Goal: Information Seeking & Learning: Check status

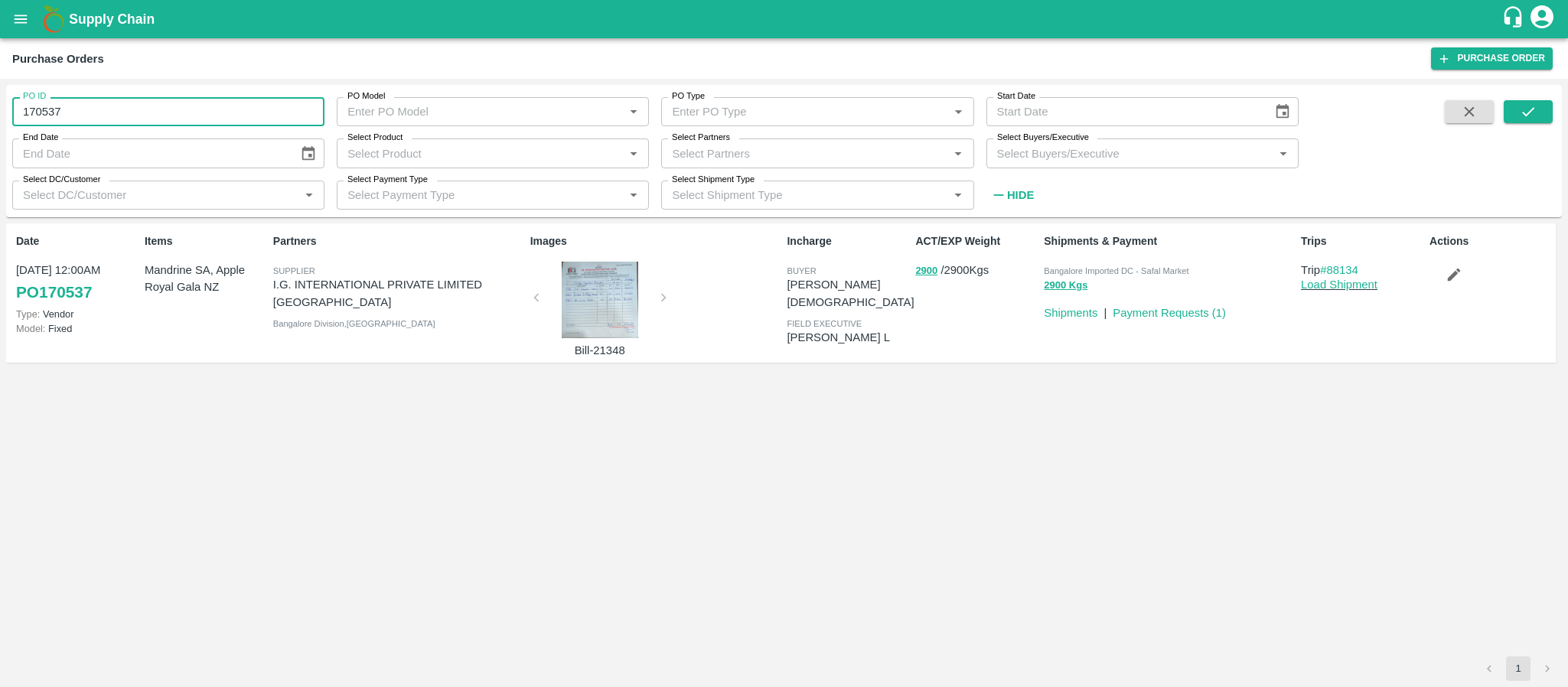
drag, startPoint x: 74, startPoint y: 120, endPoint x: 0, endPoint y: 131, distance: 74.8
click at [0, 131] on div "PO ID 170537 PO ID PO Model PO Model   * PO Type PO Type   * Start Date Start D…" at bounding box center [784, 383] width 1568 height 608
type input "170537"
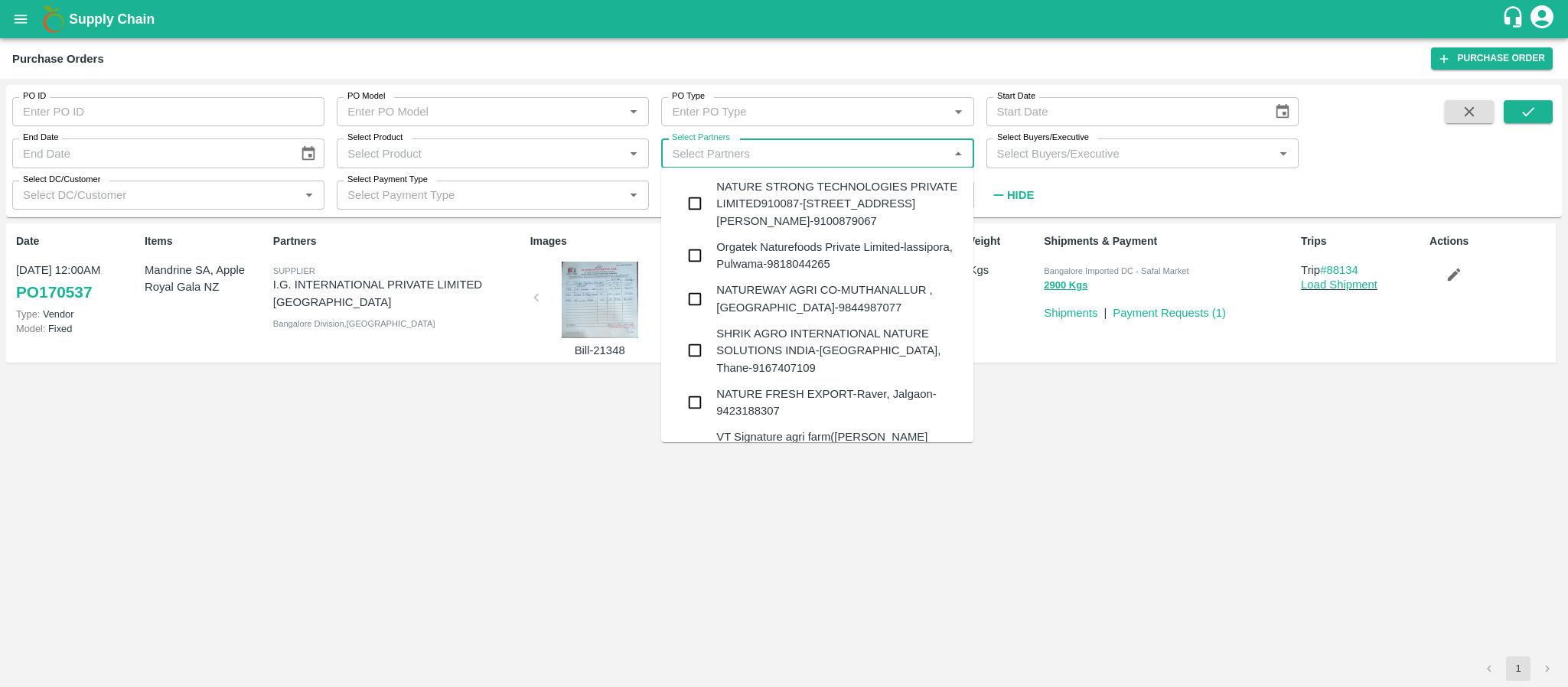
click at [852, 152] on input "Select Partners" at bounding box center [804, 153] width 278 height 20
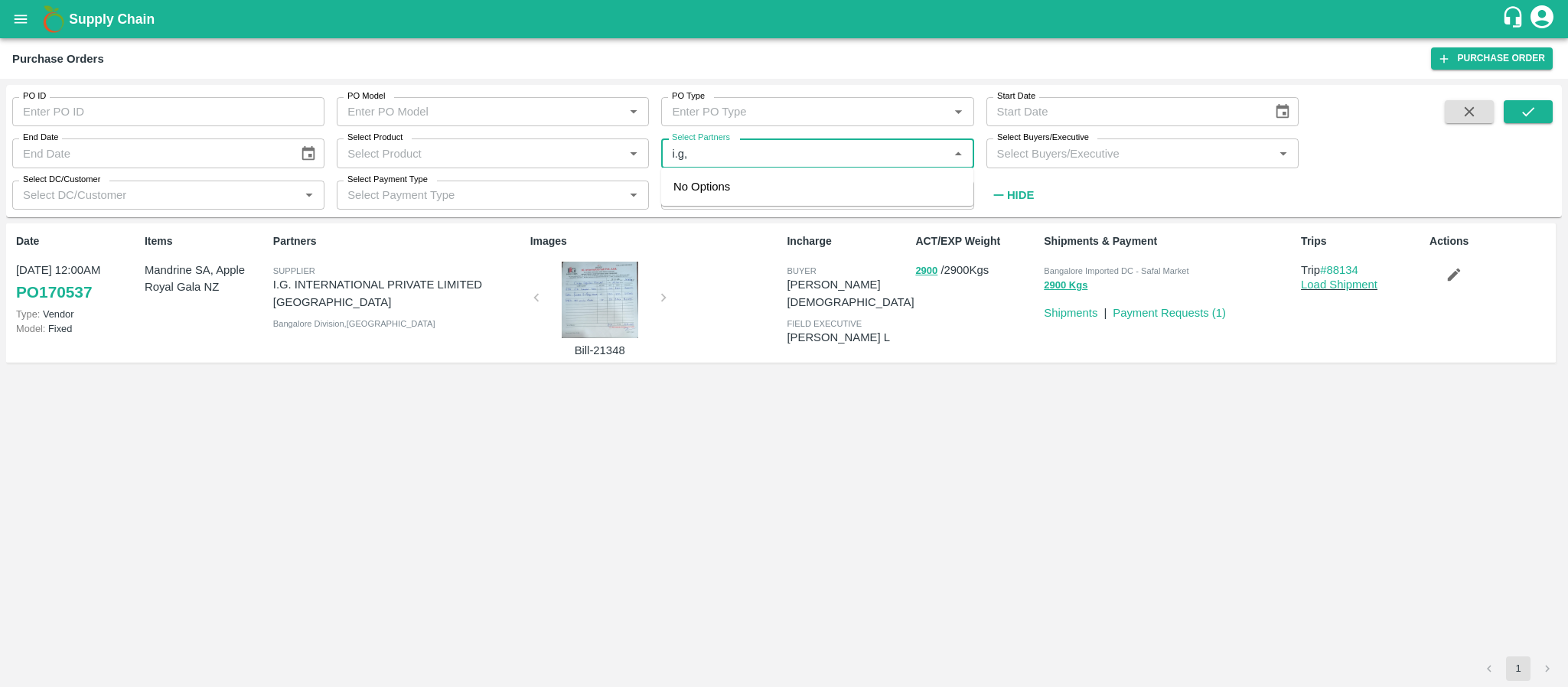
type input "i.g"
type input "170537"
type input "."
type input "i.g."
click at [708, 205] on input "checkbox" at bounding box center [694, 203] width 31 height 31
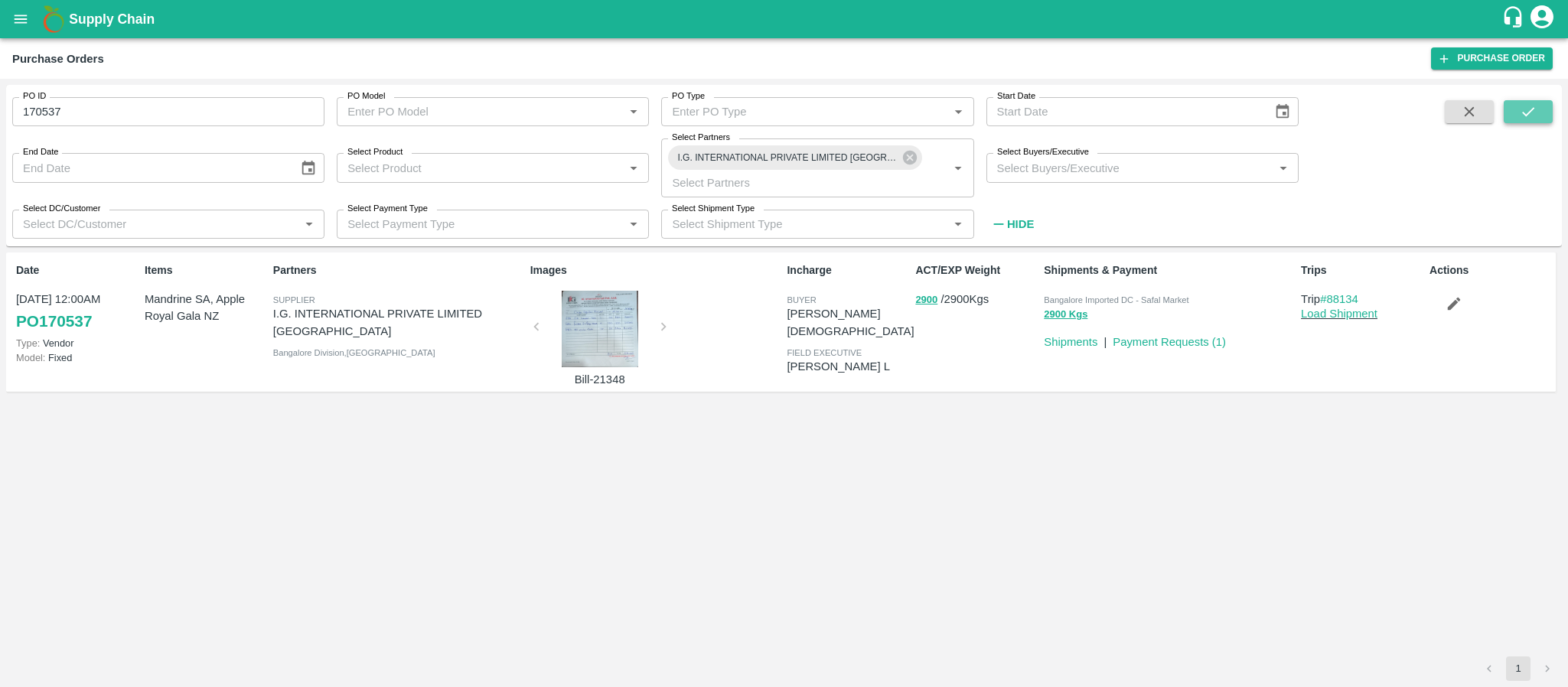
click at [1538, 110] on button "submit" at bounding box center [1528, 111] width 49 height 23
drag, startPoint x: 209, startPoint y: 122, endPoint x: 0, endPoint y: 113, distance: 209.2
click at [0, 113] on div "PO ID 170537 PO ID PO Model PO Model   * PO Type PO Type   * Start Date Start D…" at bounding box center [784, 383] width 1568 height 608
type input "170537"
click at [1527, 104] on icon "submit" at bounding box center [1528, 111] width 17 height 17
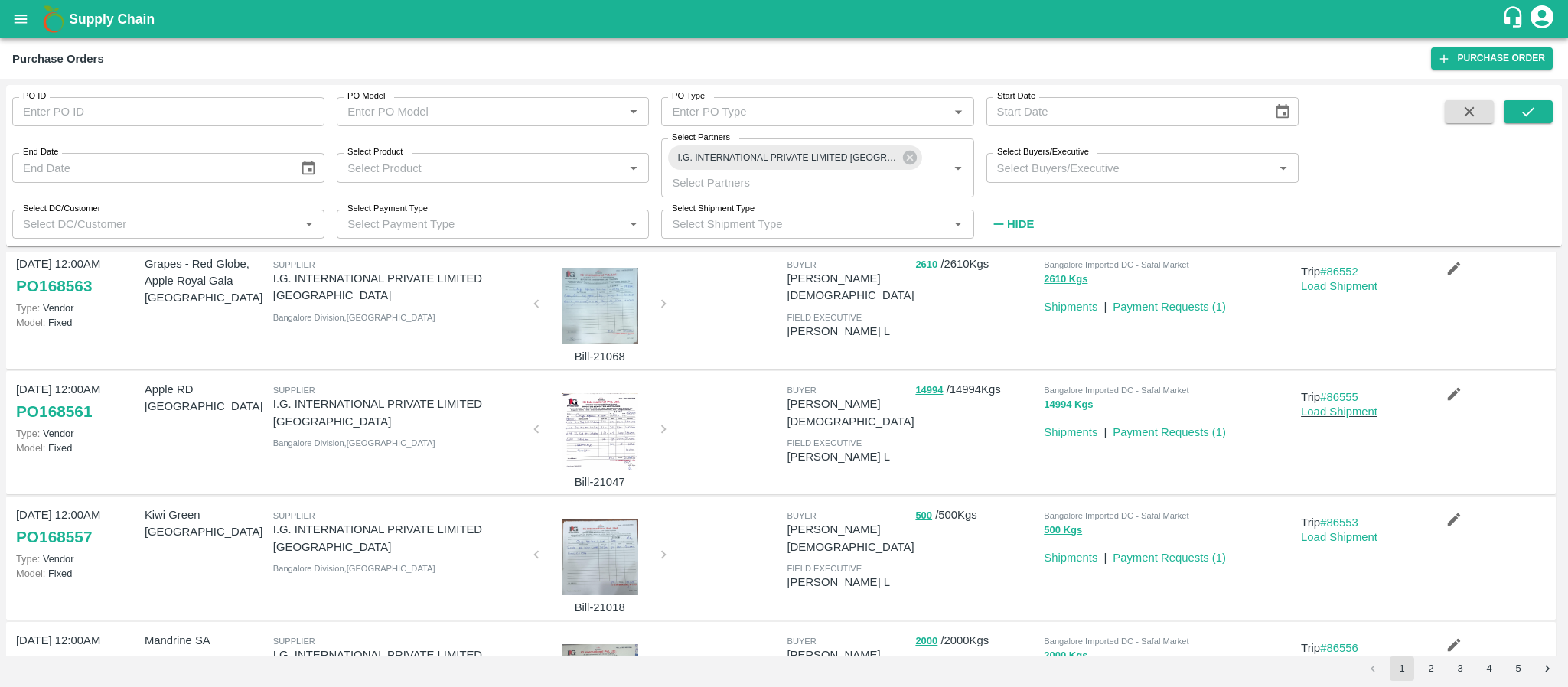
scroll to position [789, 0]
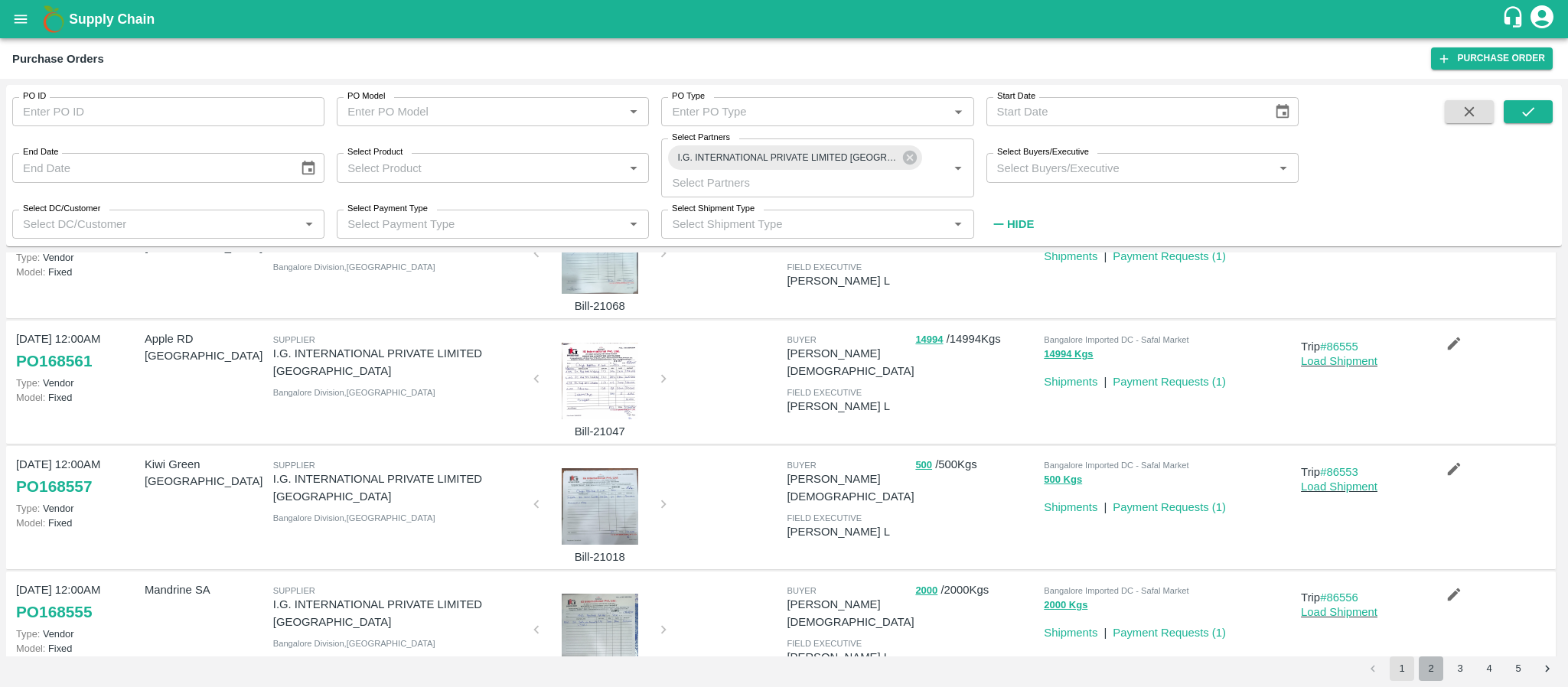
click at [1433, 667] on button "2" at bounding box center [1431, 668] width 24 height 24
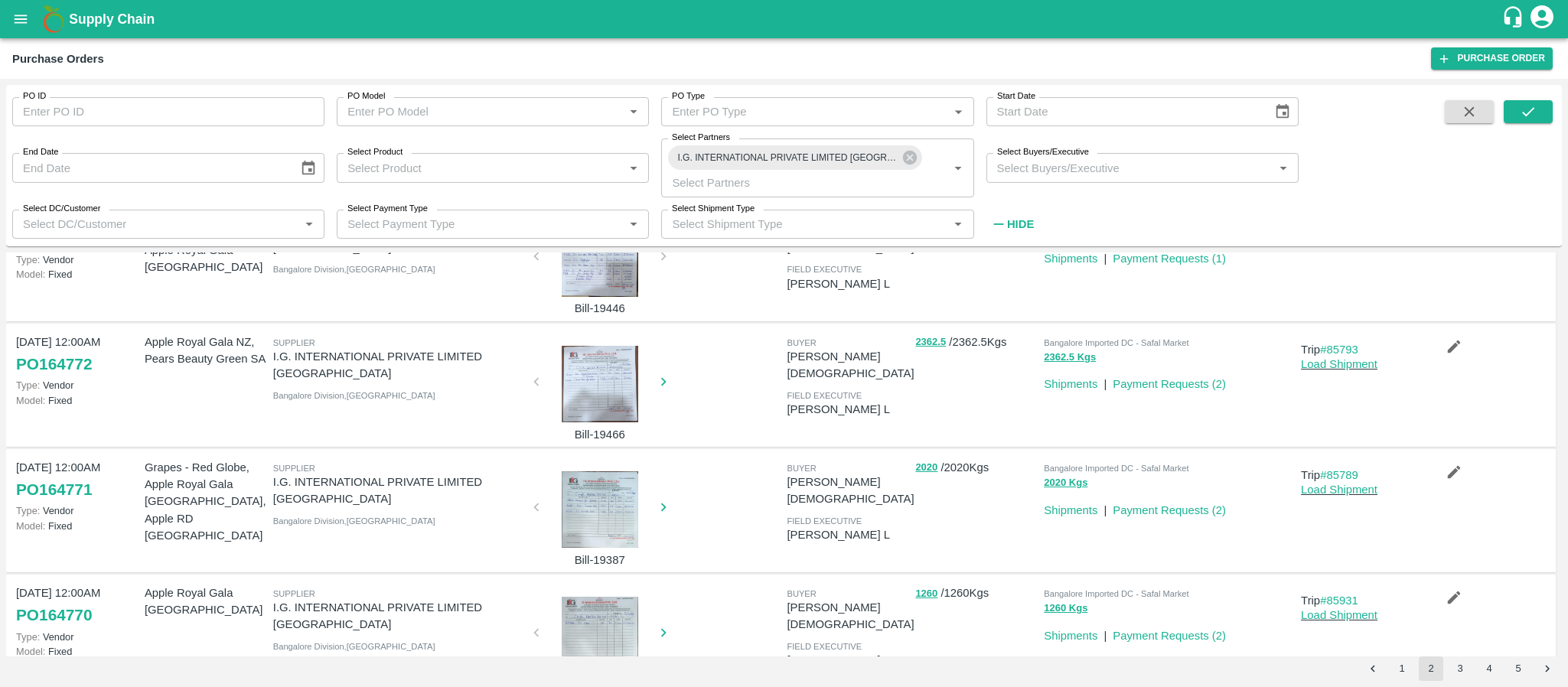
scroll to position [882, 0]
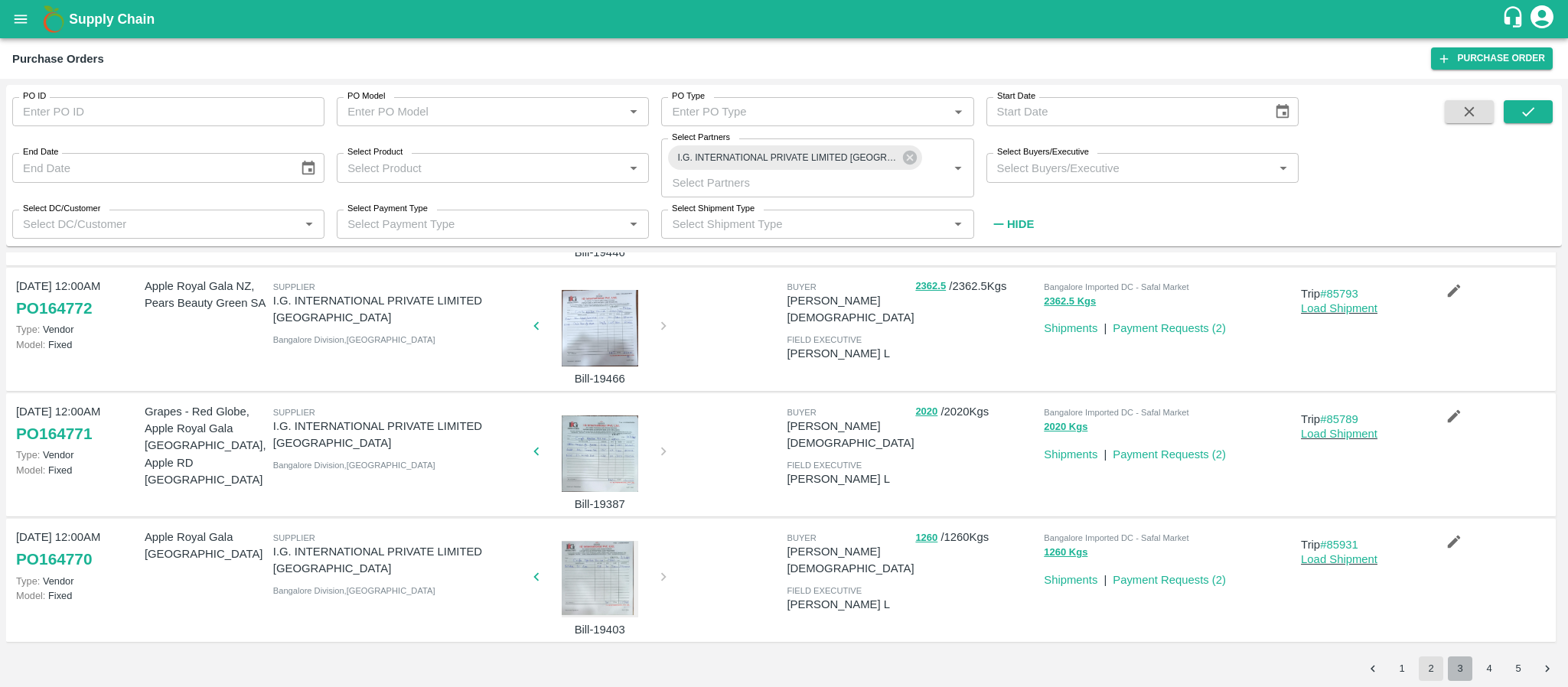
click at [1463, 669] on button "3" at bounding box center [1460, 668] width 24 height 24
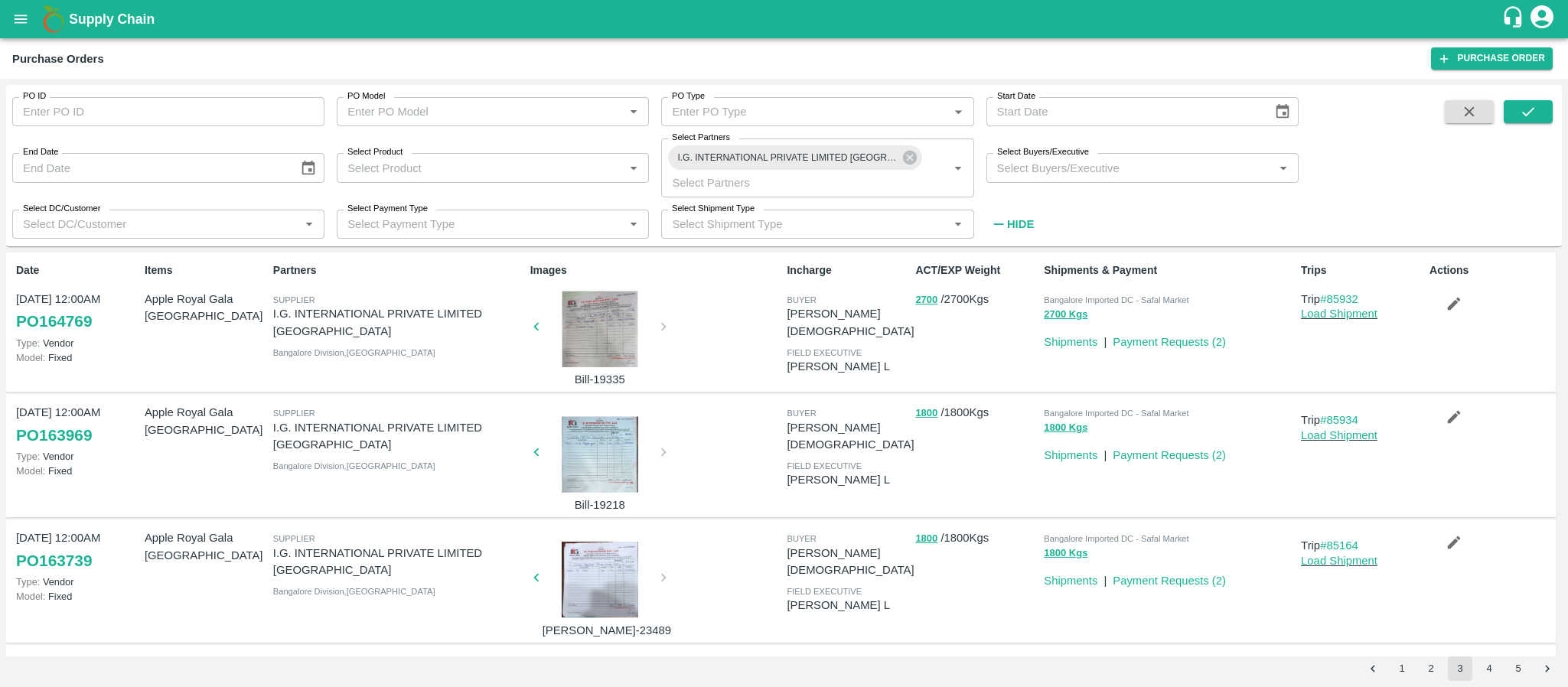
click at [613, 327] on div at bounding box center [600, 329] width 115 height 76
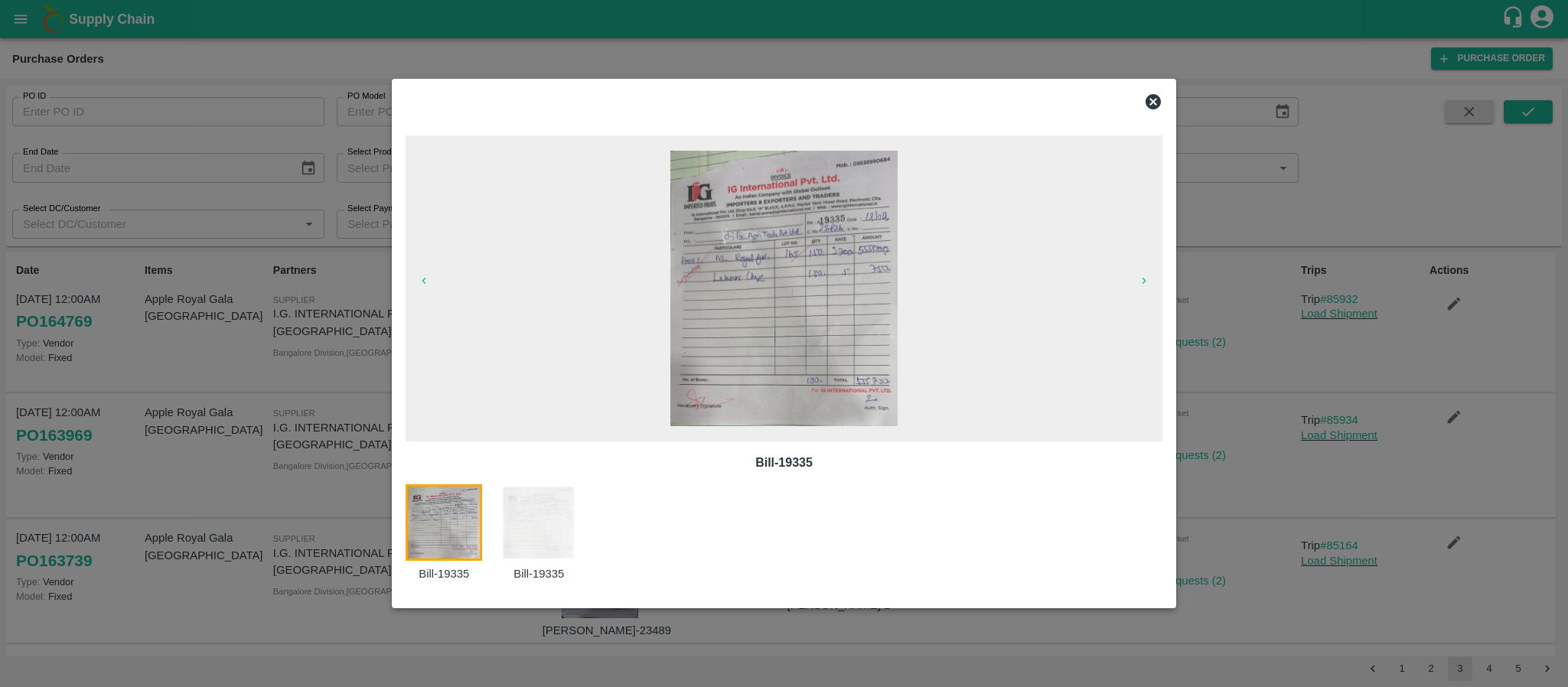
click at [822, 227] on img at bounding box center [784, 288] width 228 height 276
click at [1151, 102] on icon at bounding box center [1153, 102] width 18 height 18
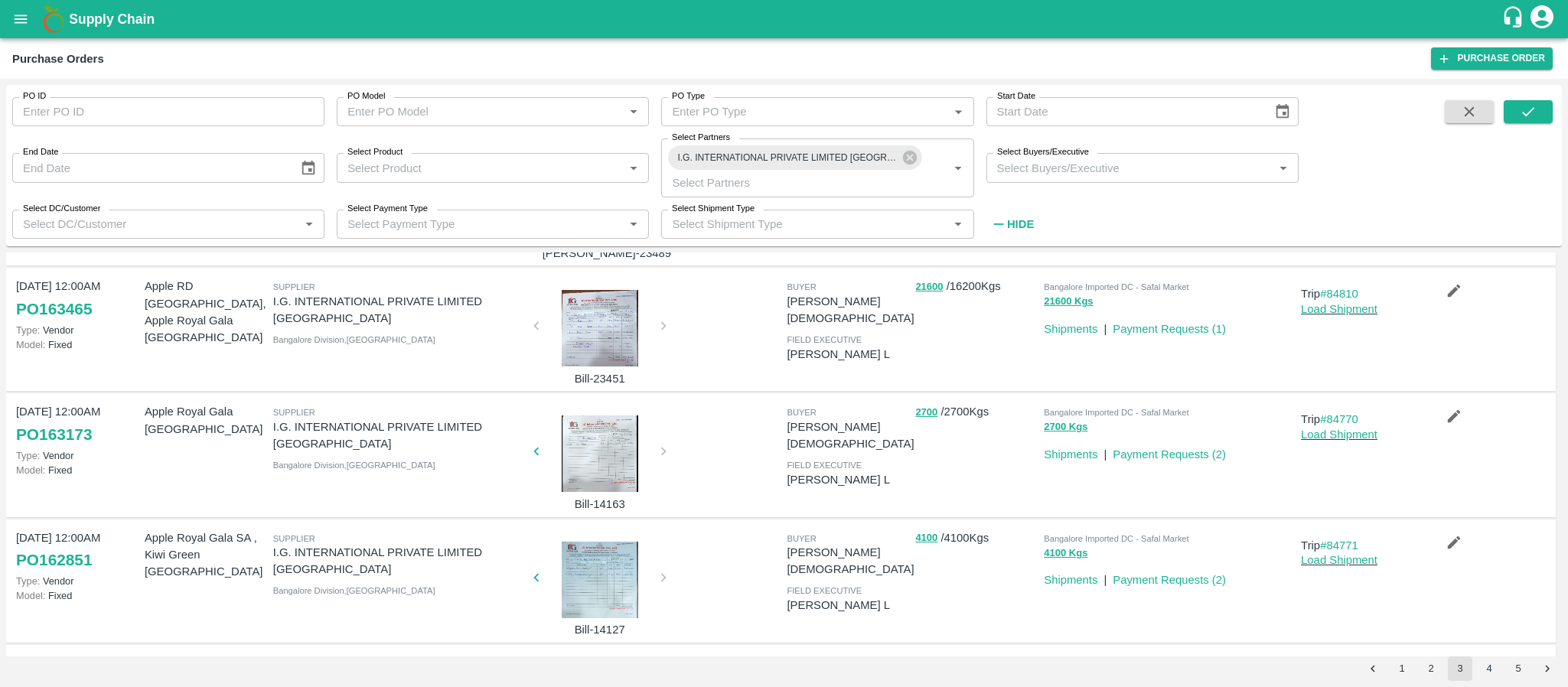
scroll to position [379, 0]
click at [602, 445] on div at bounding box center [600, 451] width 115 height 76
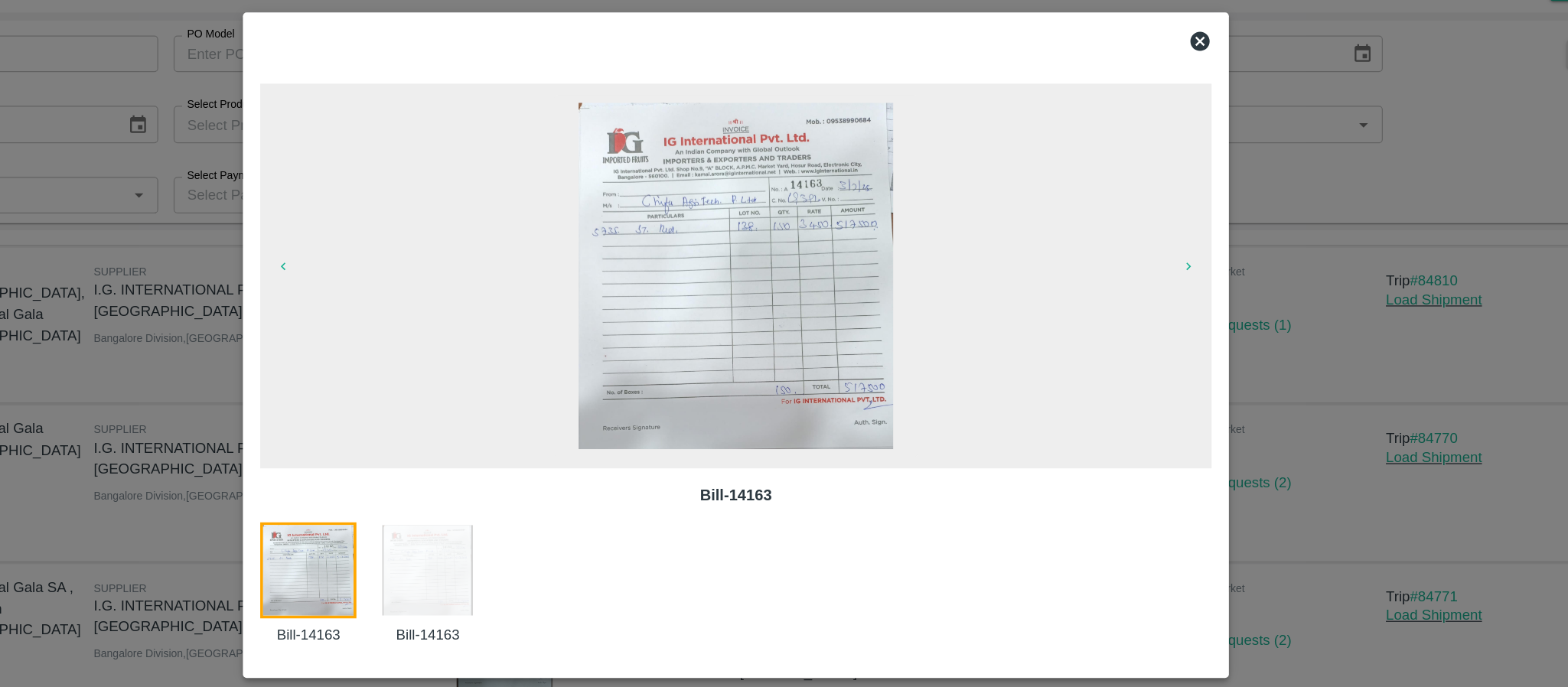
click at [1156, 98] on icon at bounding box center [1153, 102] width 18 height 18
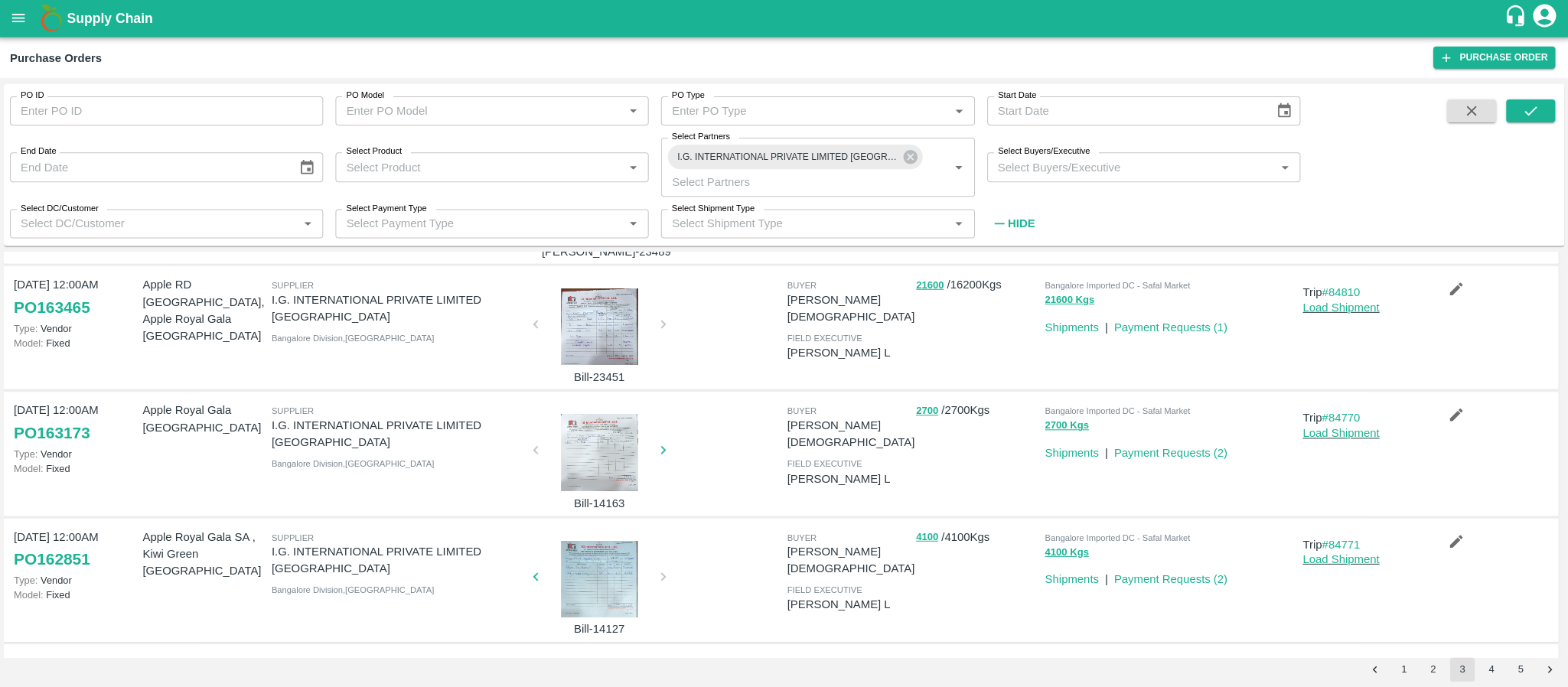
scroll to position [0, 0]
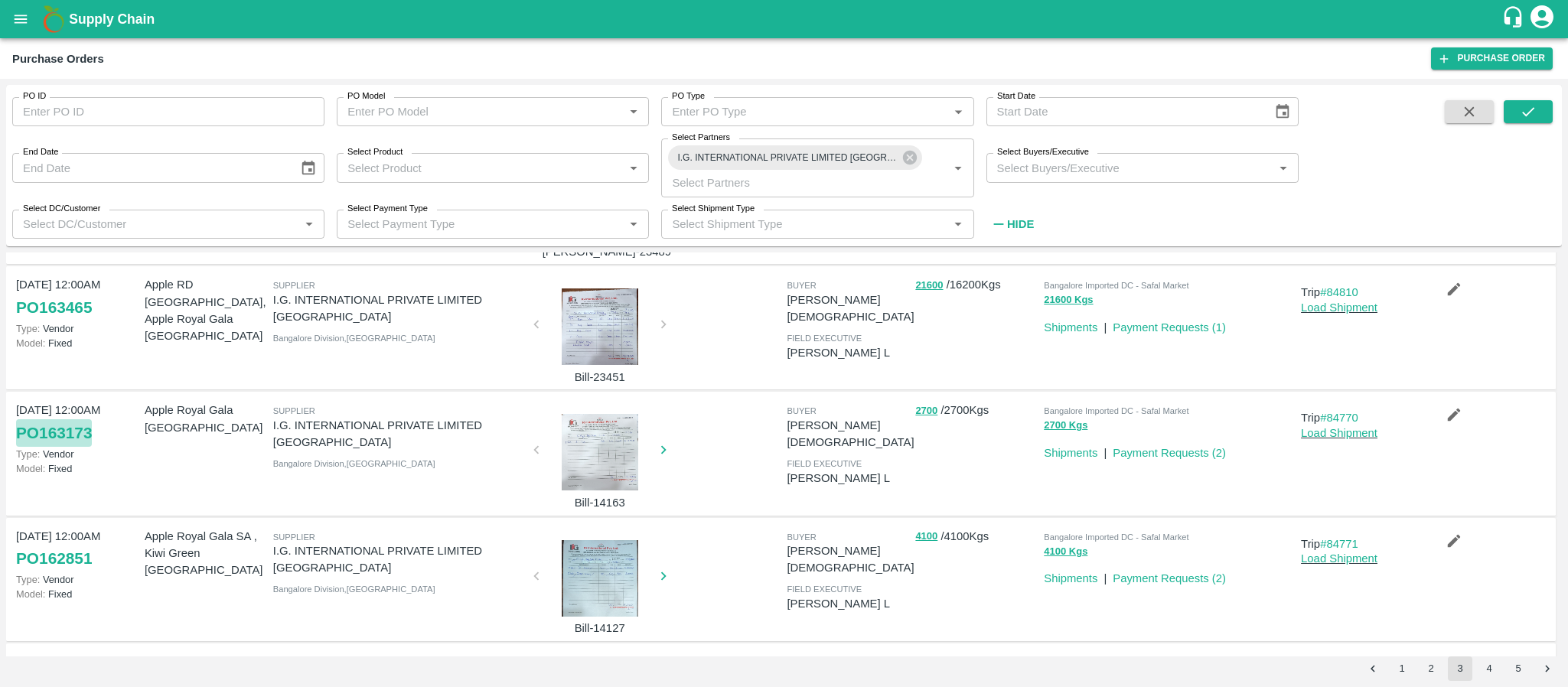
click at [53, 435] on link "PO 163173" at bounding box center [54, 433] width 76 height 28
click at [907, 159] on icon at bounding box center [908, 157] width 13 height 13
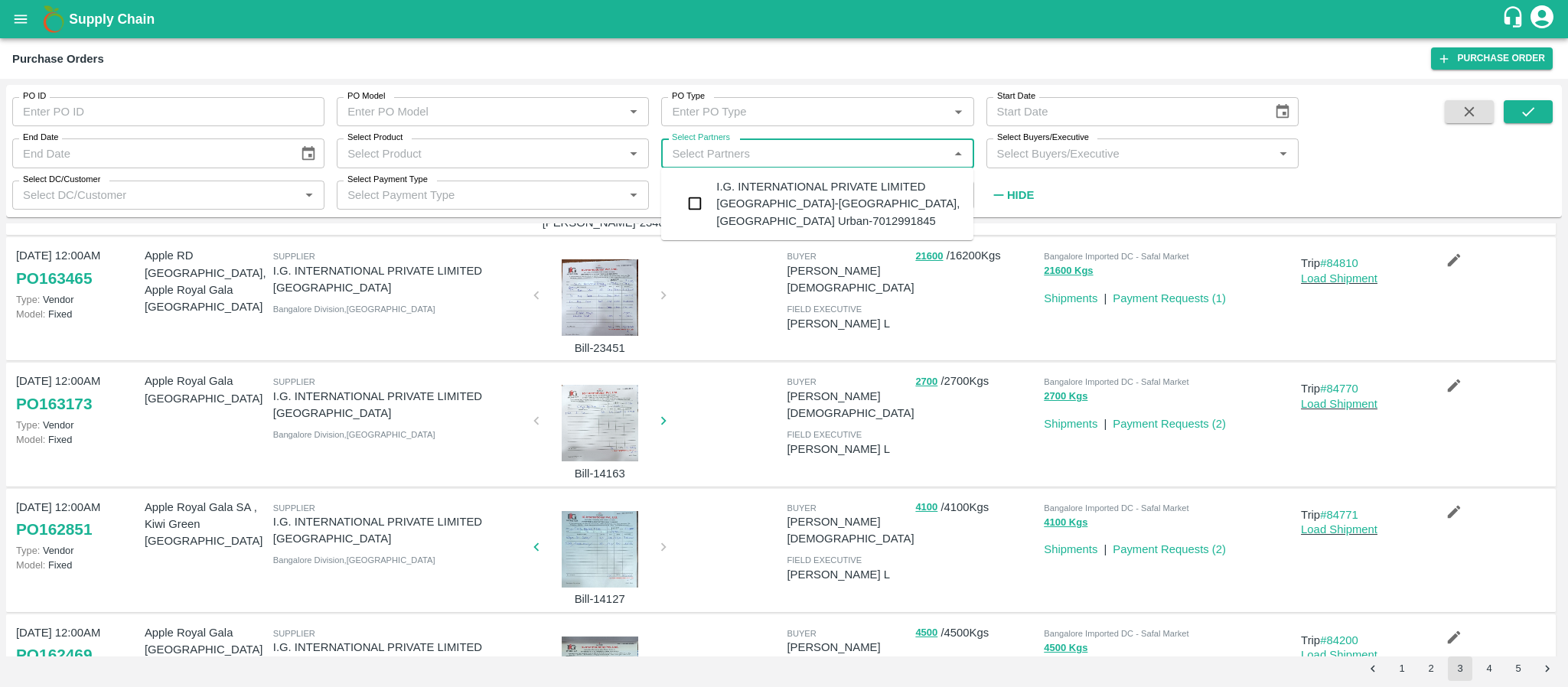
click at [837, 152] on input "Select Partners" at bounding box center [804, 153] width 278 height 20
type input "chevas"
click at [696, 191] on input "checkbox" at bounding box center [694, 195] width 31 height 31
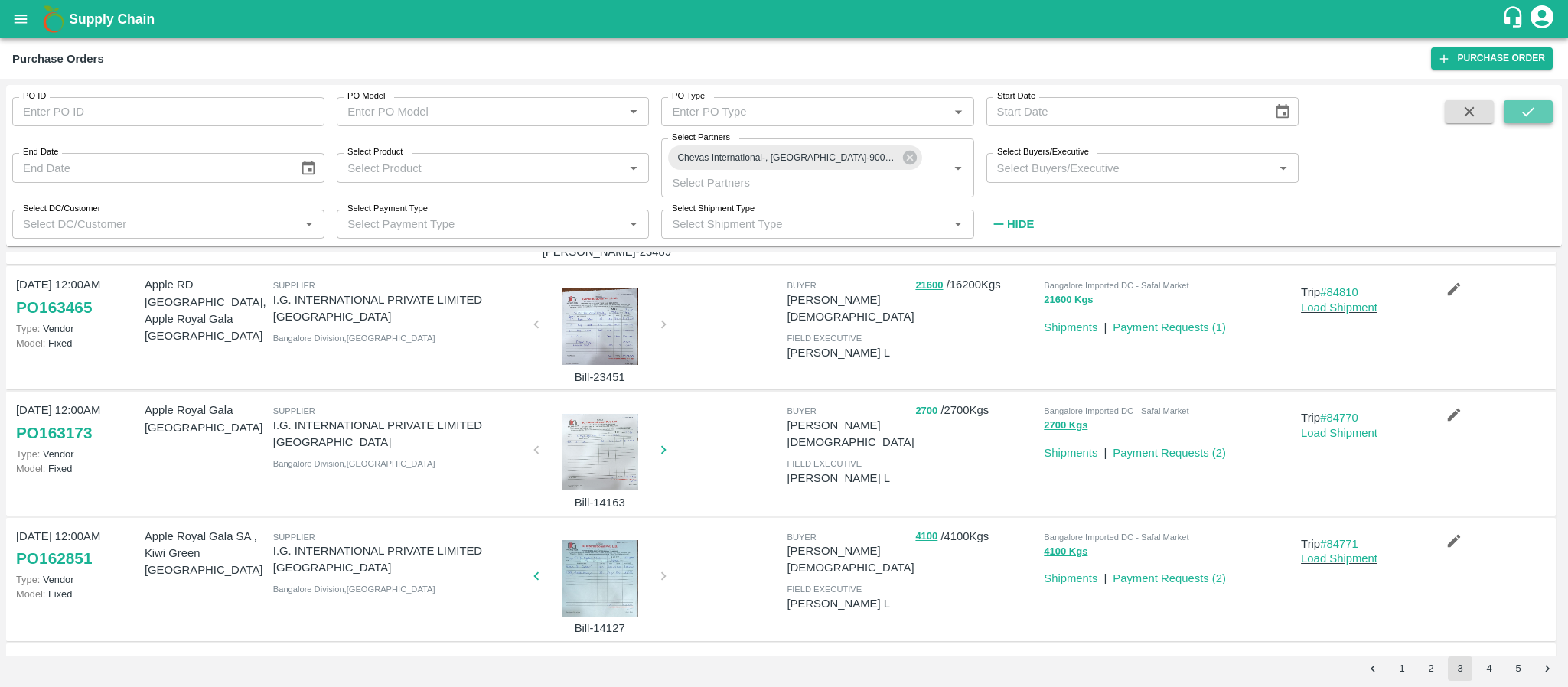
click at [1532, 113] on icon "submit" at bounding box center [1528, 111] width 17 height 17
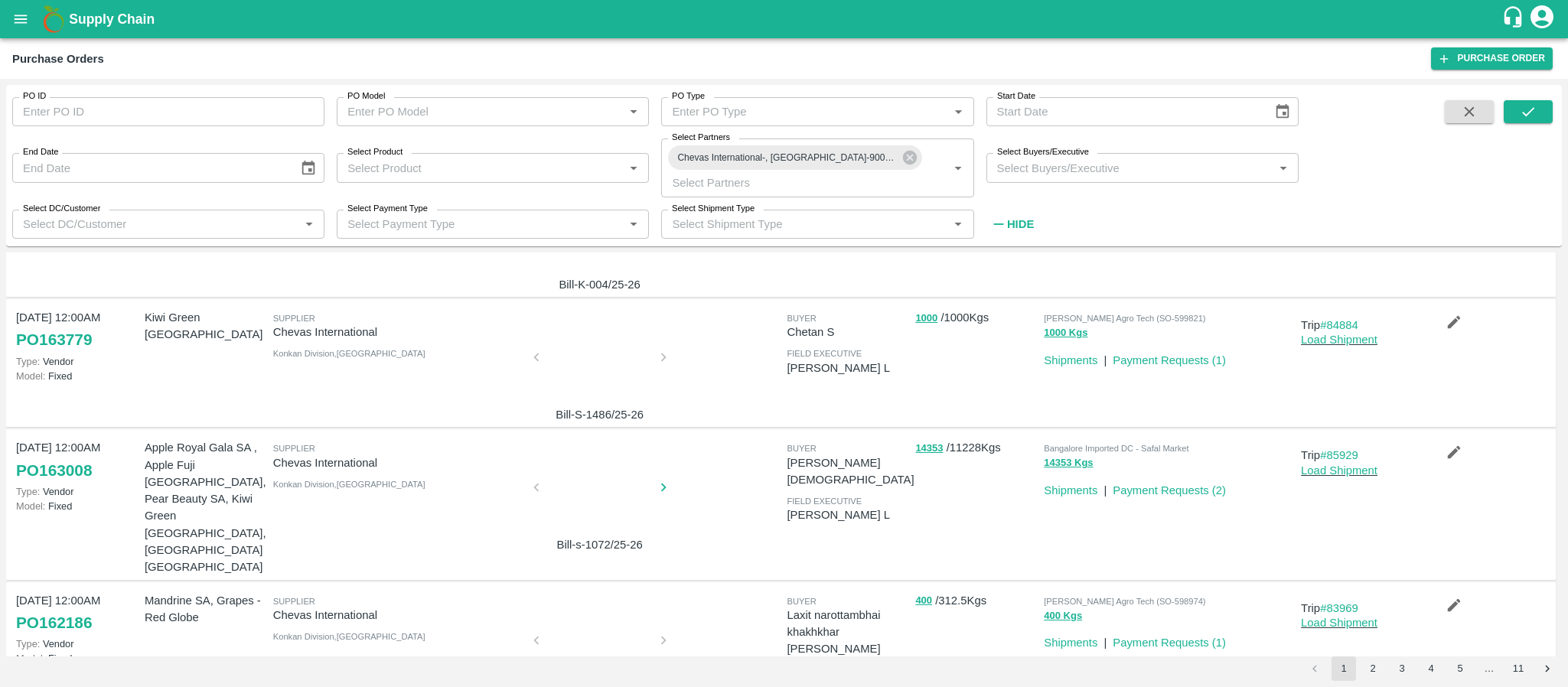
scroll to position [218, 0]
click at [586, 490] on div at bounding box center [600, 490] width 115 height 81
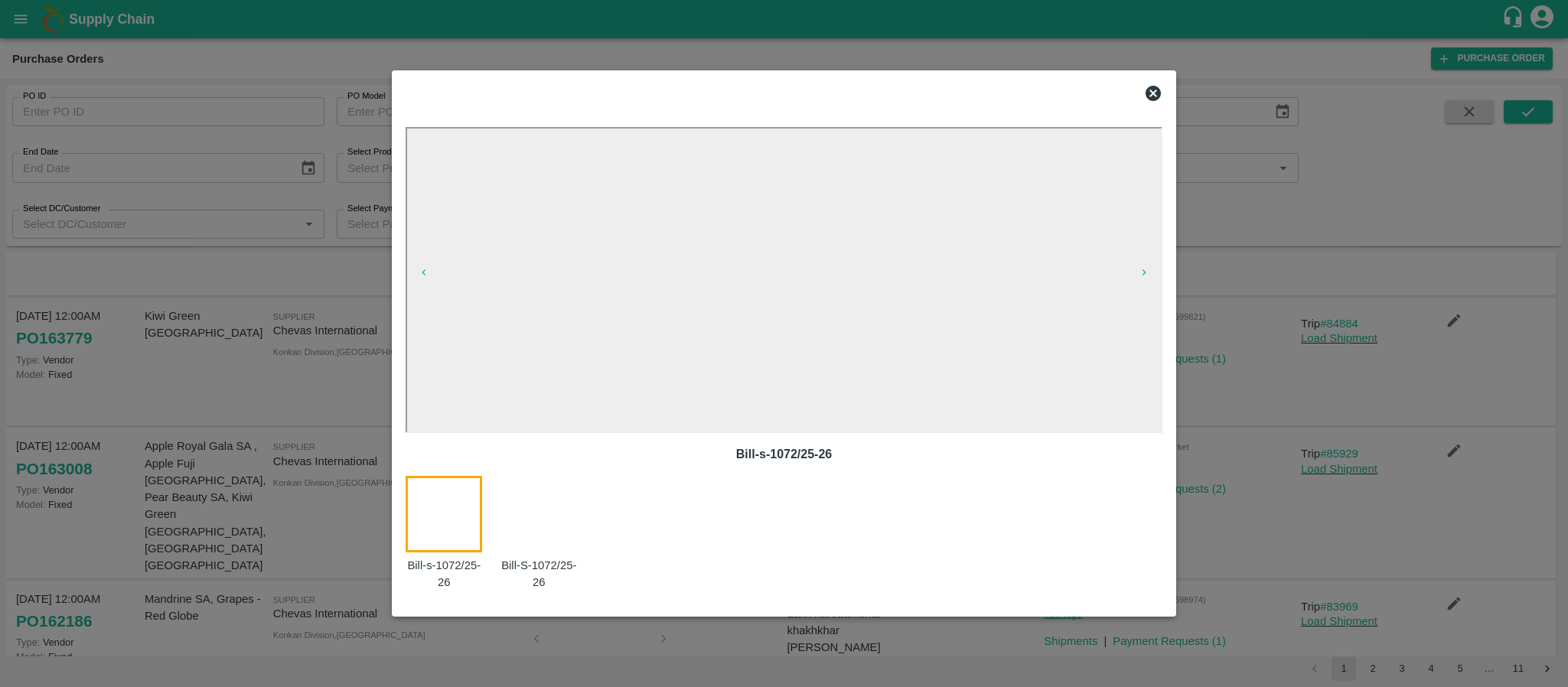
click at [1153, 99] on icon at bounding box center [1153, 93] width 15 height 15
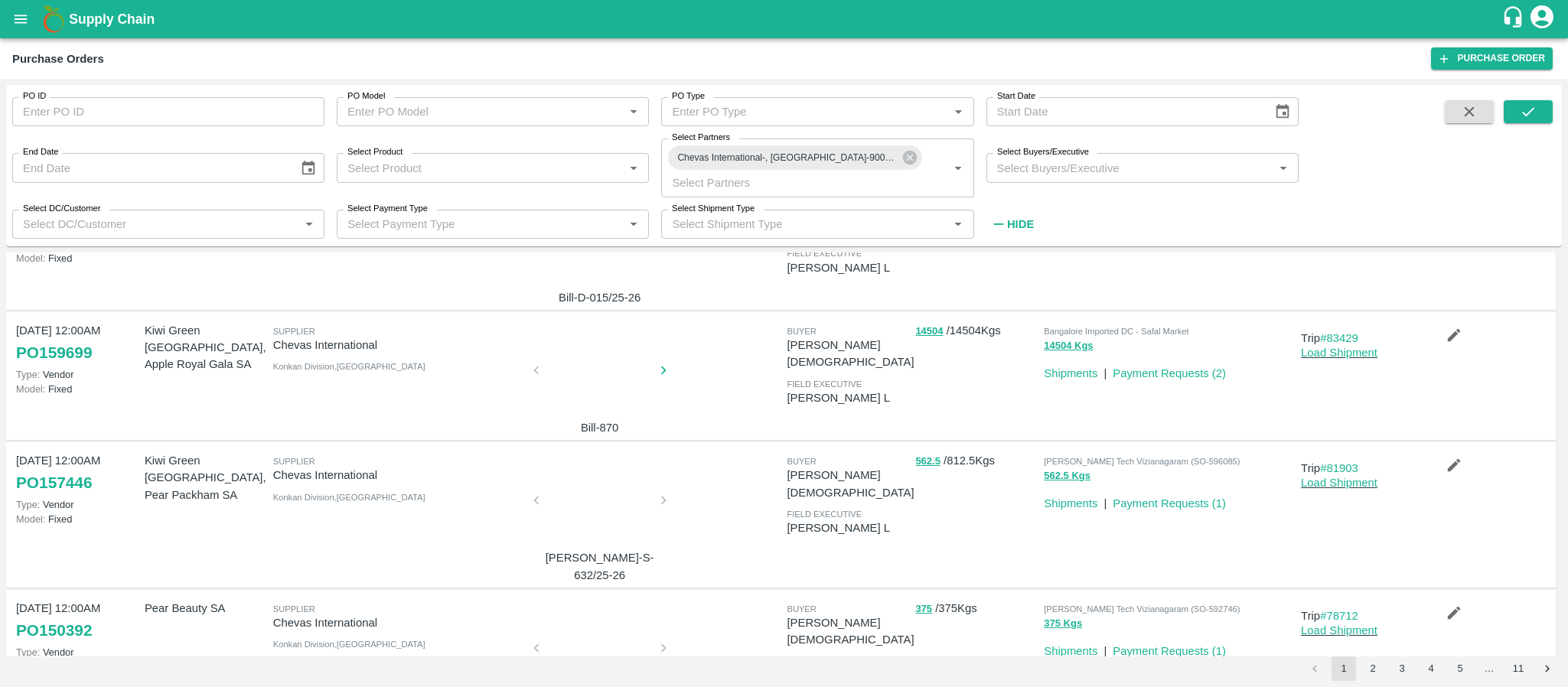
scroll to position [903, 0]
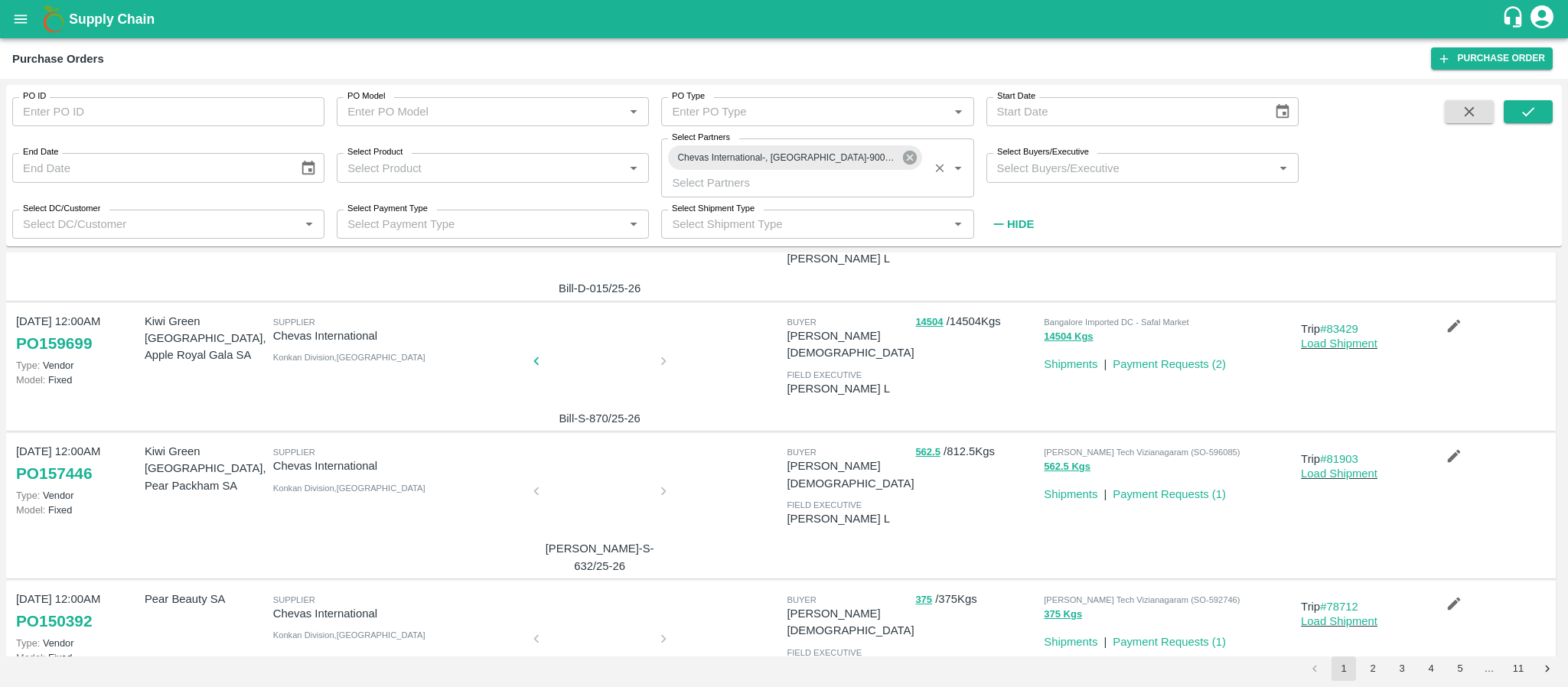
click at [902, 157] on icon at bounding box center [908, 157] width 13 height 13
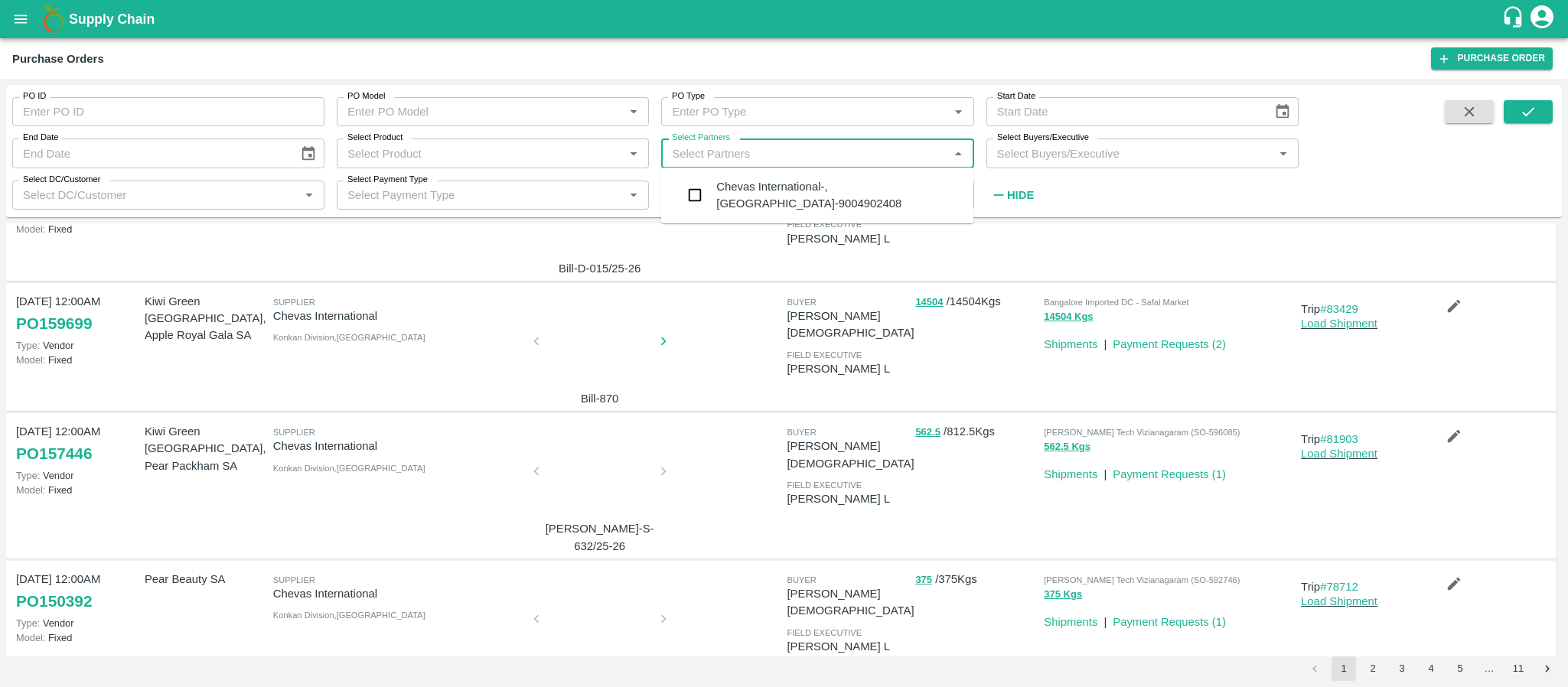
click at [866, 157] on input "Select Partners" at bounding box center [804, 153] width 278 height 20
paste input "163525"
type input "1"
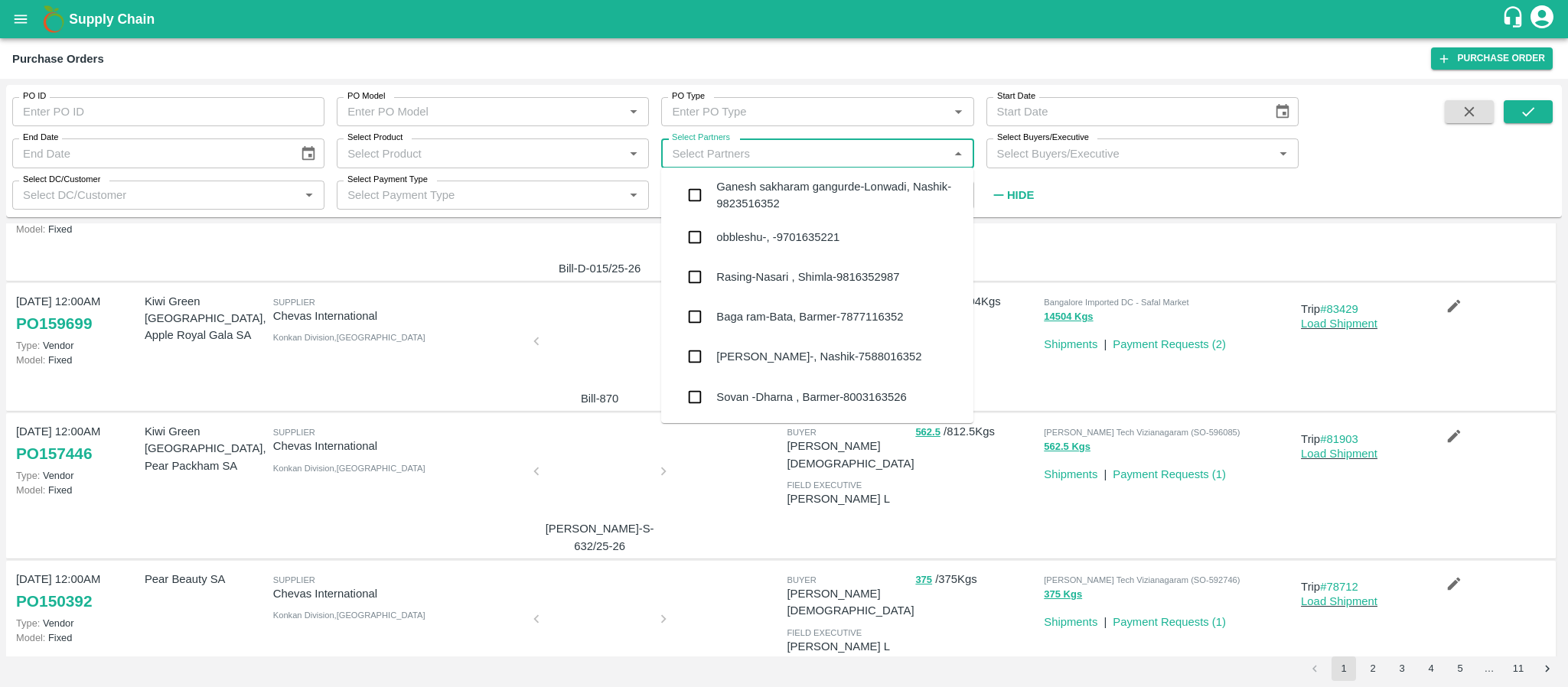
click at [217, 117] on input "PO ID" at bounding box center [169, 111] width 312 height 29
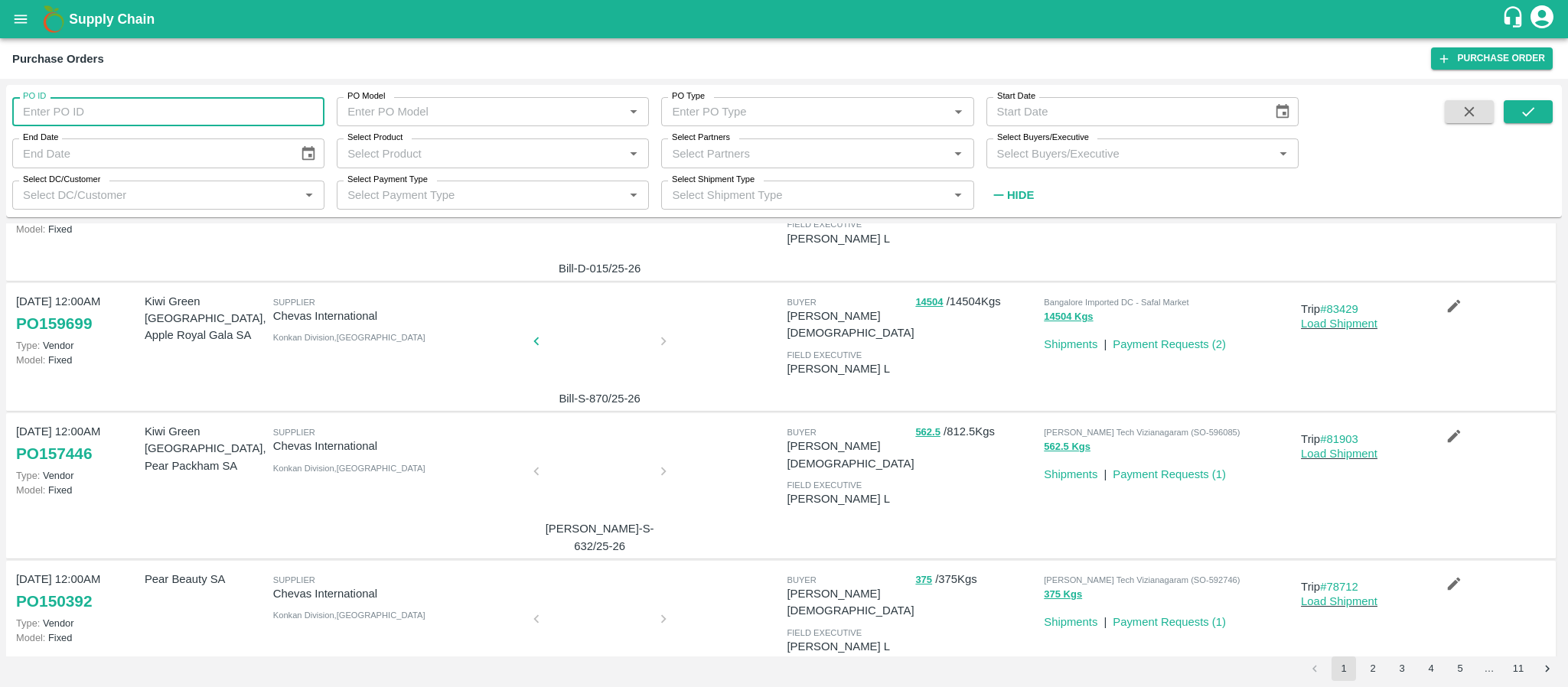
paste input "163525"
type input "163525"
click at [1527, 113] on icon "submit" at bounding box center [1528, 111] width 17 height 17
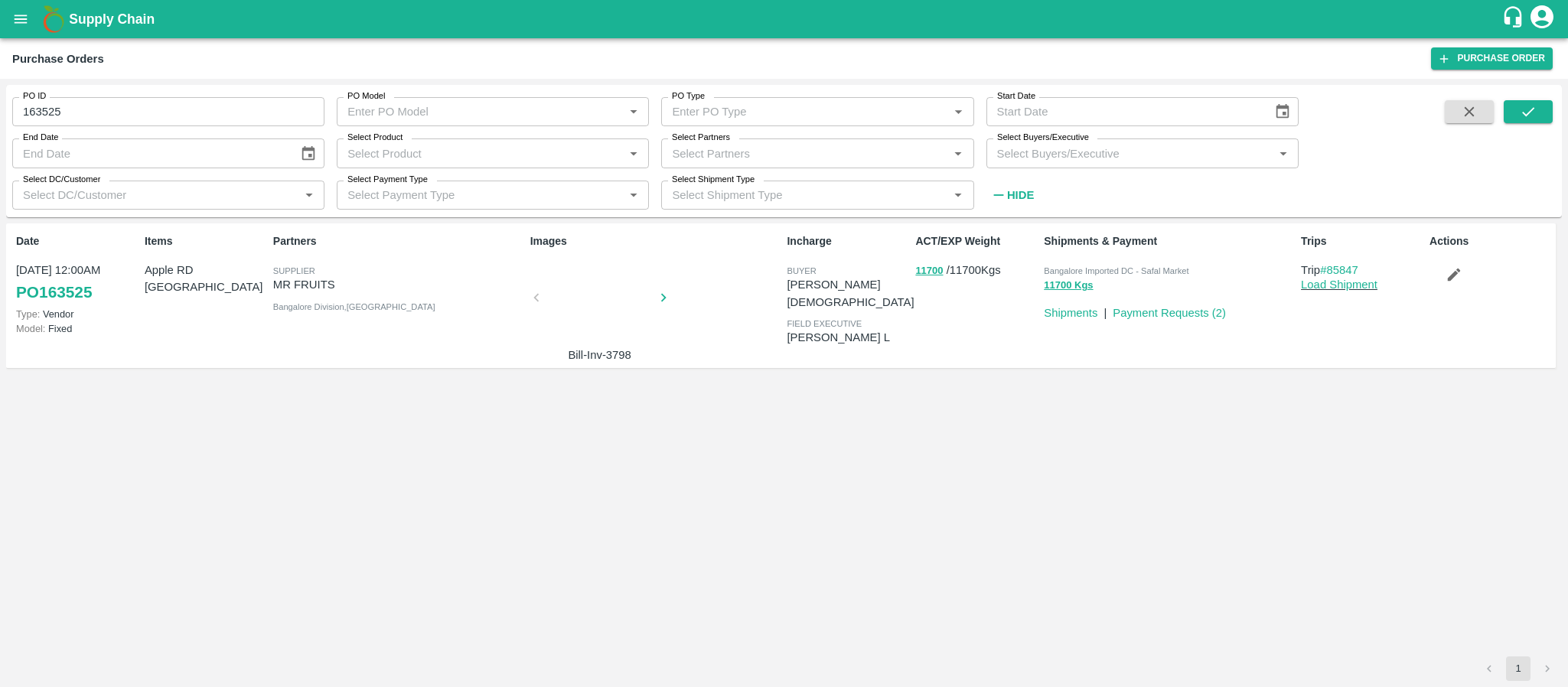
click at [600, 288] on div at bounding box center [600, 302] width 115 height 81
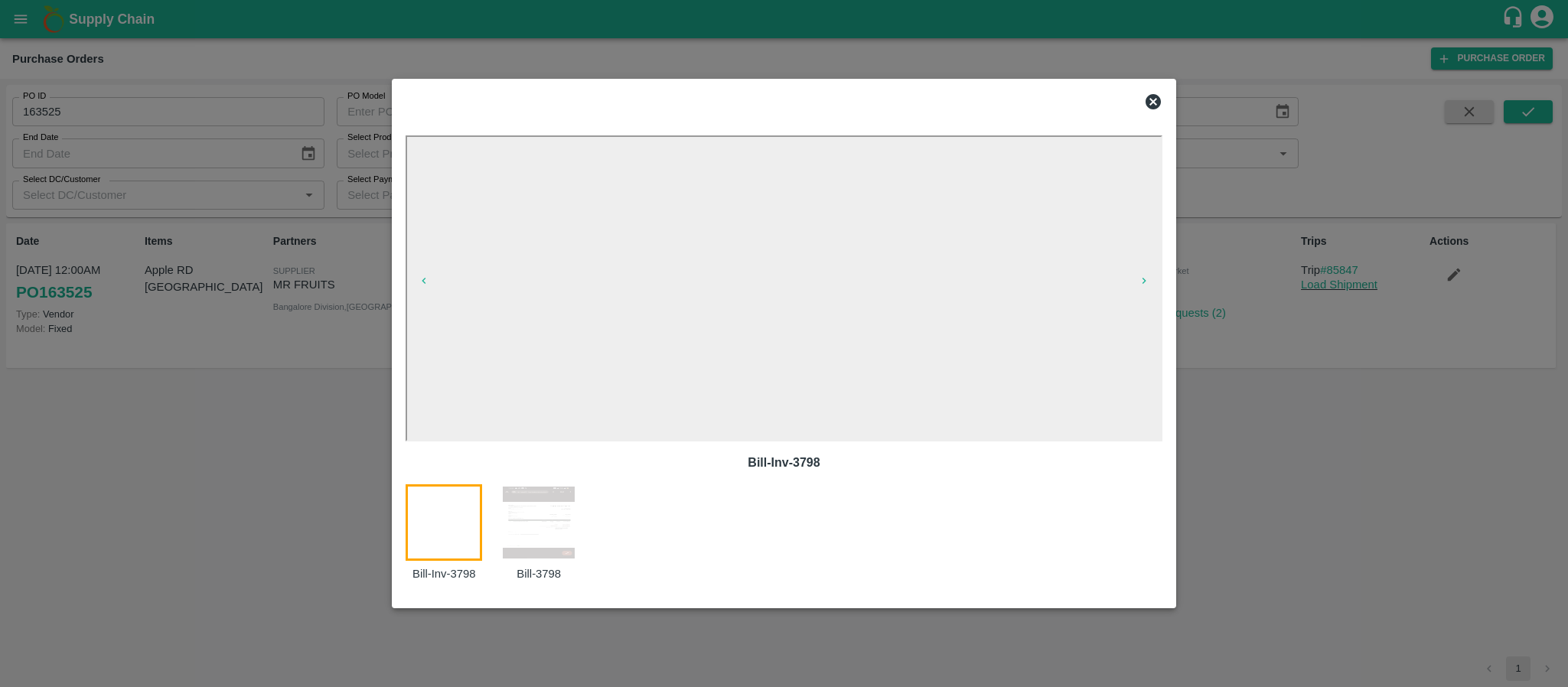
click at [1155, 99] on icon at bounding box center [1153, 102] width 18 height 18
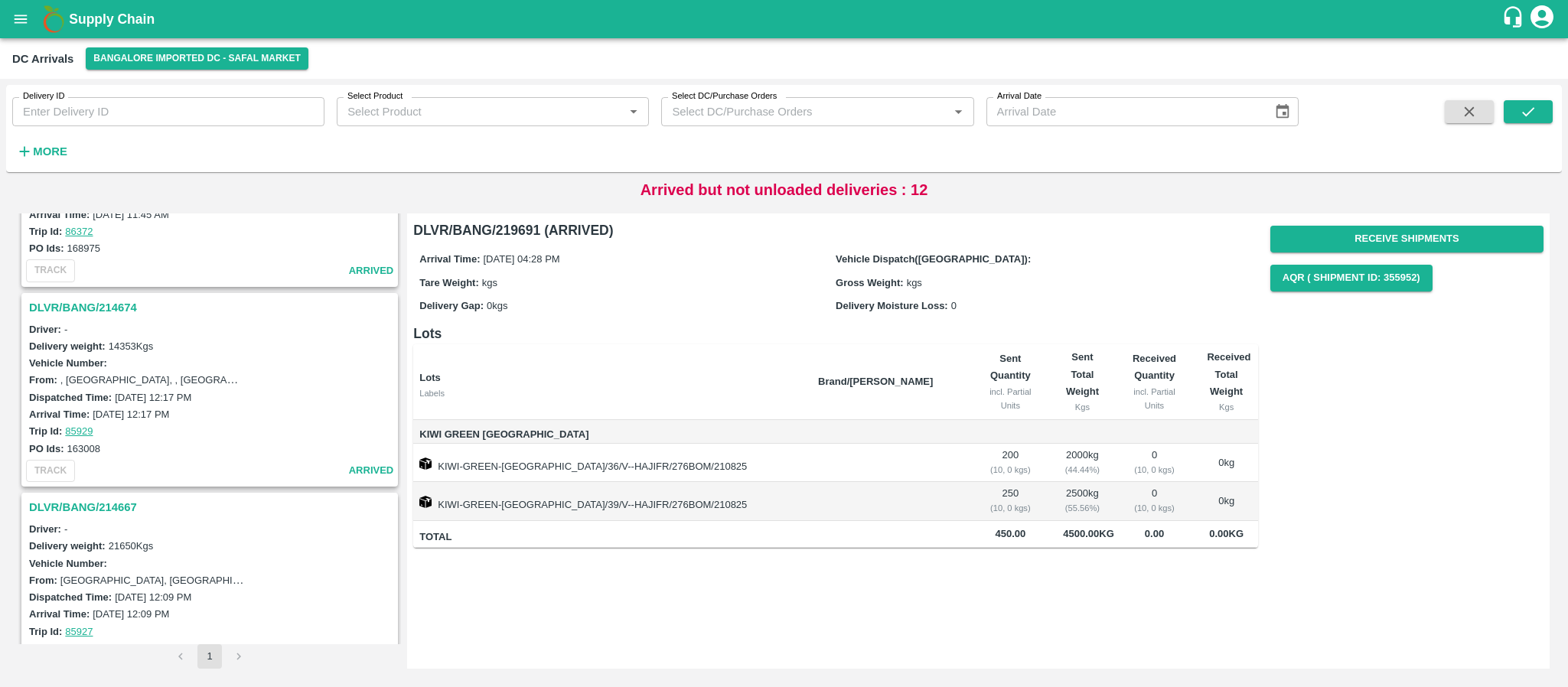
scroll to position [2158, 0]
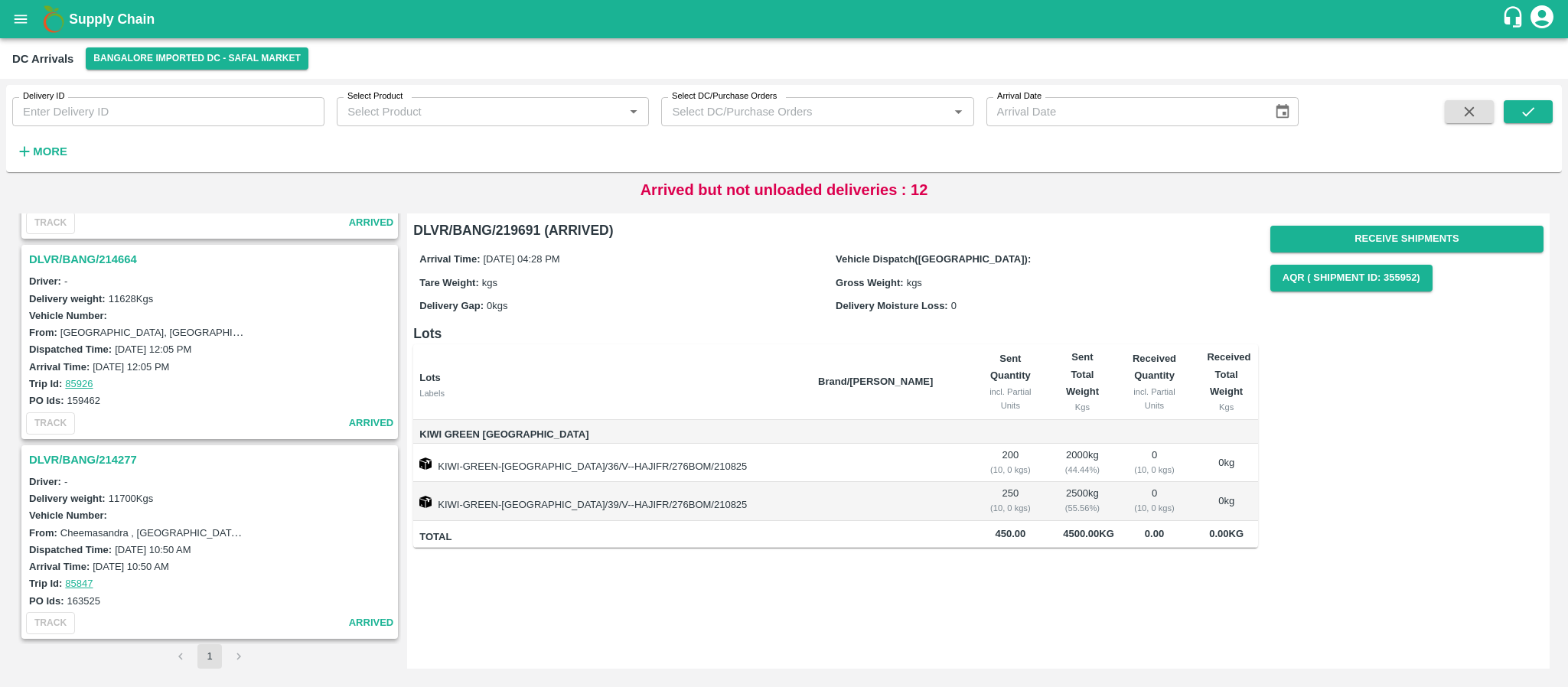
click at [98, 459] on h3 "DLVR/BANG/214277" at bounding box center [212, 459] width 366 height 20
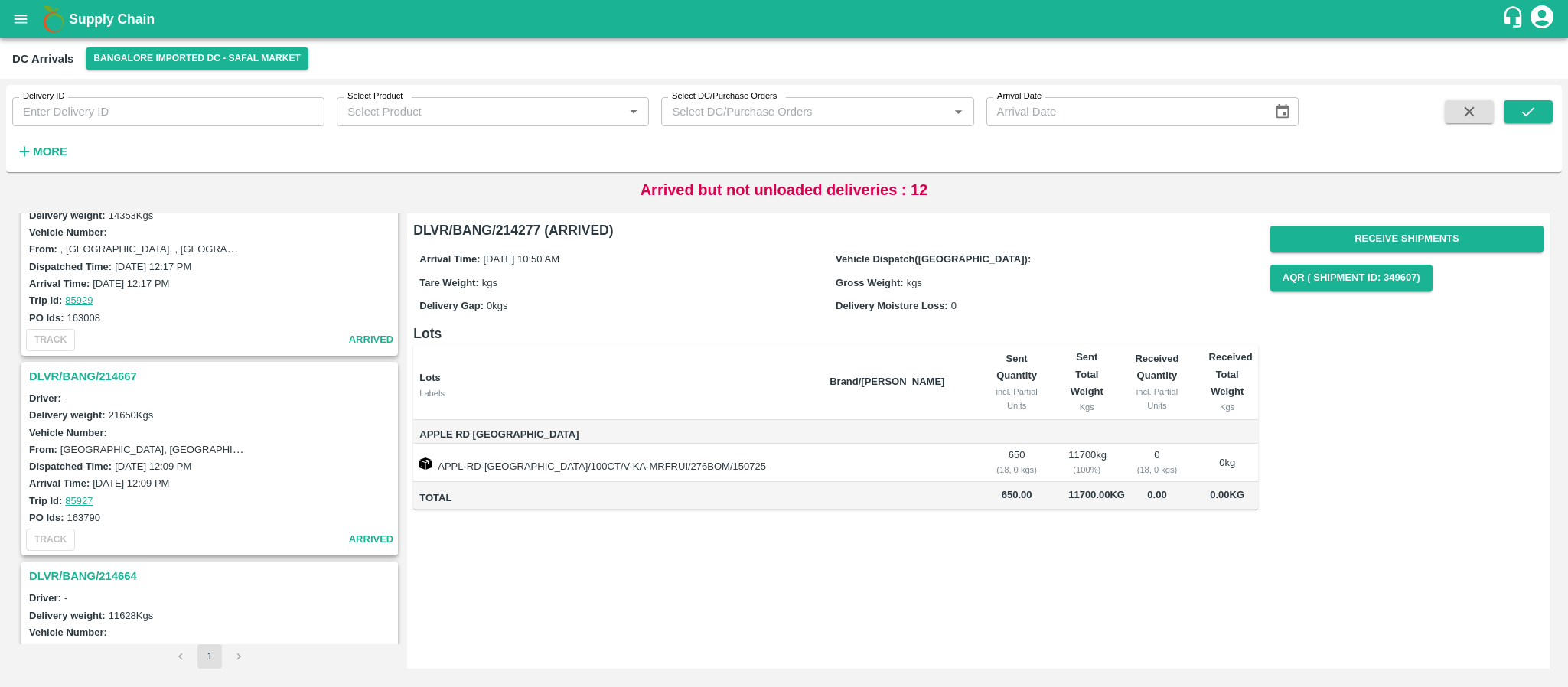
scroll to position [1827, 0]
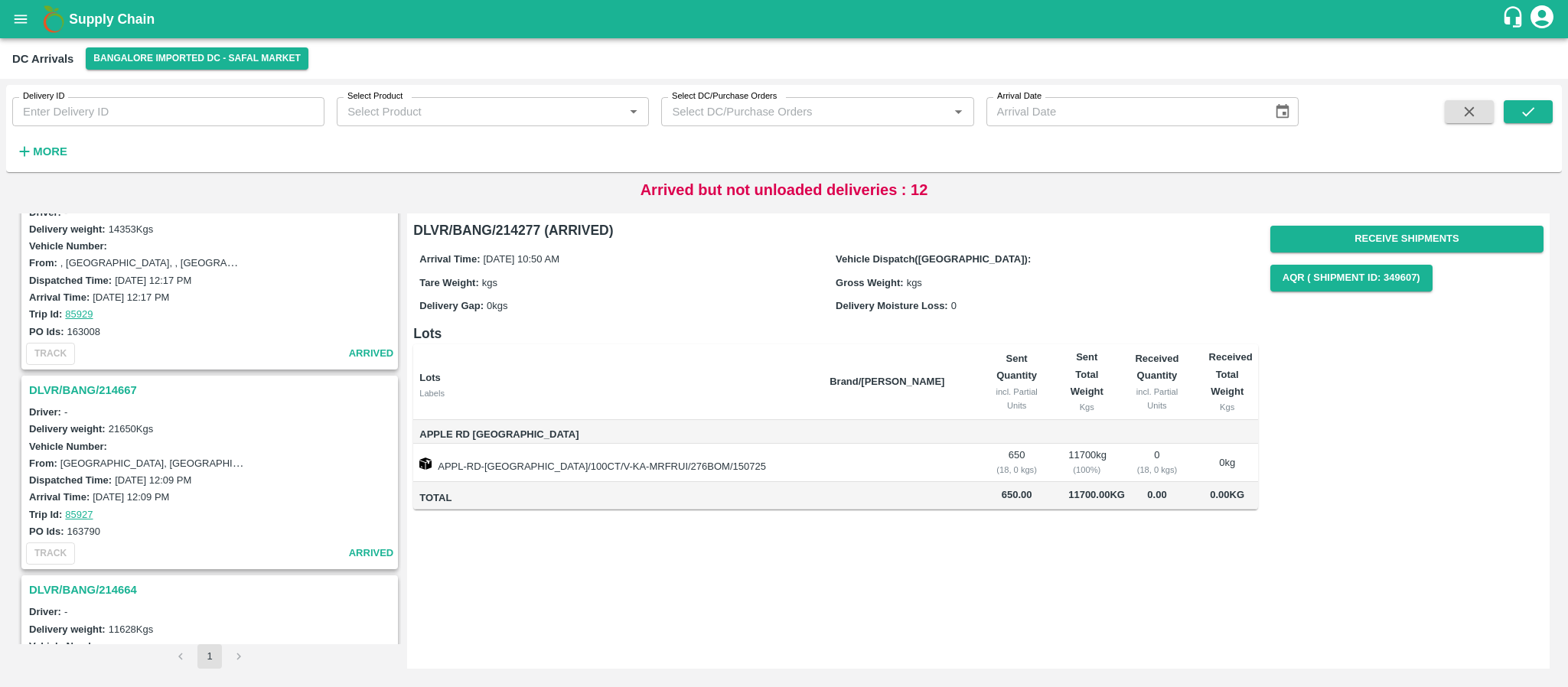
click at [104, 391] on h3 "DLVR/BANG/214667" at bounding box center [212, 390] width 366 height 20
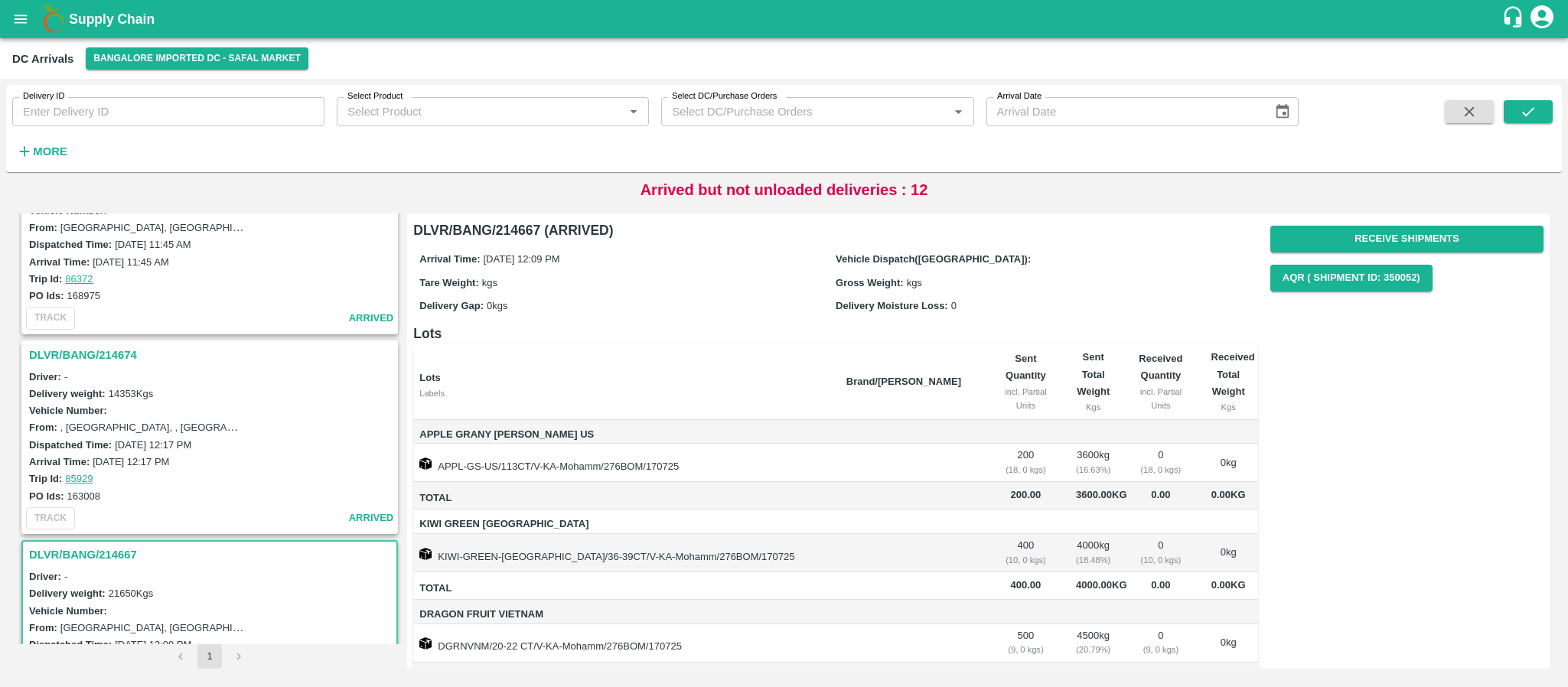
scroll to position [1601, 0]
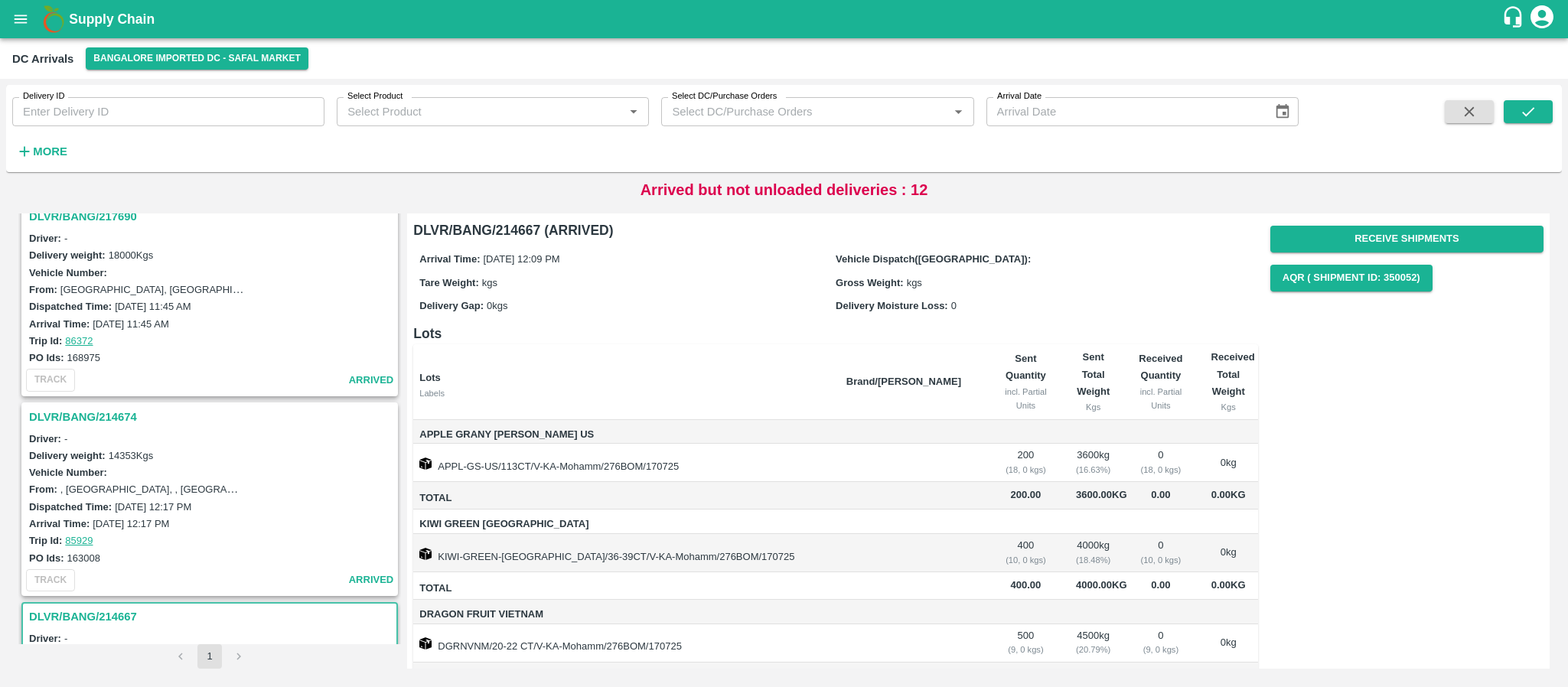
click at [97, 415] on h3 "DLVR/BANG/214674" at bounding box center [212, 417] width 366 height 20
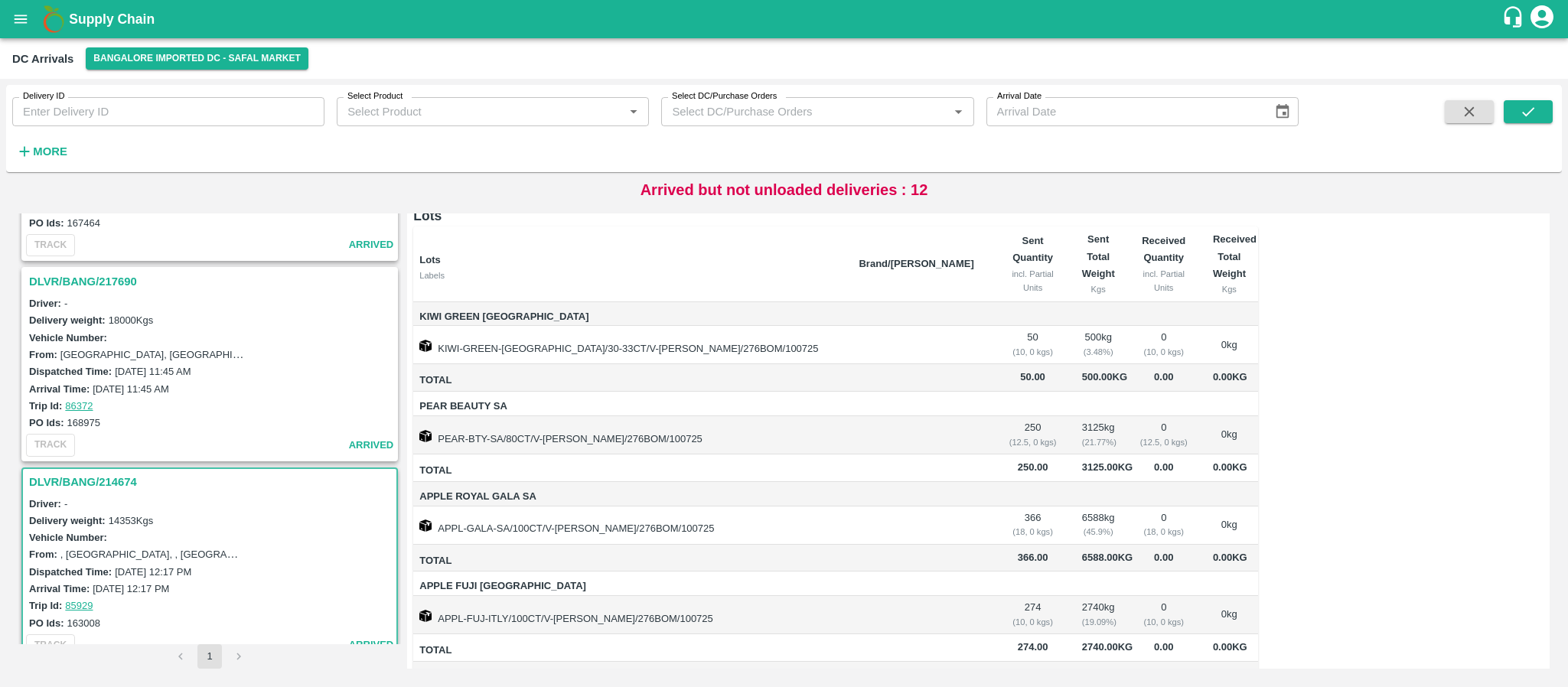
scroll to position [1534, 0]
click at [102, 277] on h3 "DLVR/BANG/217690" at bounding box center [212, 283] width 366 height 20
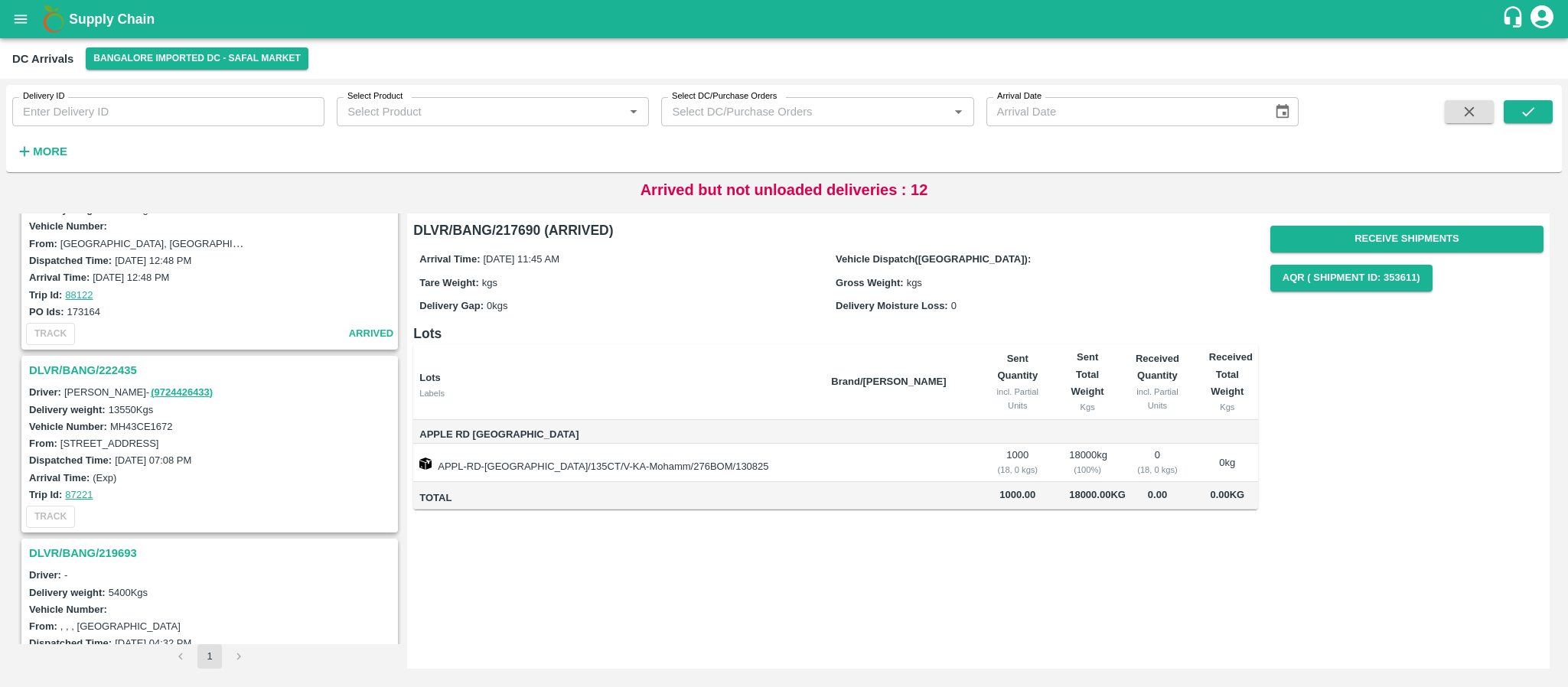
scroll to position [232, 0]
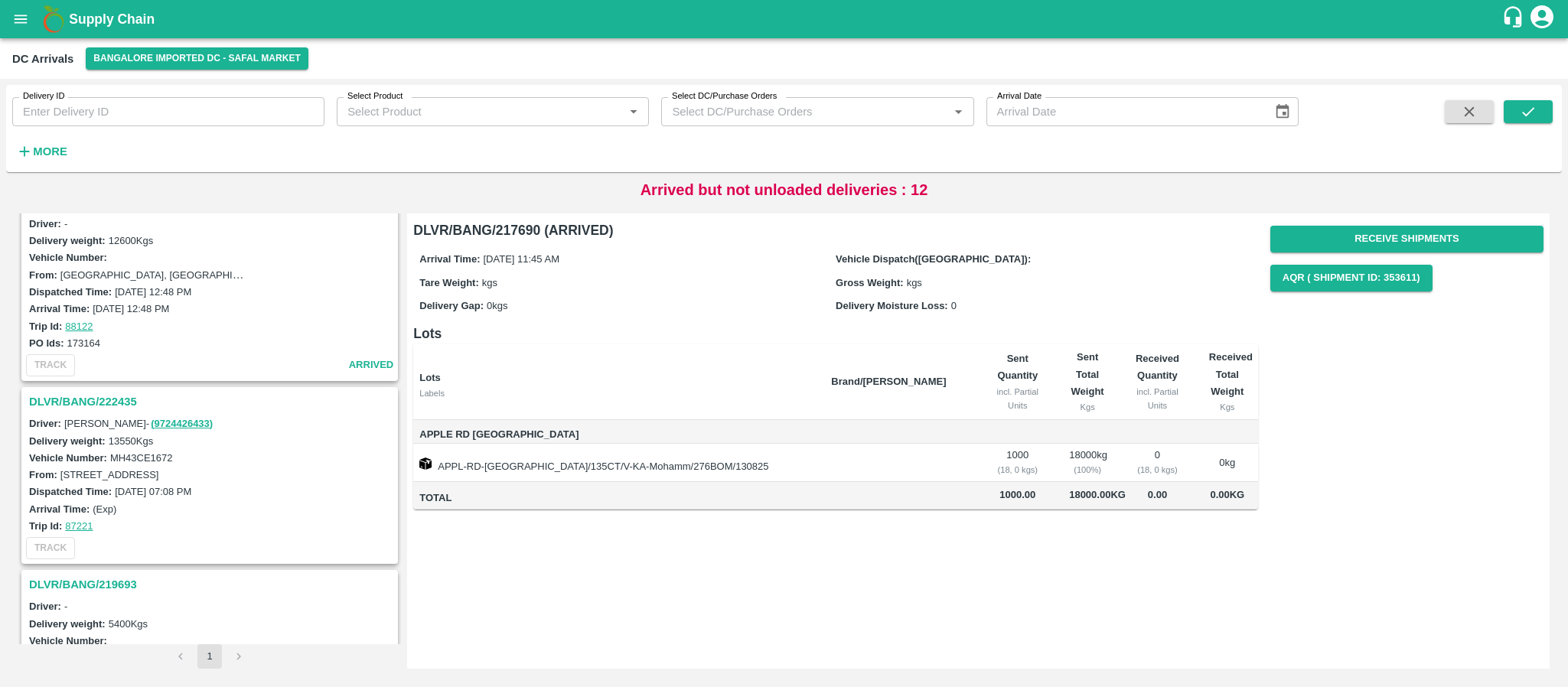
click at [94, 395] on h3 "DLVR/BANG/222435" at bounding box center [212, 401] width 366 height 20
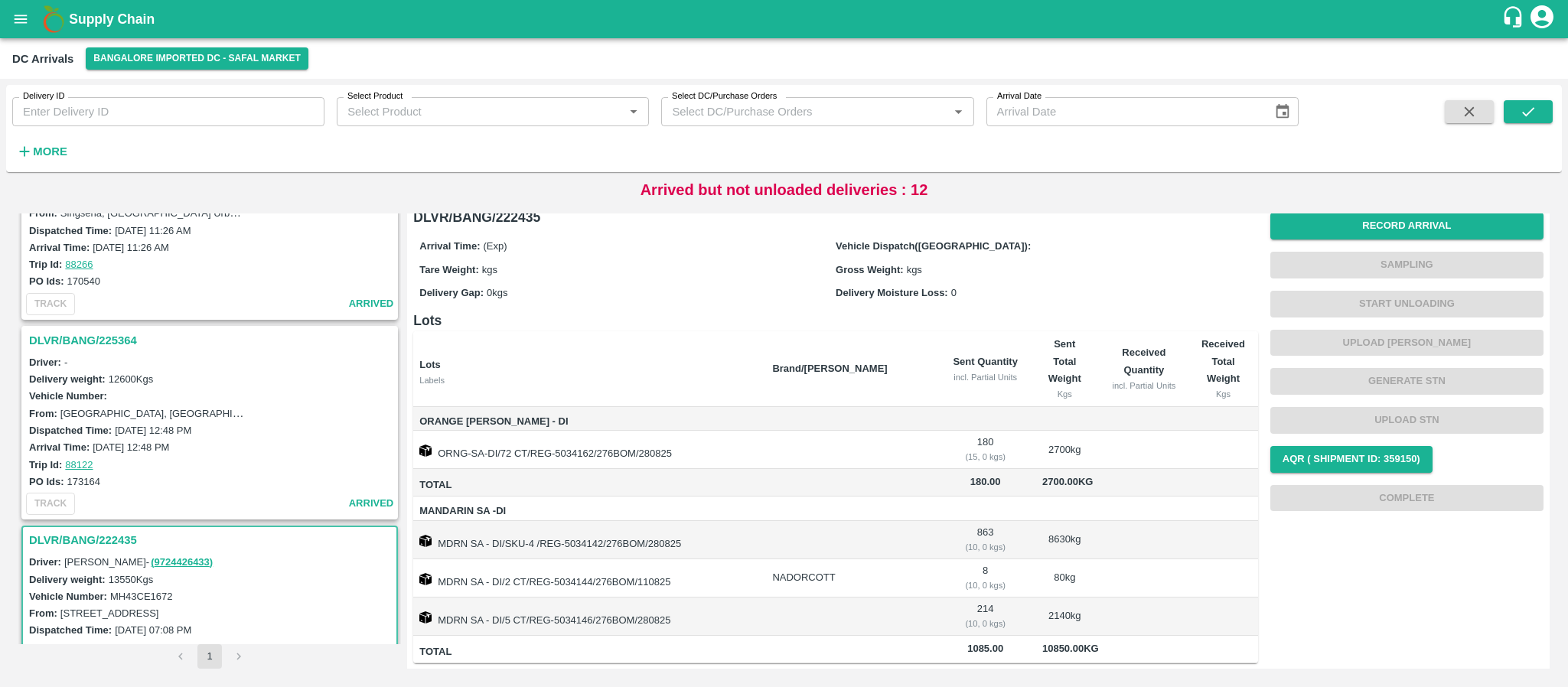
scroll to position [80, 0]
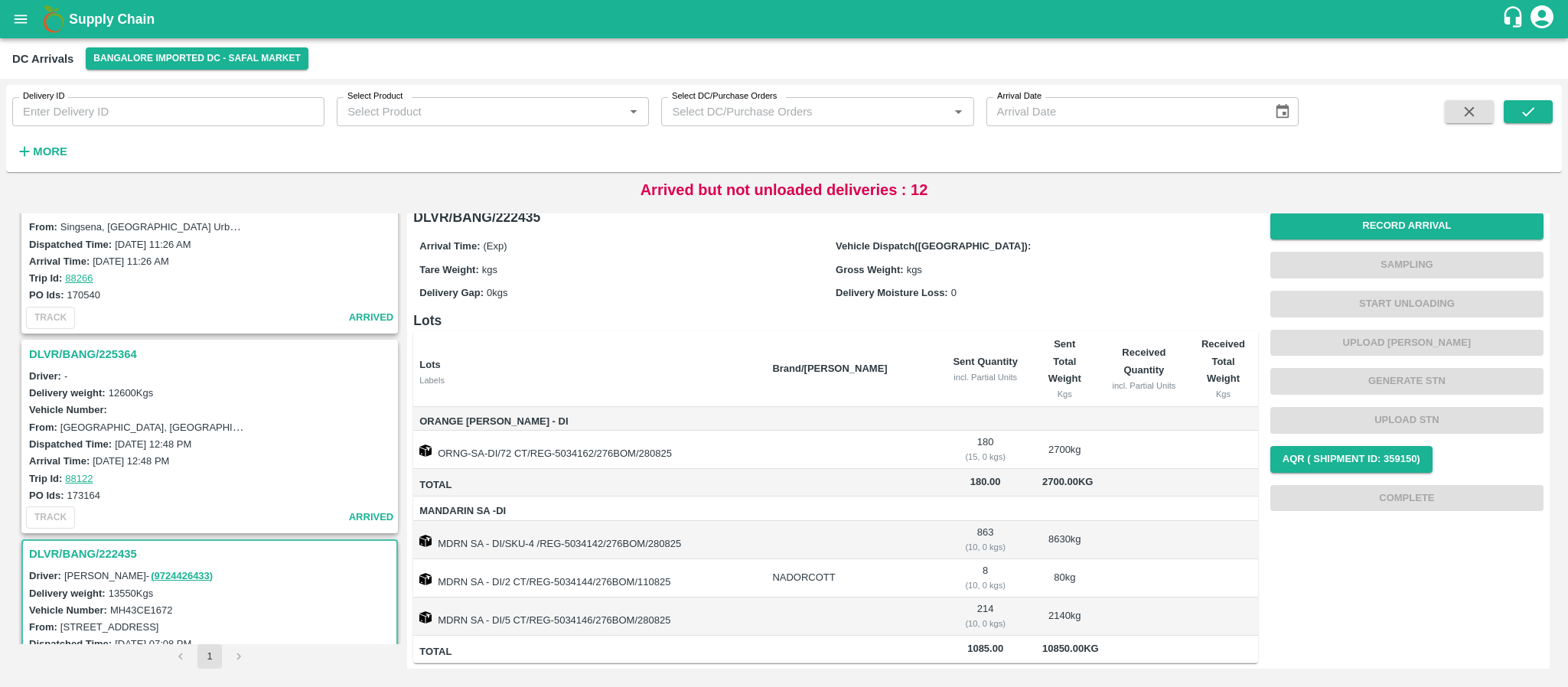
click at [124, 356] on h3 "DLVR/BANG/225364" at bounding box center [212, 354] width 366 height 20
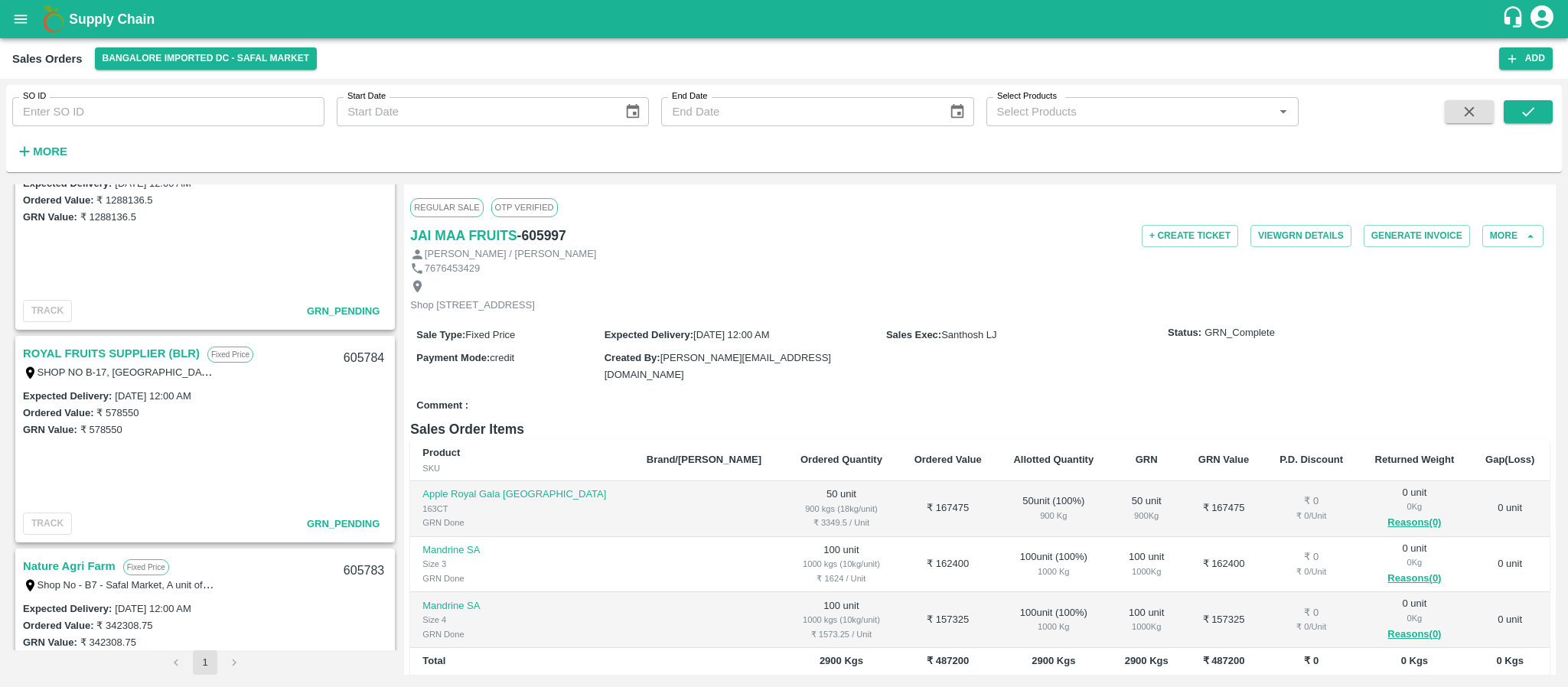
scroll to position [704, 0]
click at [164, 347] on link "ROYAL FRUITS SUPPLIER (BLR)" at bounding box center [111, 352] width 176 height 20
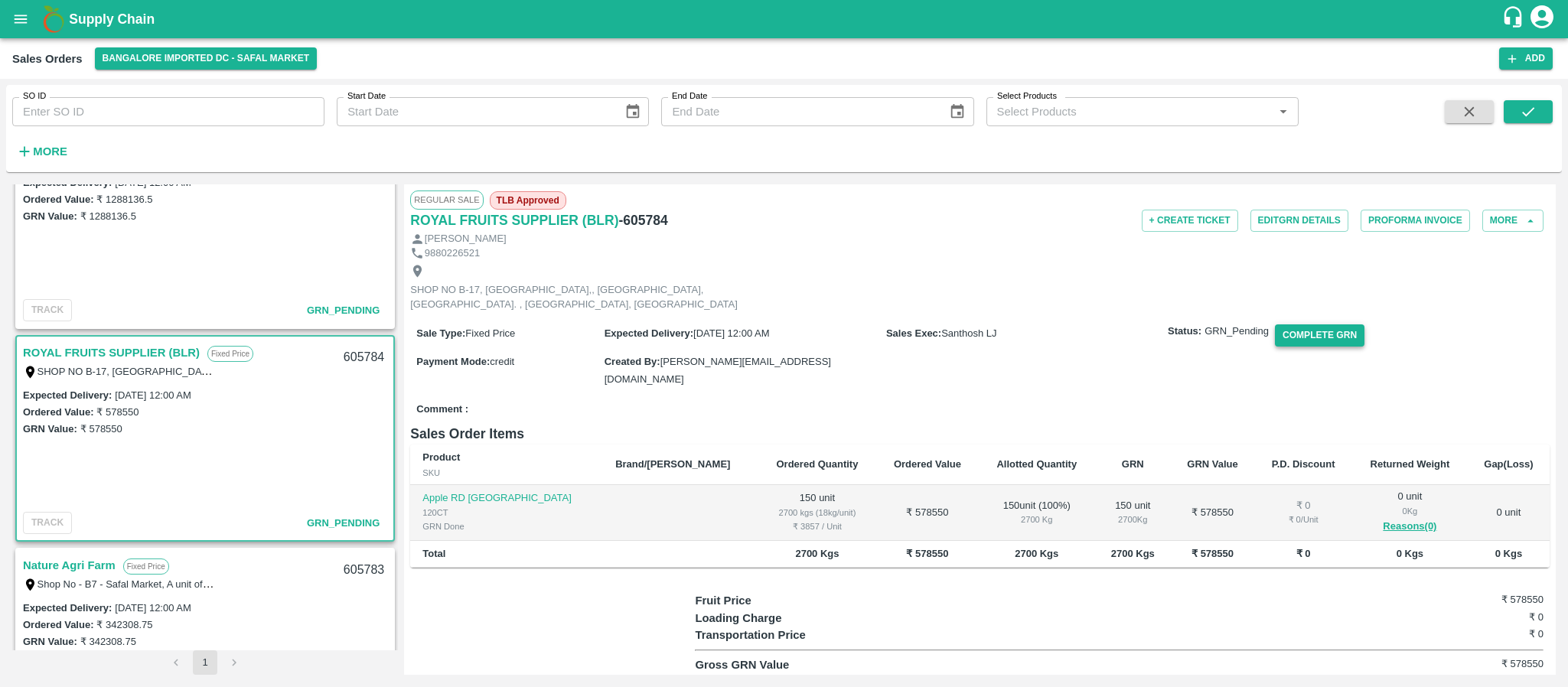
click at [1295, 347] on button "Complete GRN" at bounding box center [1320, 336] width 90 height 22
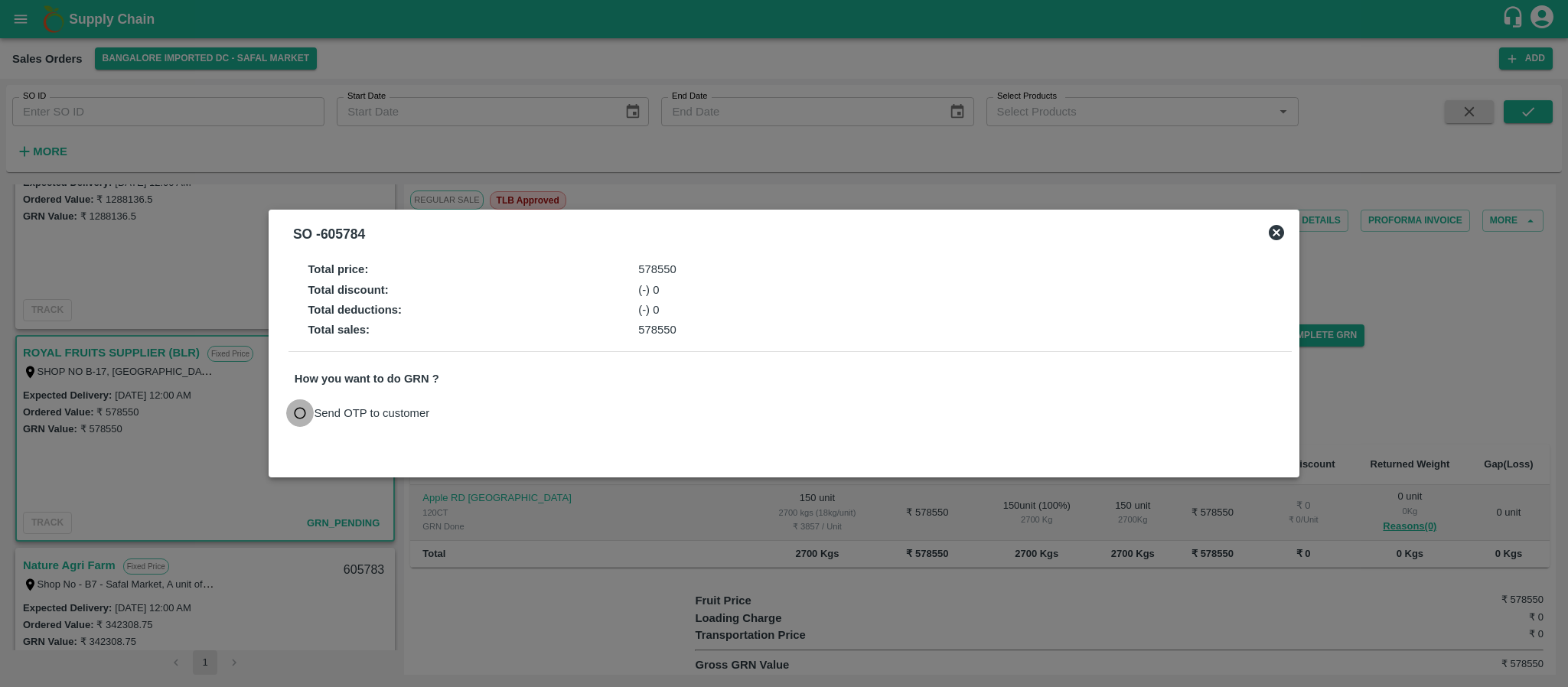
click at [297, 414] on input "Send OTP to customer" at bounding box center [300, 414] width 28 height 28
radio input "true"
click at [474, 416] on button "Send OTP" at bounding box center [473, 413] width 63 height 22
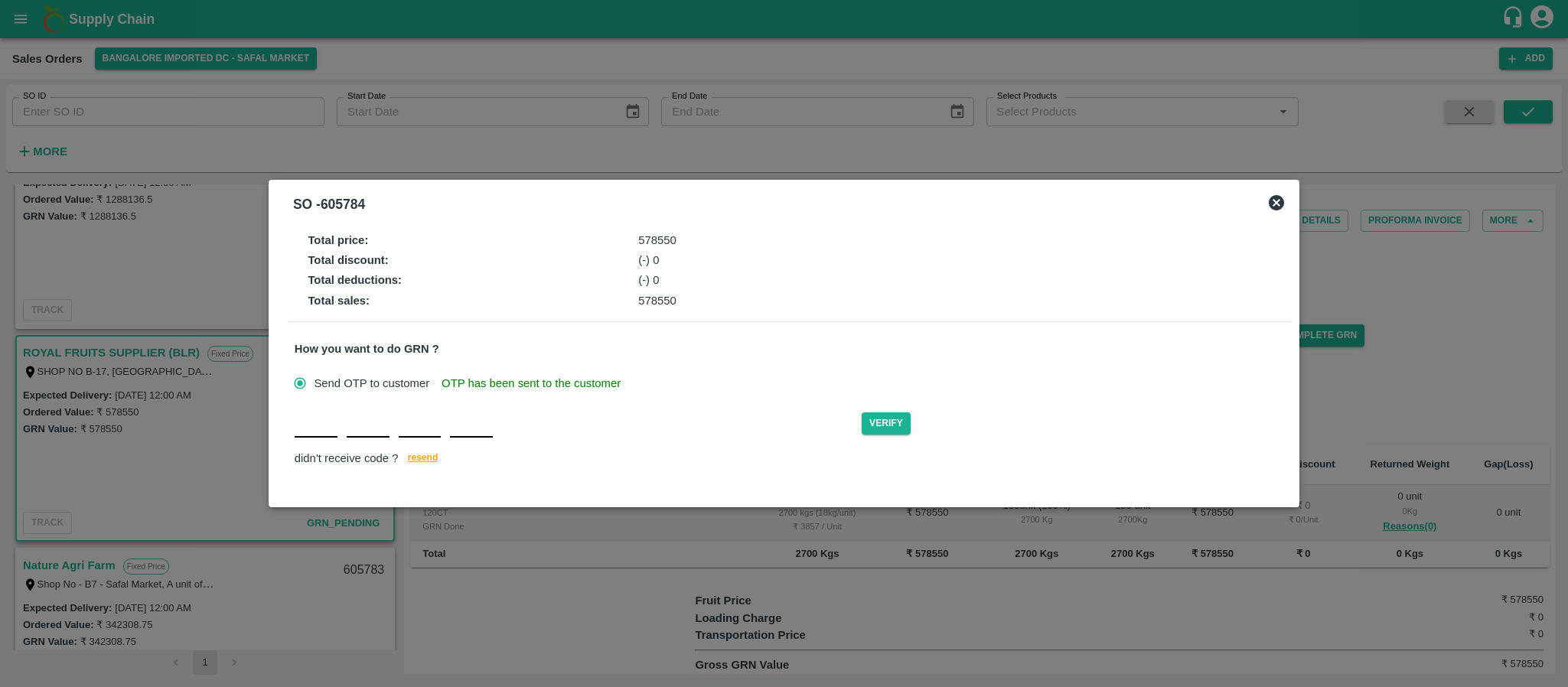
click at [315, 429] on input "text" at bounding box center [316, 424] width 43 height 28
type input "W"
type input "N"
type input "T"
type input "E"
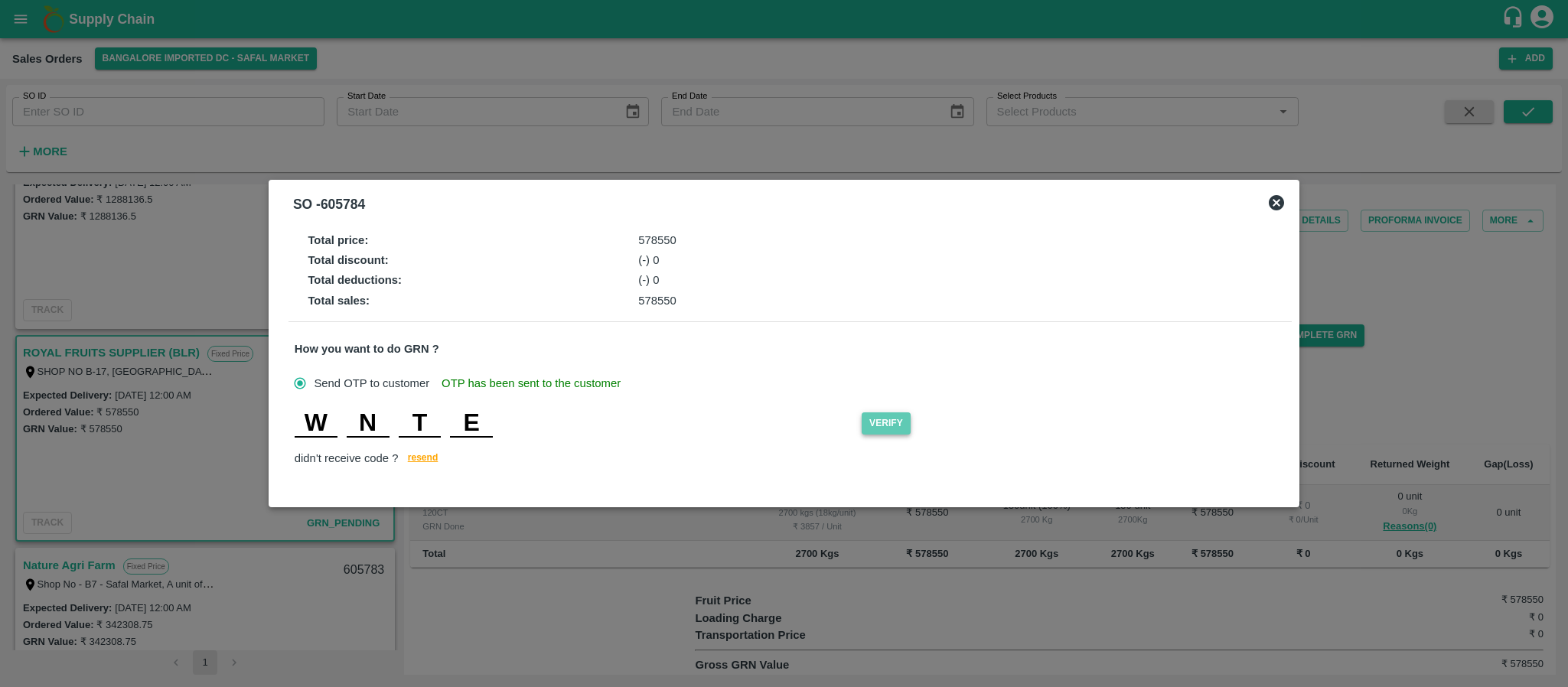
click at [895, 418] on button "Verify" at bounding box center [886, 423] width 49 height 22
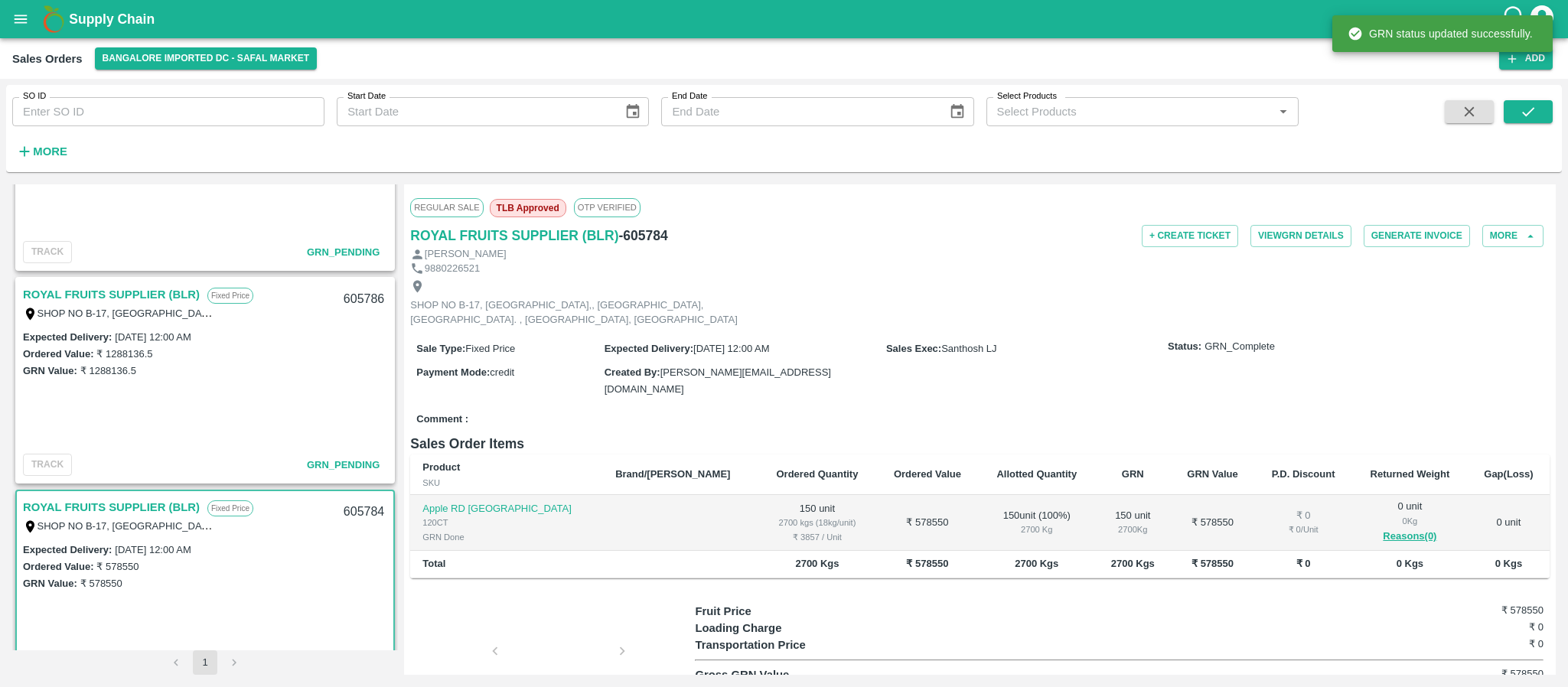
scroll to position [543, 0]
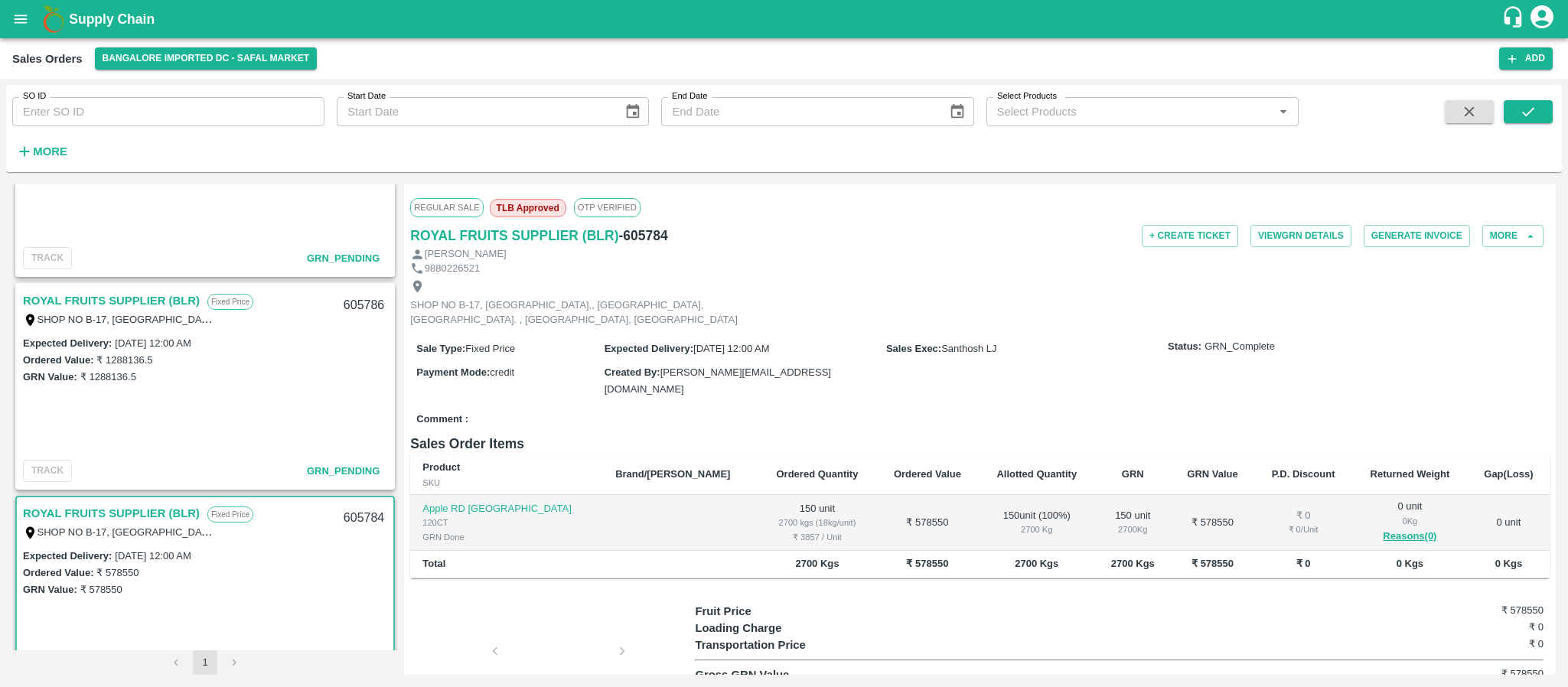
click at [156, 301] on link "ROYAL FRUITS SUPPLIER (BLR)" at bounding box center [111, 300] width 176 height 20
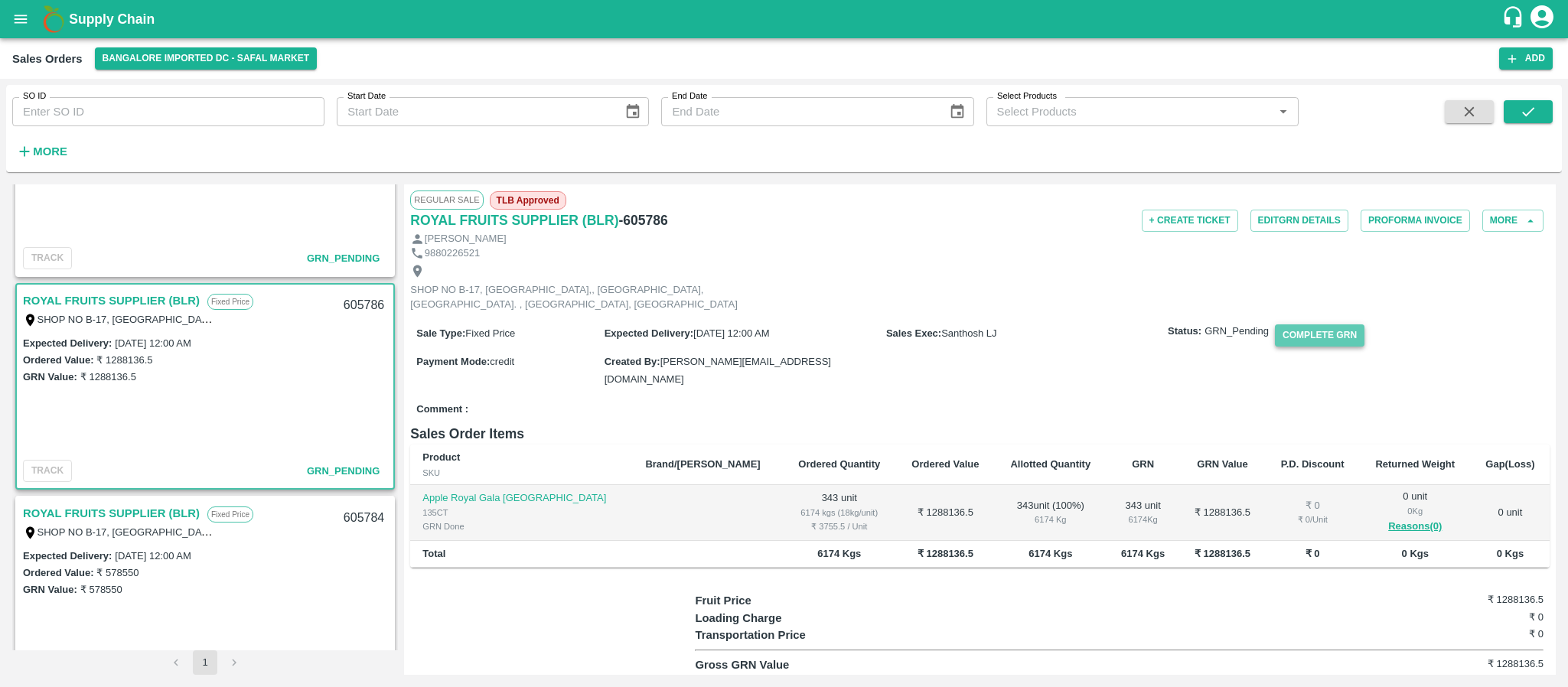
click at [1321, 347] on button "Complete GRN" at bounding box center [1320, 336] width 90 height 22
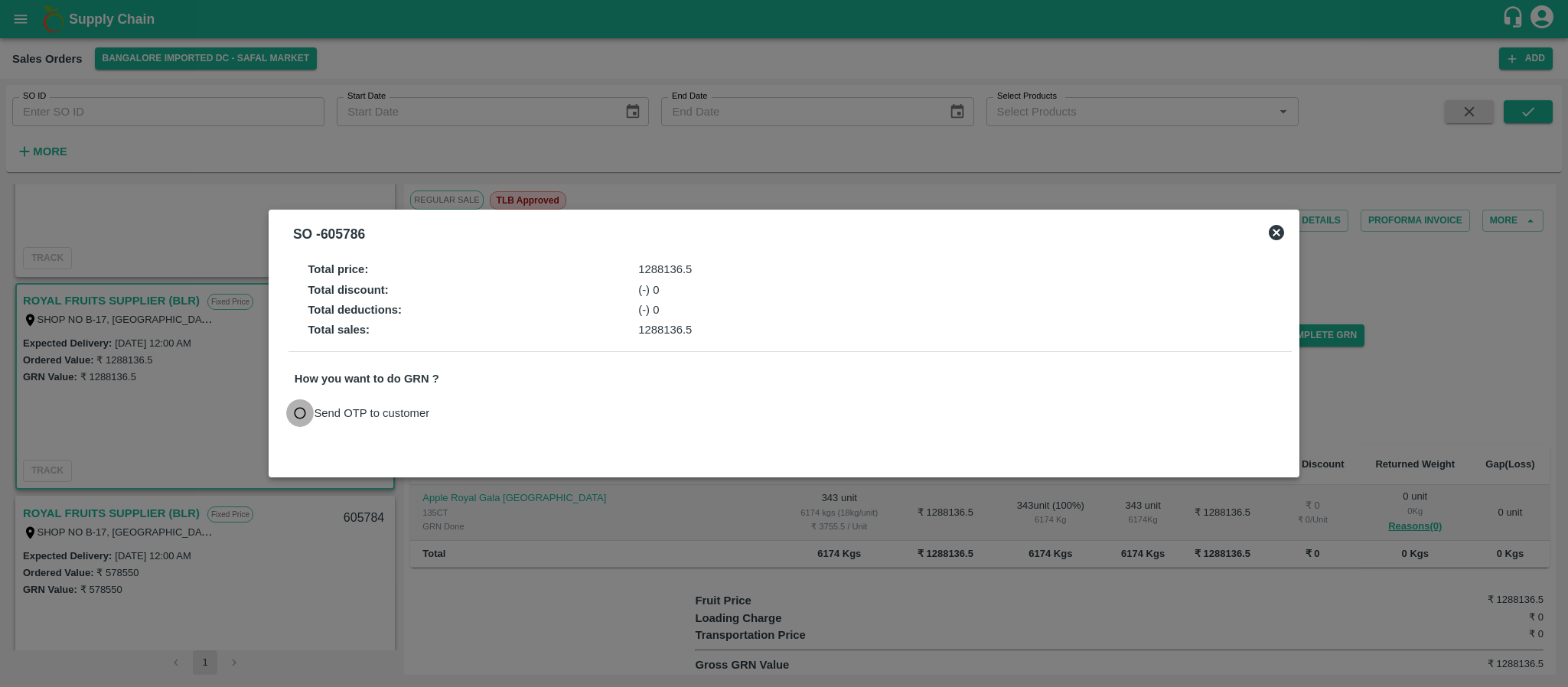
click at [306, 416] on input "Send OTP to customer" at bounding box center [300, 414] width 28 height 28
radio input "true"
click at [470, 407] on button "Send OTP" at bounding box center [473, 413] width 63 height 22
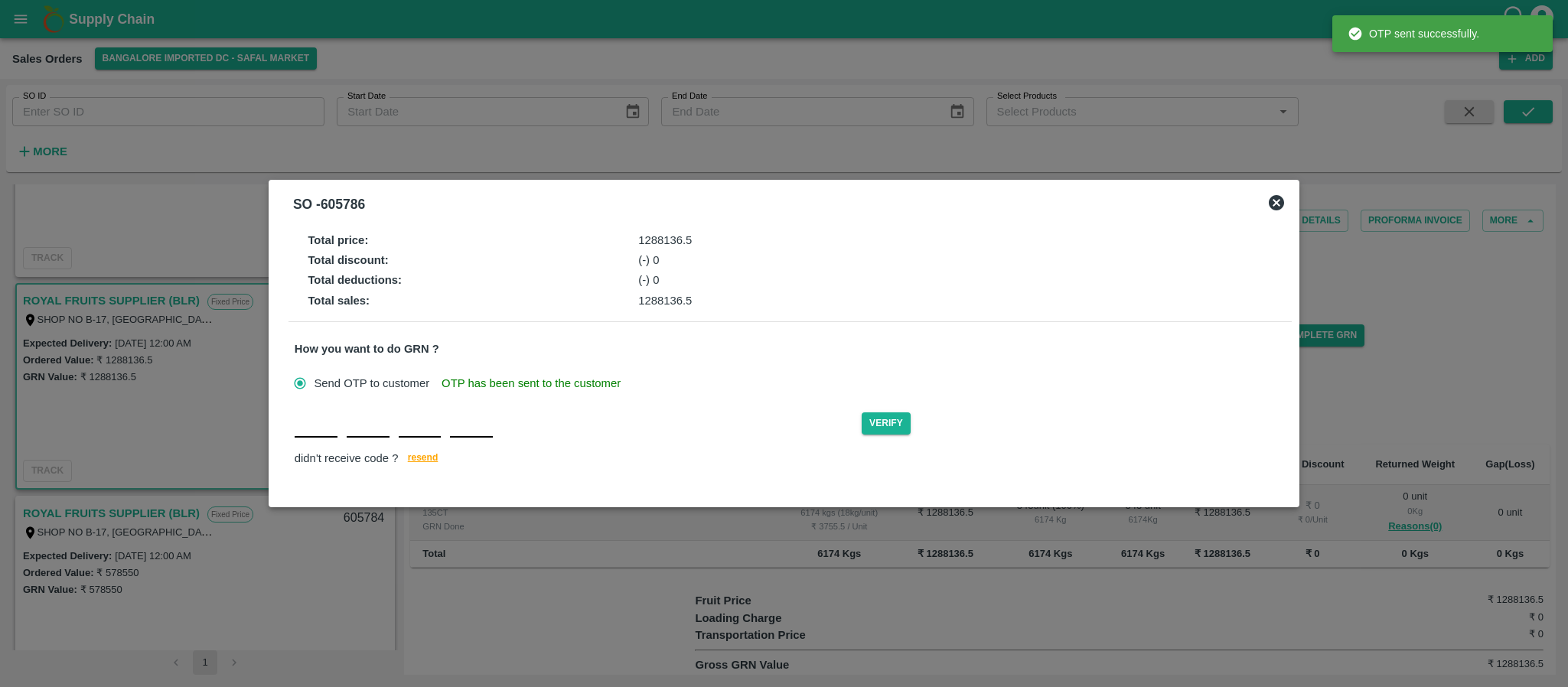
click at [312, 436] on input "text" at bounding box center [316, 424] width 43 height 28
type input "C"
type input "I"
type input "Q"
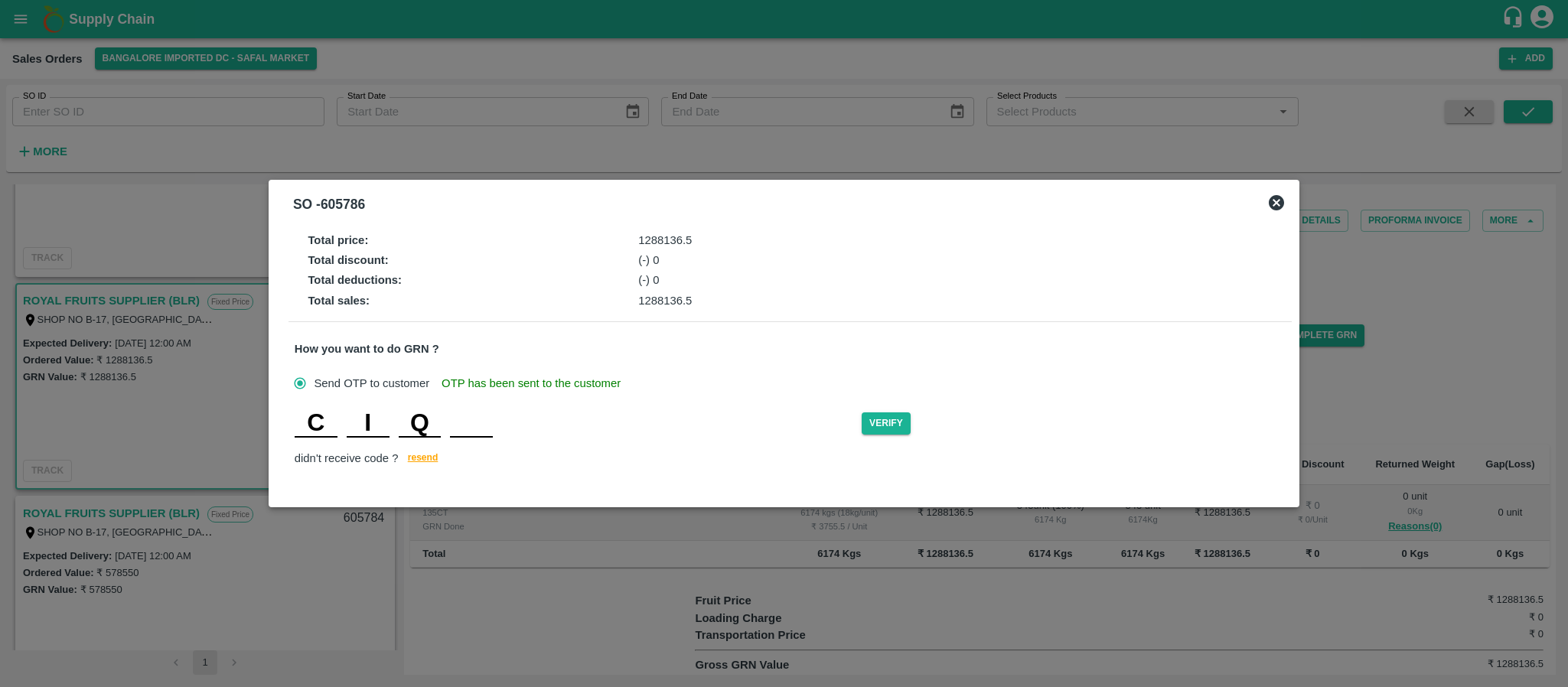
type input "D"
type input "Q"
type input "B"
click at [884, 422] on button "Verify" at bounding box center [886, 423] width 49 height 22
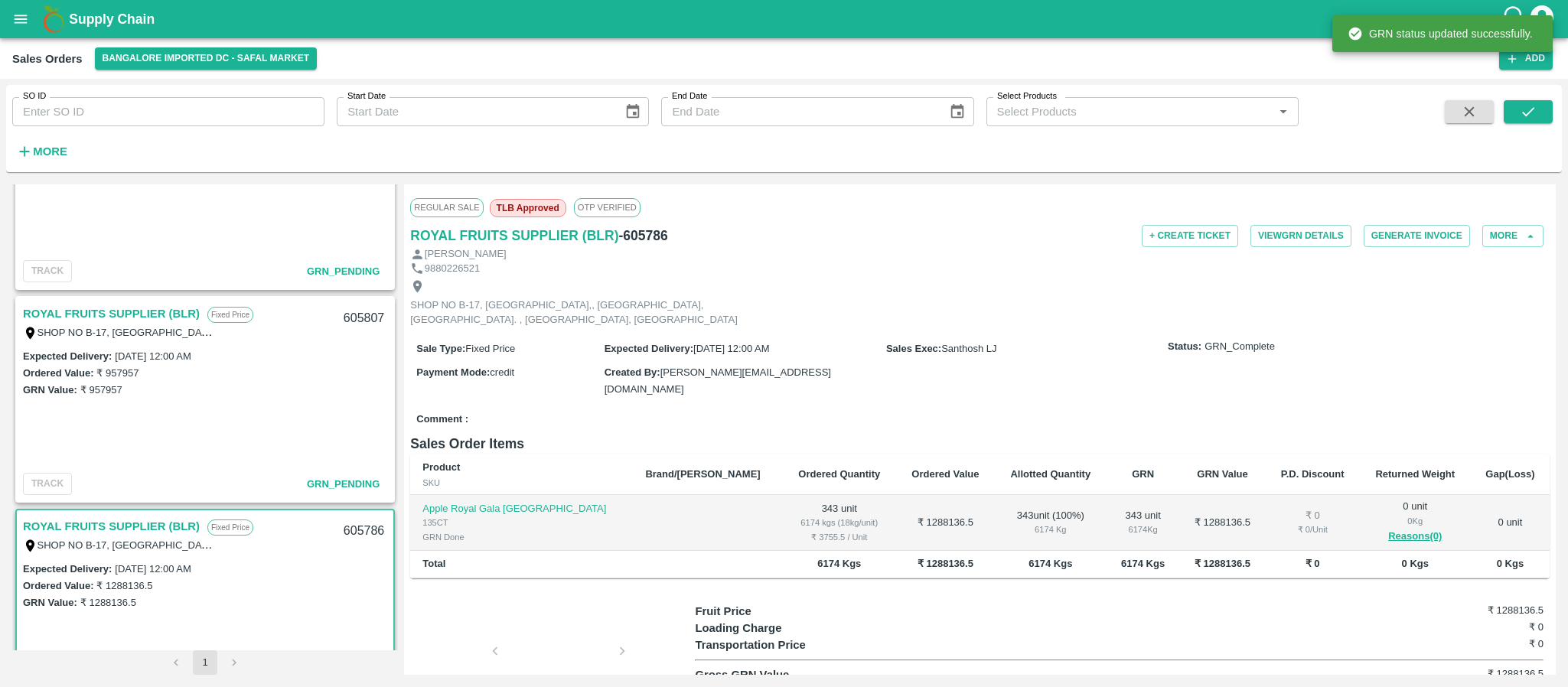
scroll to position [314, 0]
click at [121, 314] on link "ROYAL FRUITS SUPPLIER (BLR)" at bounding box center [111, 315] width 176 height 20
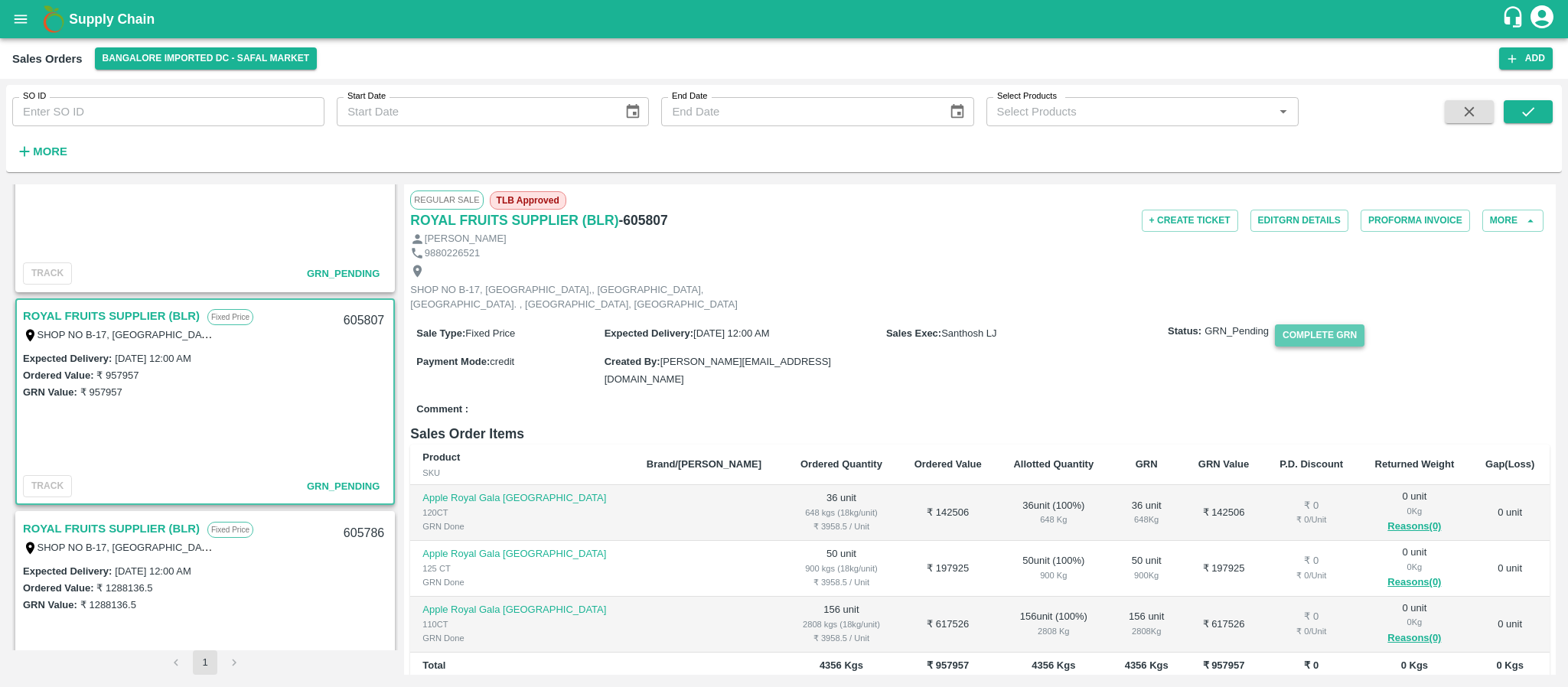
click at [1332, 347] on button "Complete GRN" at bounding box center [1320, 336] width 90 height 22
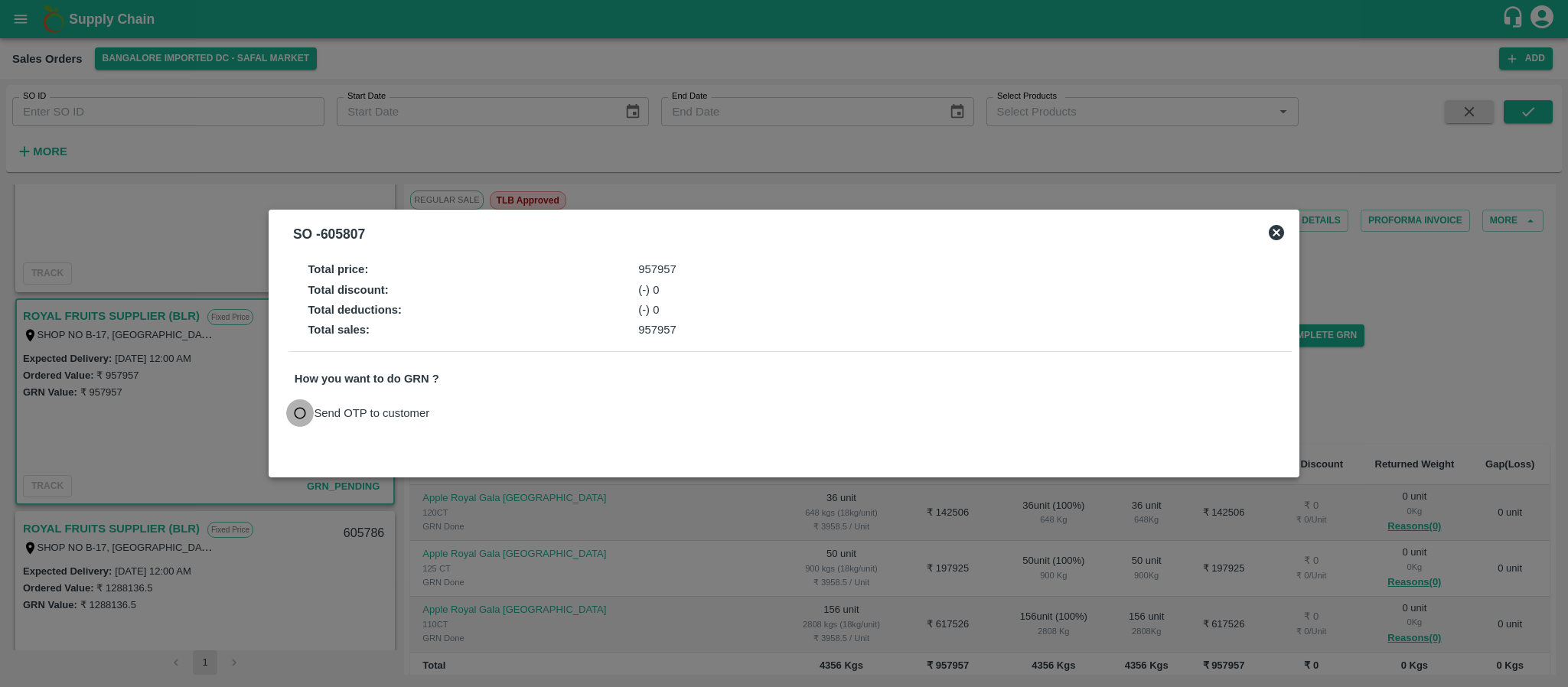
click at [310, 412] on input "Send OTP to customer" at bounding box center [300, 414] width 28 height 28
radio input "true"
click at [476, 418] on button "Send OTP" at bounding box center [473, 413] width 63 height 22
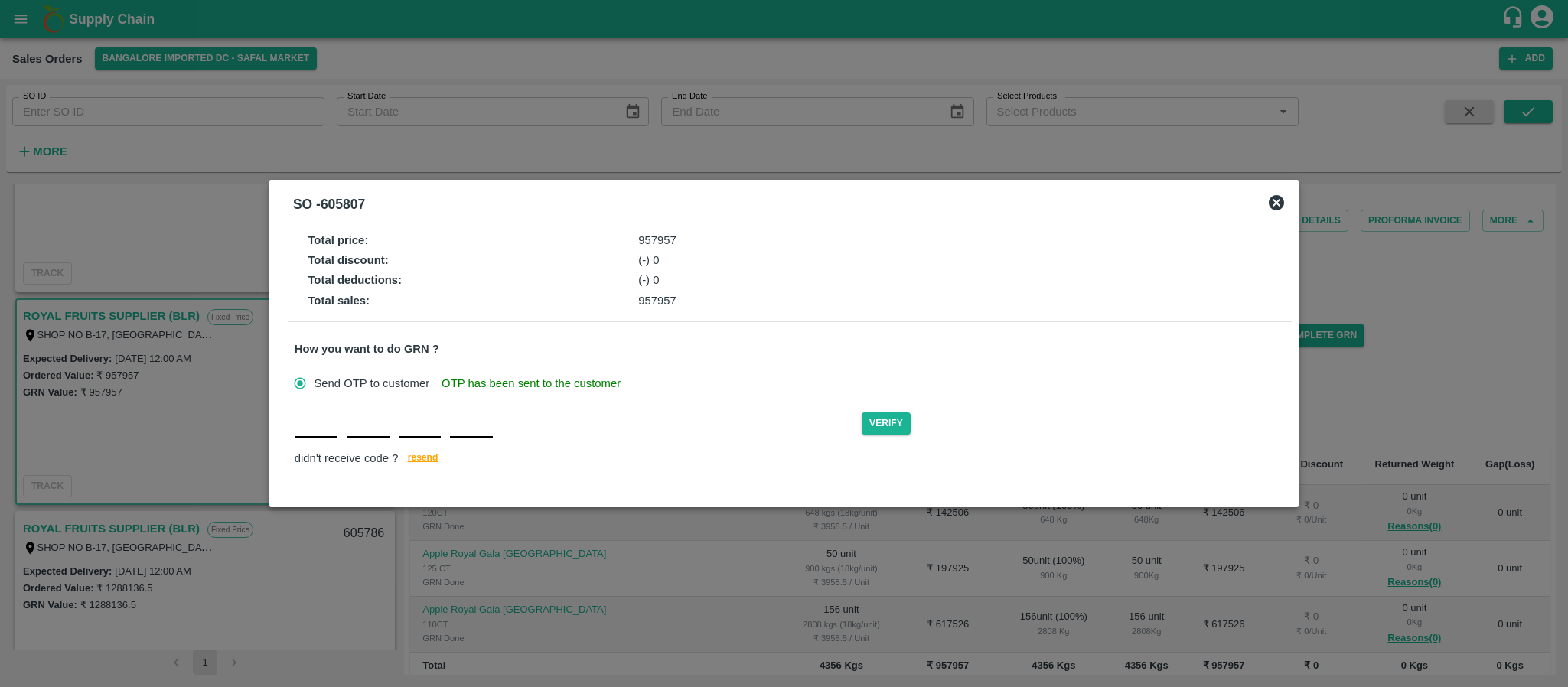
click at [308, 428] on input "text" at bounding box center [316, 424] width 43 height 28
type input "H"
type input "G"
type input "V"
type input "R"
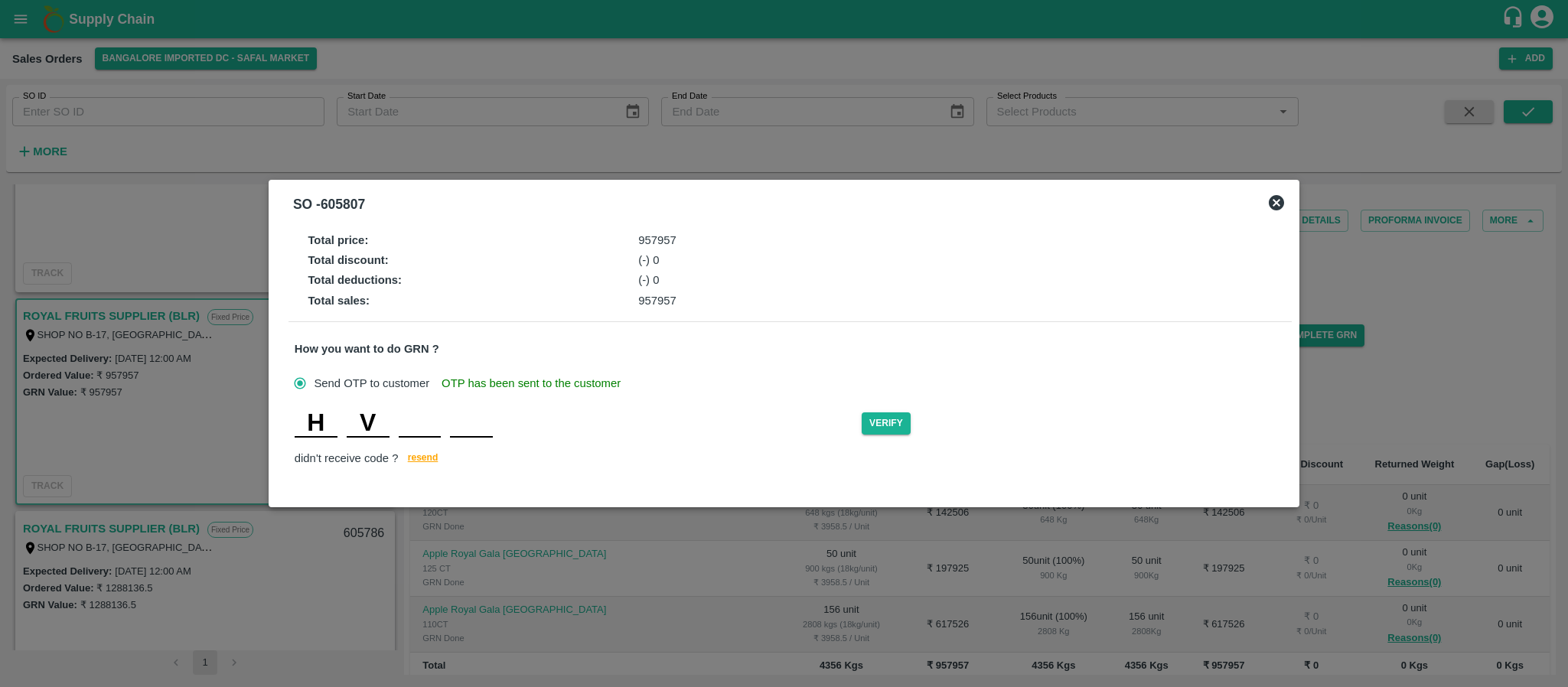
type input "T"
type input "Z"
click at [885, 420] on button "Verify" at bounding box center [886, 423] width 49 height 22
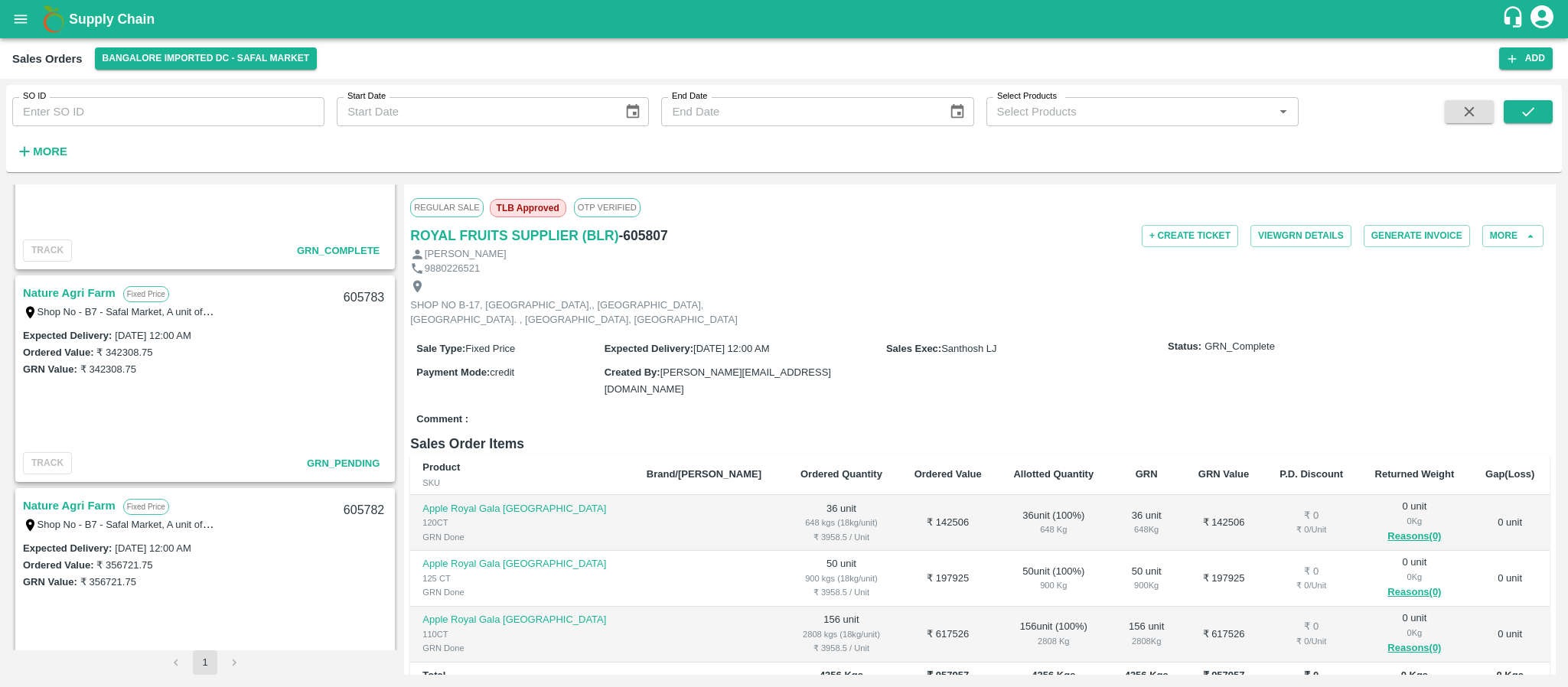
scroll to position [981, 0]
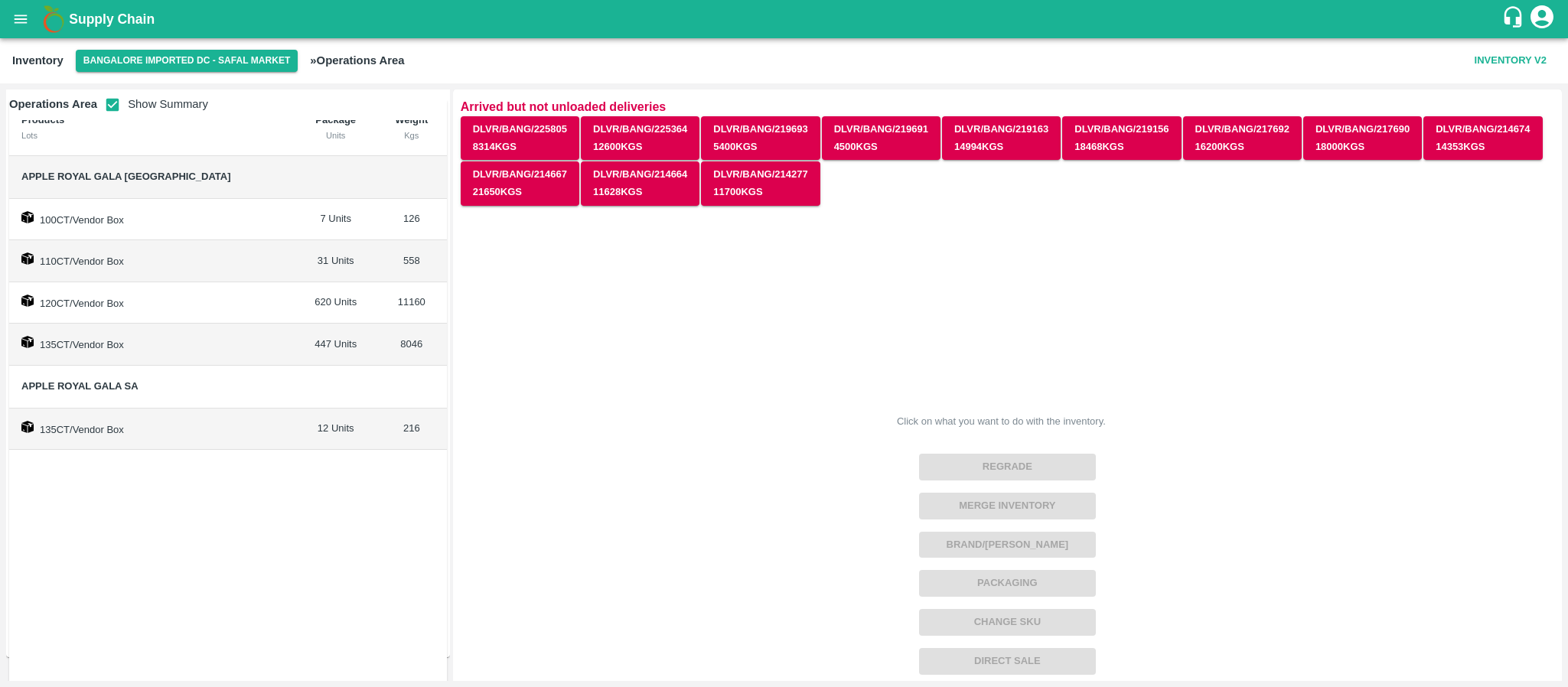
scroll to position [28, 0]
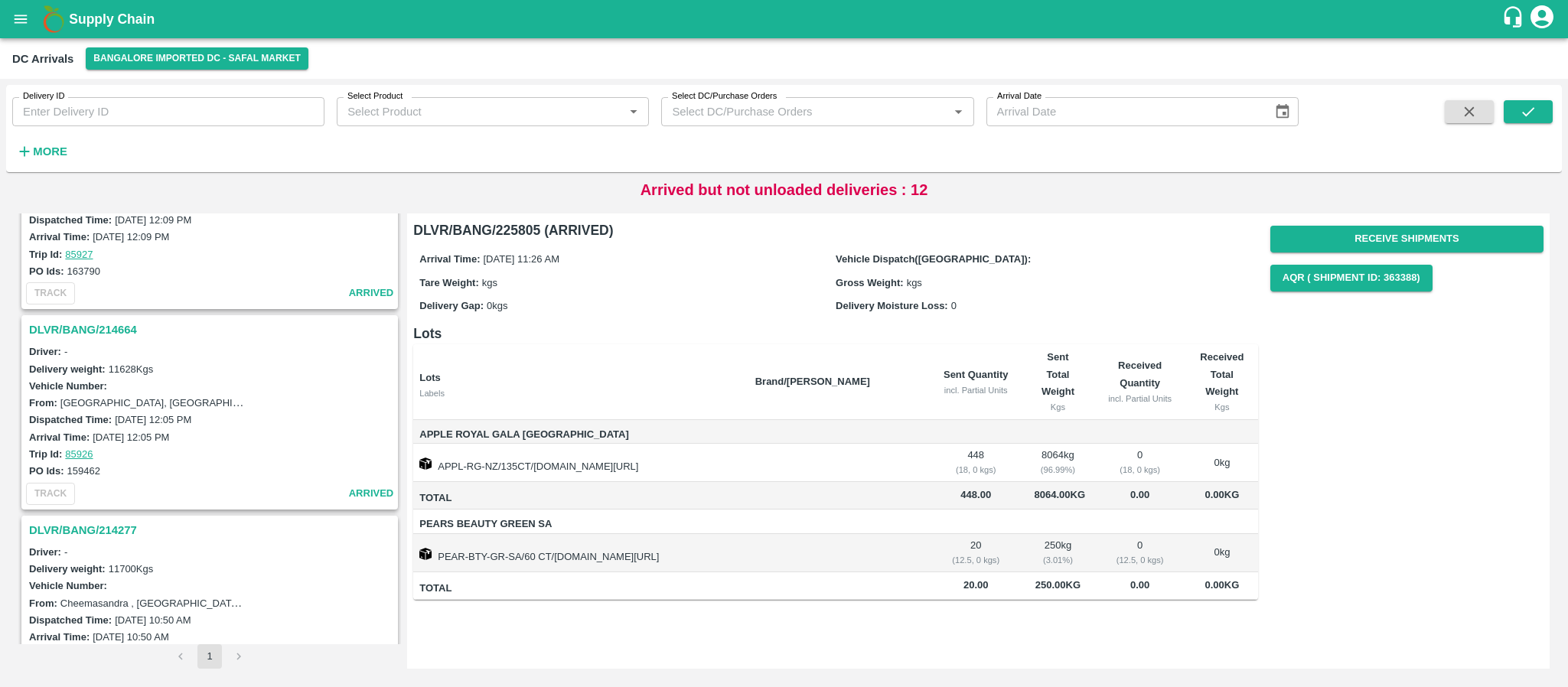
scroll to position [2086, 0]
click at [97, 329] on h3 "DLVR/BANG/214664" at bounding box center [212, 330] width 366 height 20
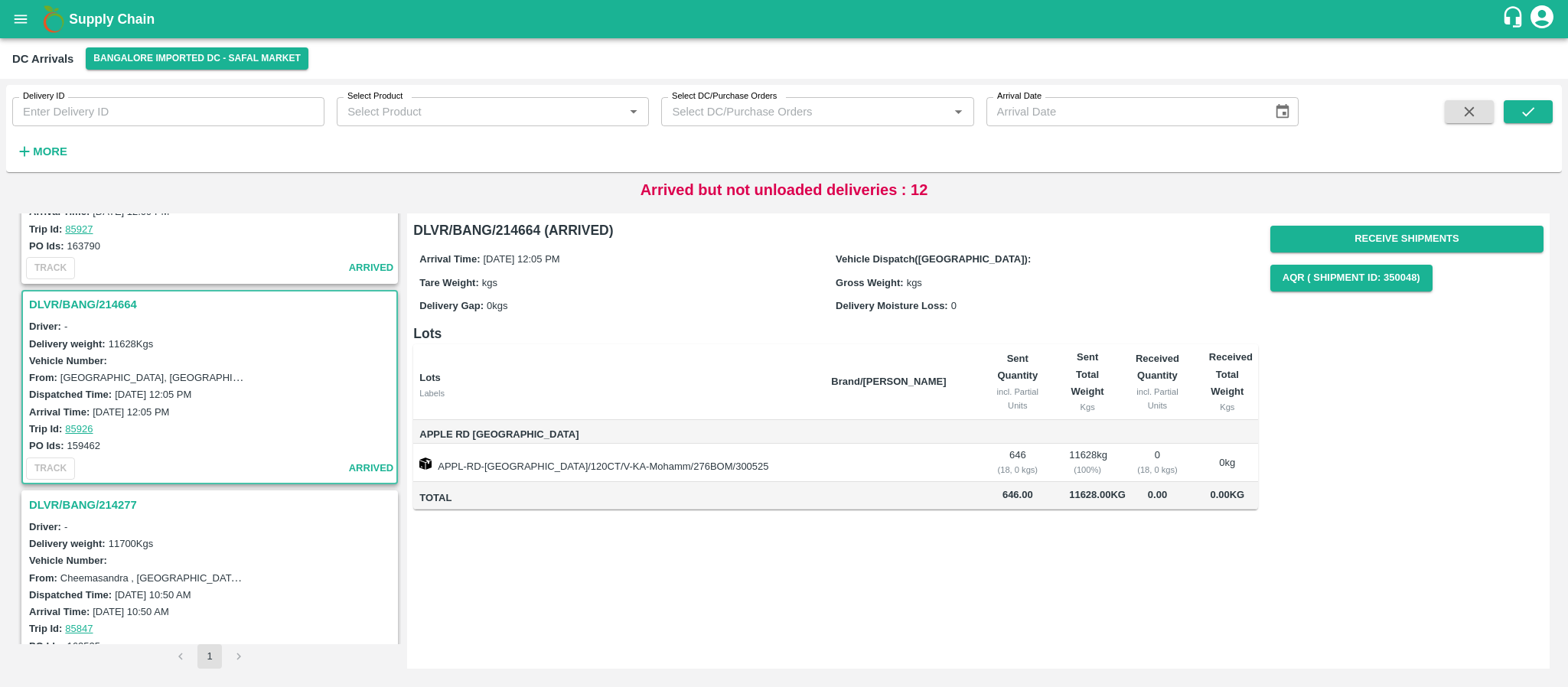
scroll to position [2158, 0]
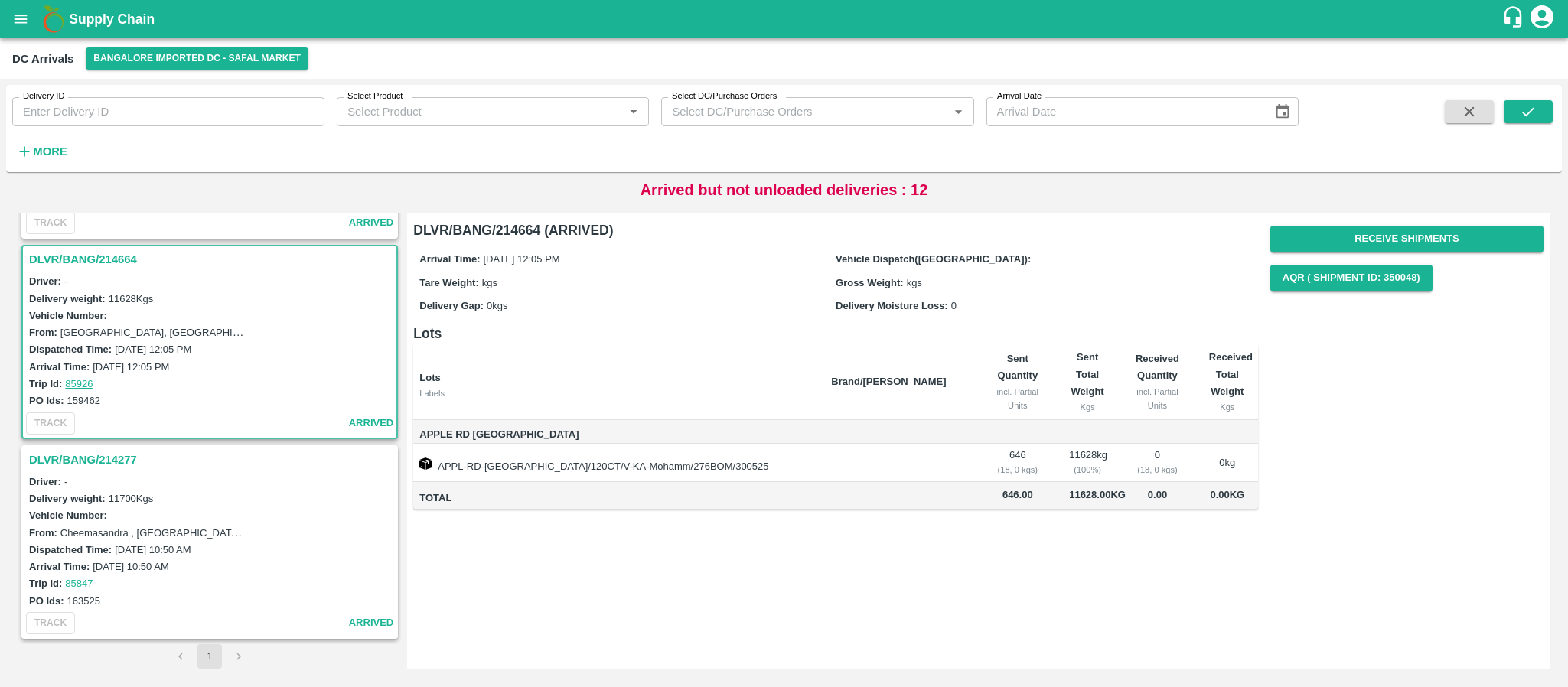
click at [116, 455] on h3 "DLVR/BANG/214277" at bounding box center [212, 459] width 366 height 20
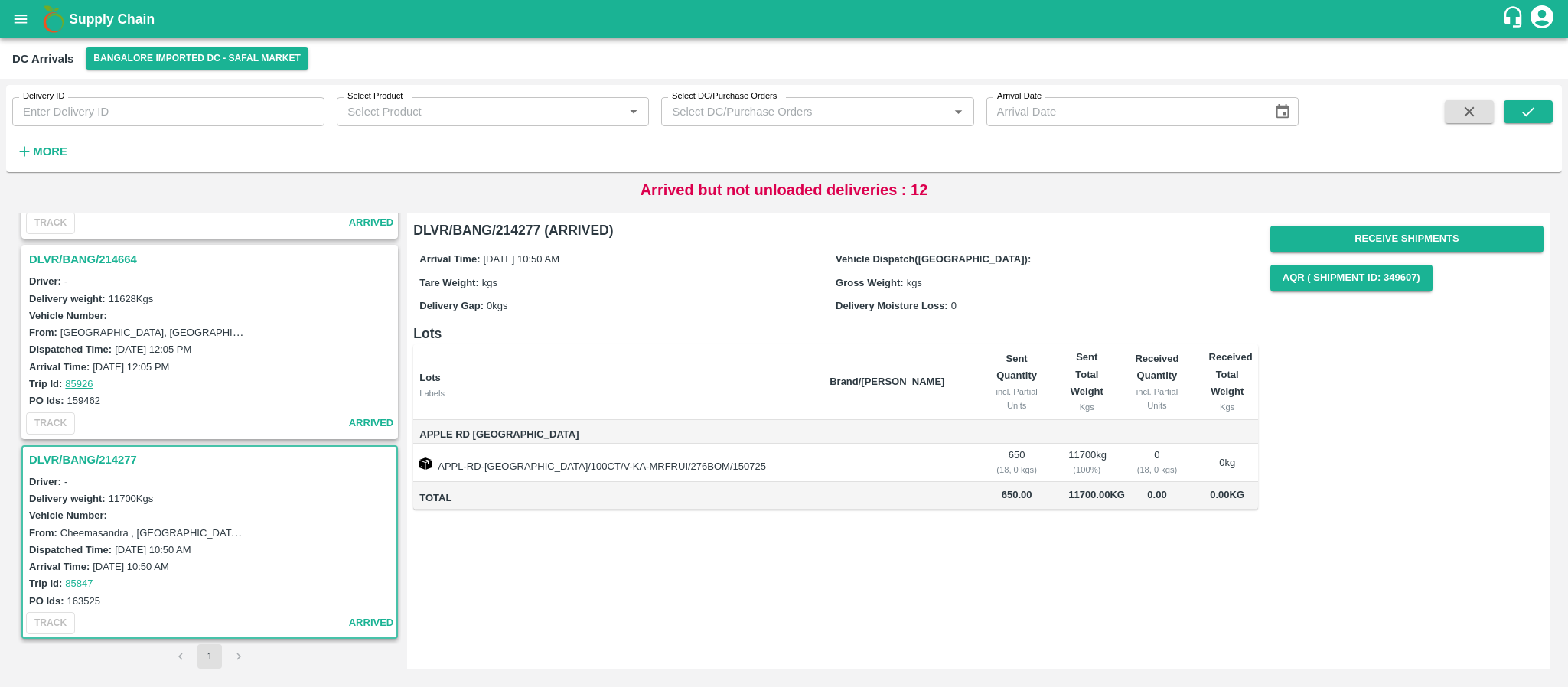
click at [574, 466] on td "APPL-RD-USA/100CT/V-KA-MRFRUI/276BOM/150725" at bounding box center [615, 462] width 404 height 39
drag, startPoint x: 66, startPoint y: 599, endPoint x: 121, endPoint y: 602, distance: 55.1
click at [121, 602] on div "PO Ids: 163525" at bounding box center [212, 600] width 366 height 17
copy label "163525"
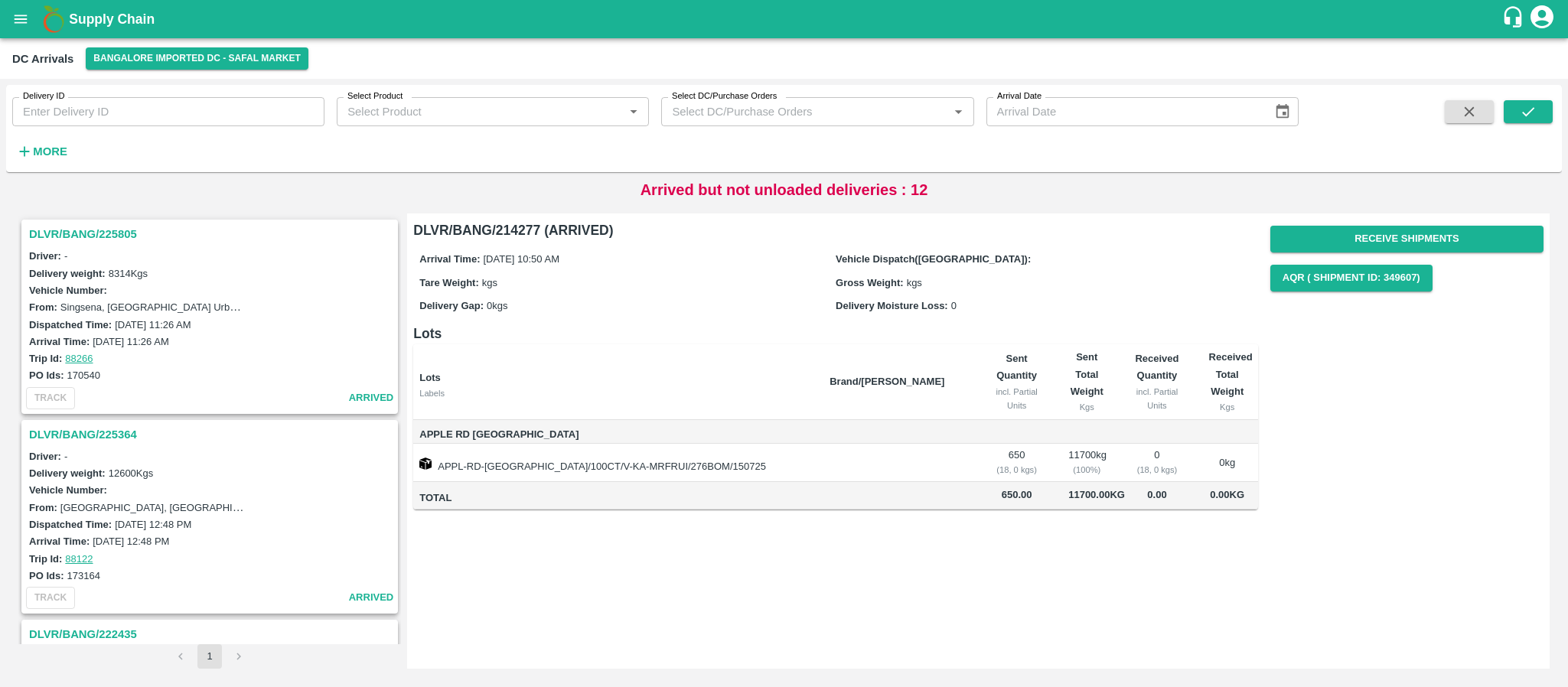
click at [102, 232] on h3 "DLVR/BANG/225805" at bounding box center [212, 234] width 366 height 20
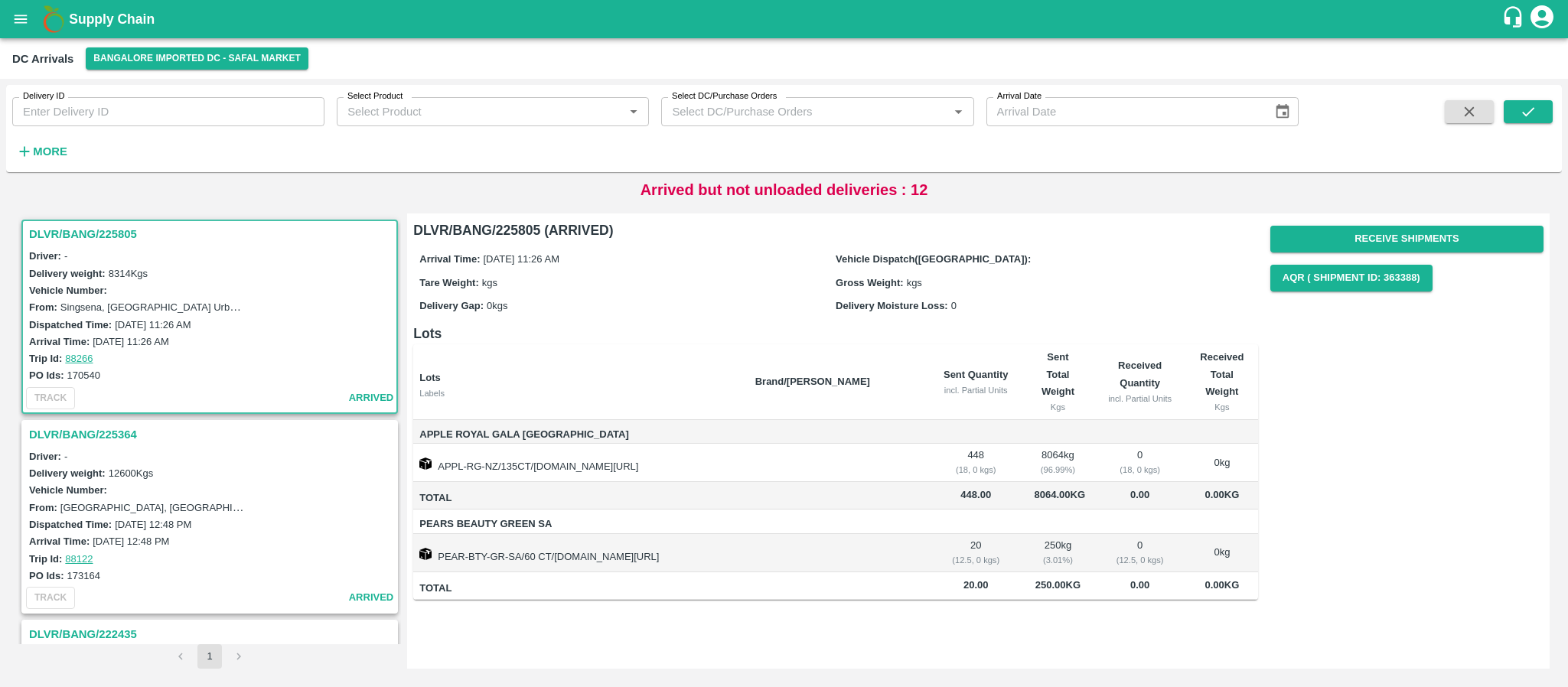
click at [85, 433] on h3 "DLVR/BANG/225364" at bounding box center [212, 434] width 366 height 20
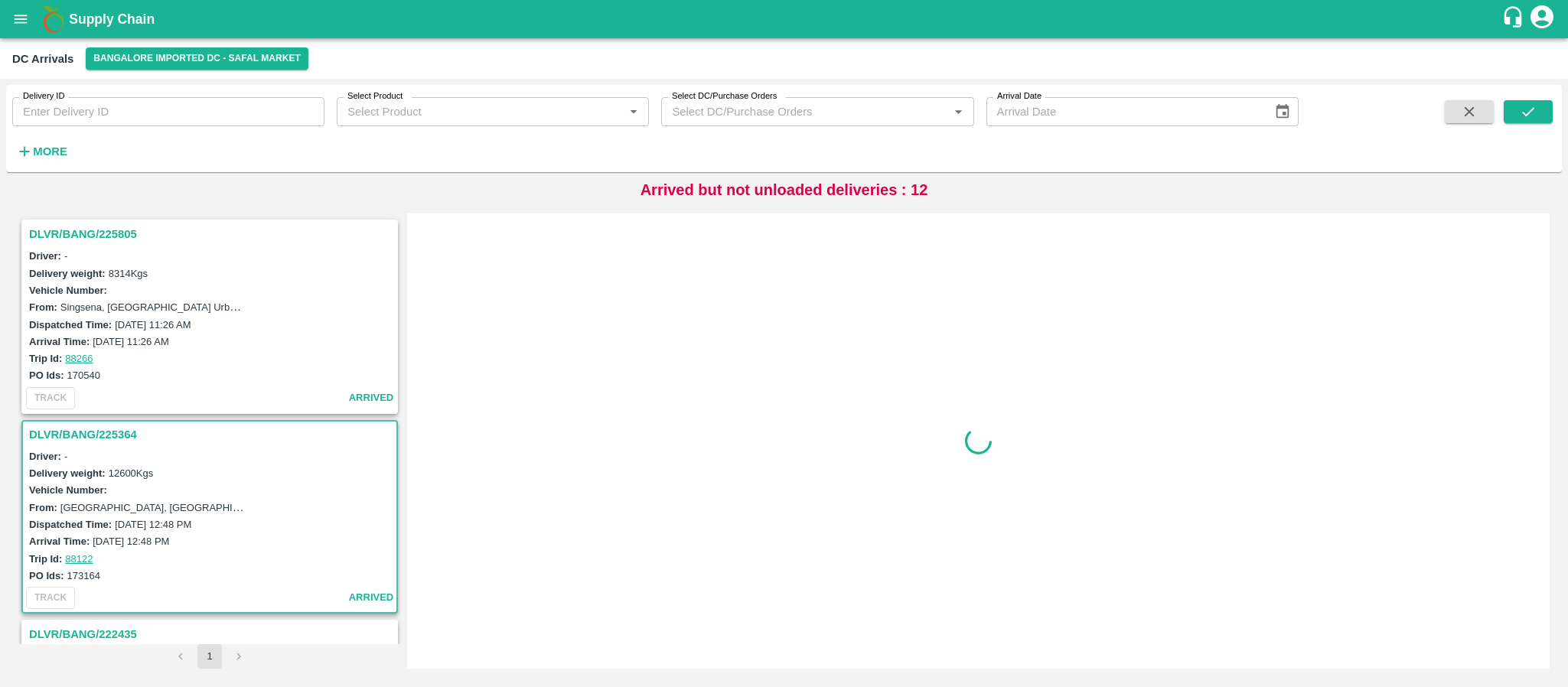
scroll to position [206, 0]
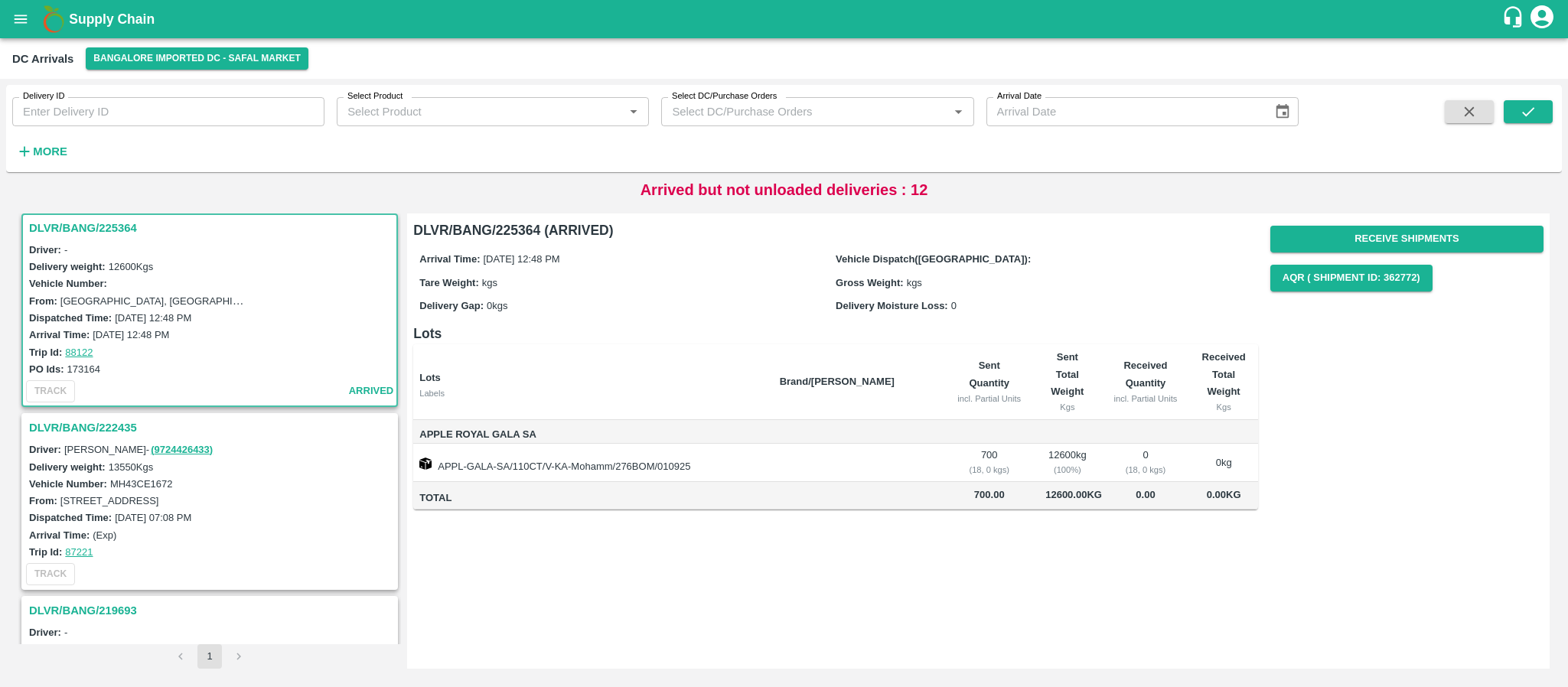
click at [106, 418] on h3 "DLVR/BANG/222435" at bounding box center [212, 427] width 366 height 20
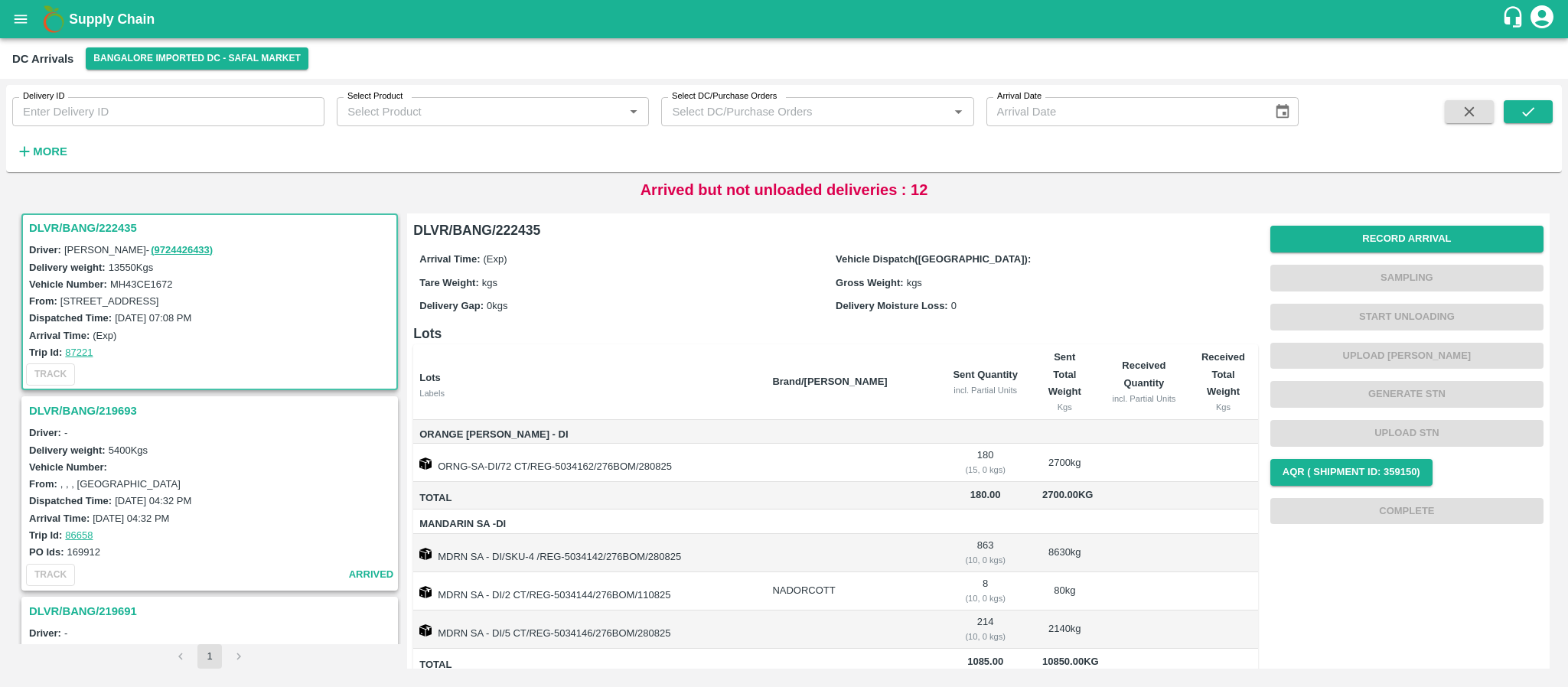
scroll to position [51, 0]
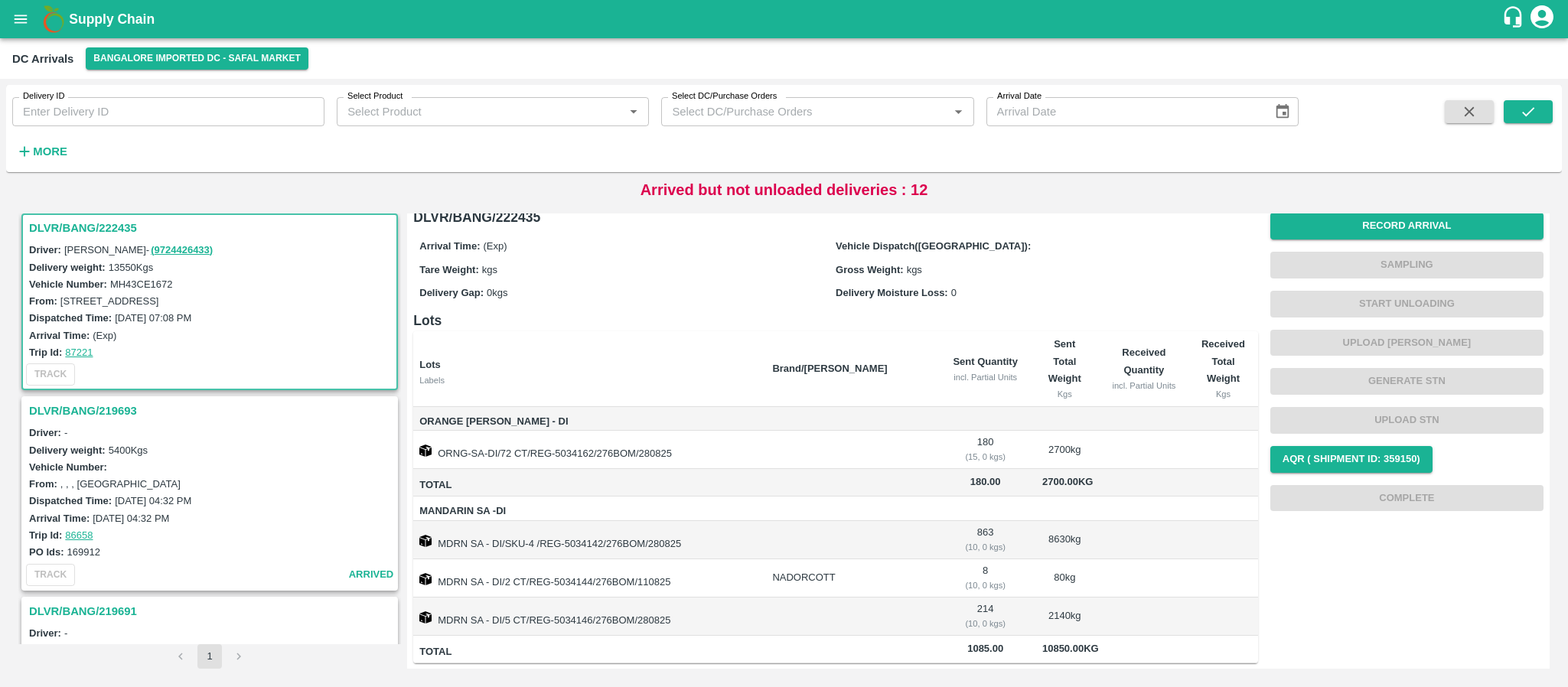
click at [109, 413] on h3 "DLVR/BANG/219693" at bounding box center [212, 410] width 366 height 20
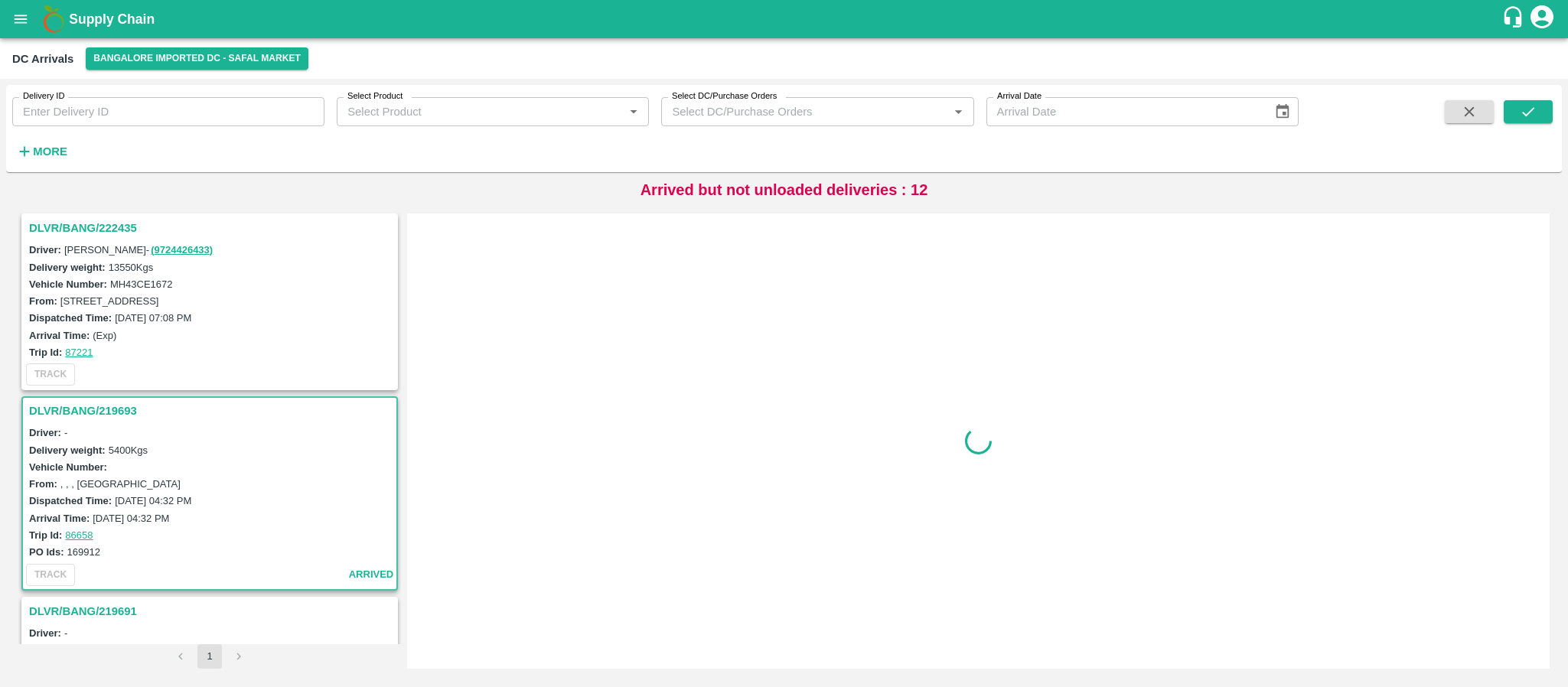
scroll to position [589, 0]
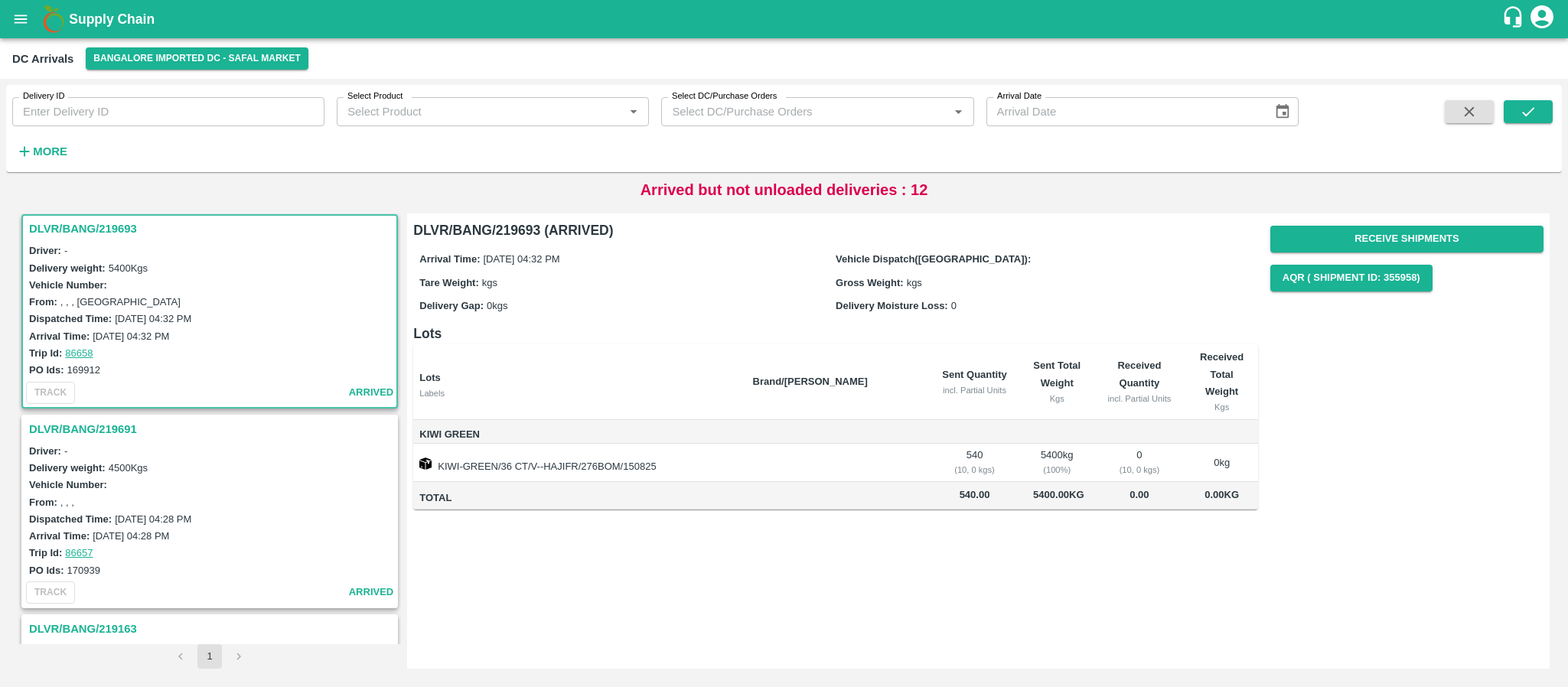
click at [124, 433] on h3 "DLVR/BANG/219691" at bounding box center [212, 429] width 366 height 20
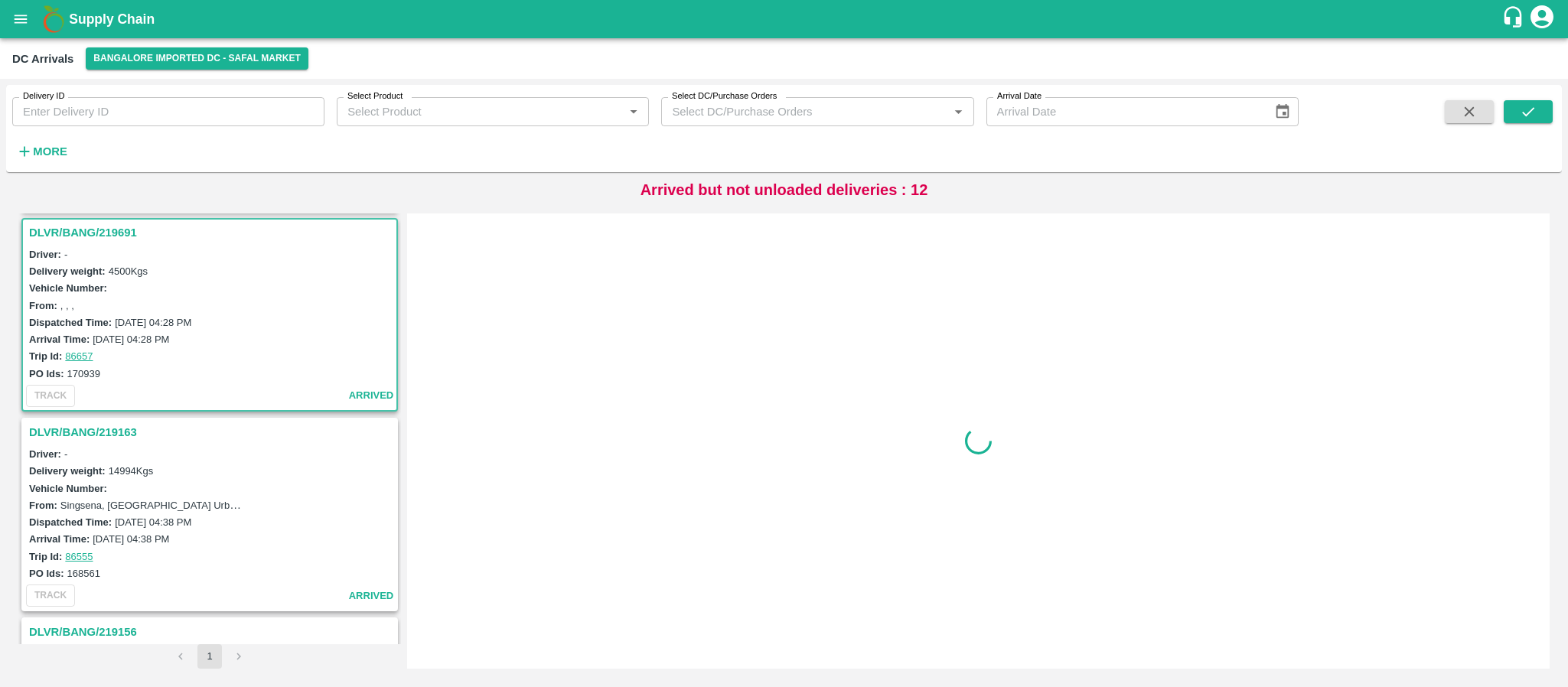
scroll to position [788, 0]
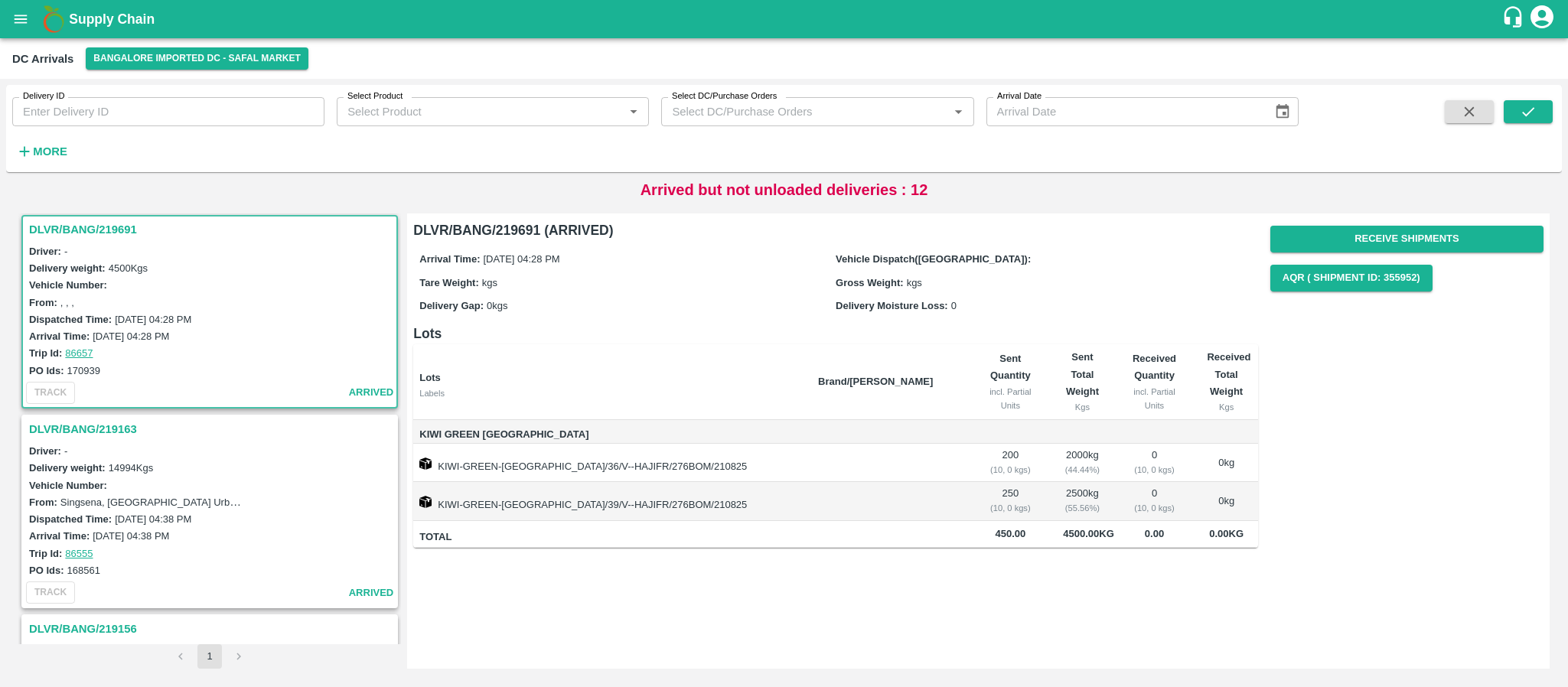
click at [111, 425] on h3 "DLVR/BANG/219163" at bounding box center [212, 429] width 366 height 20
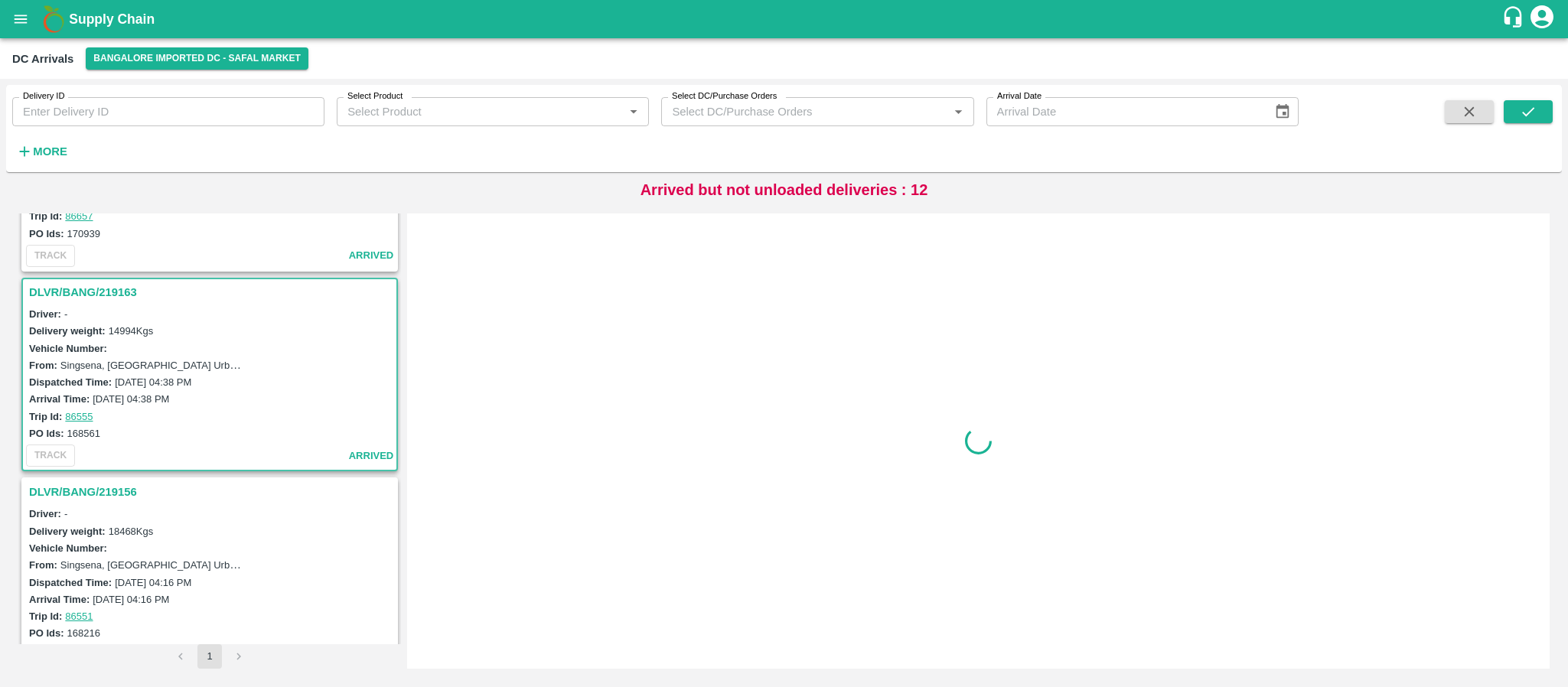
scroll to position [990, 0]
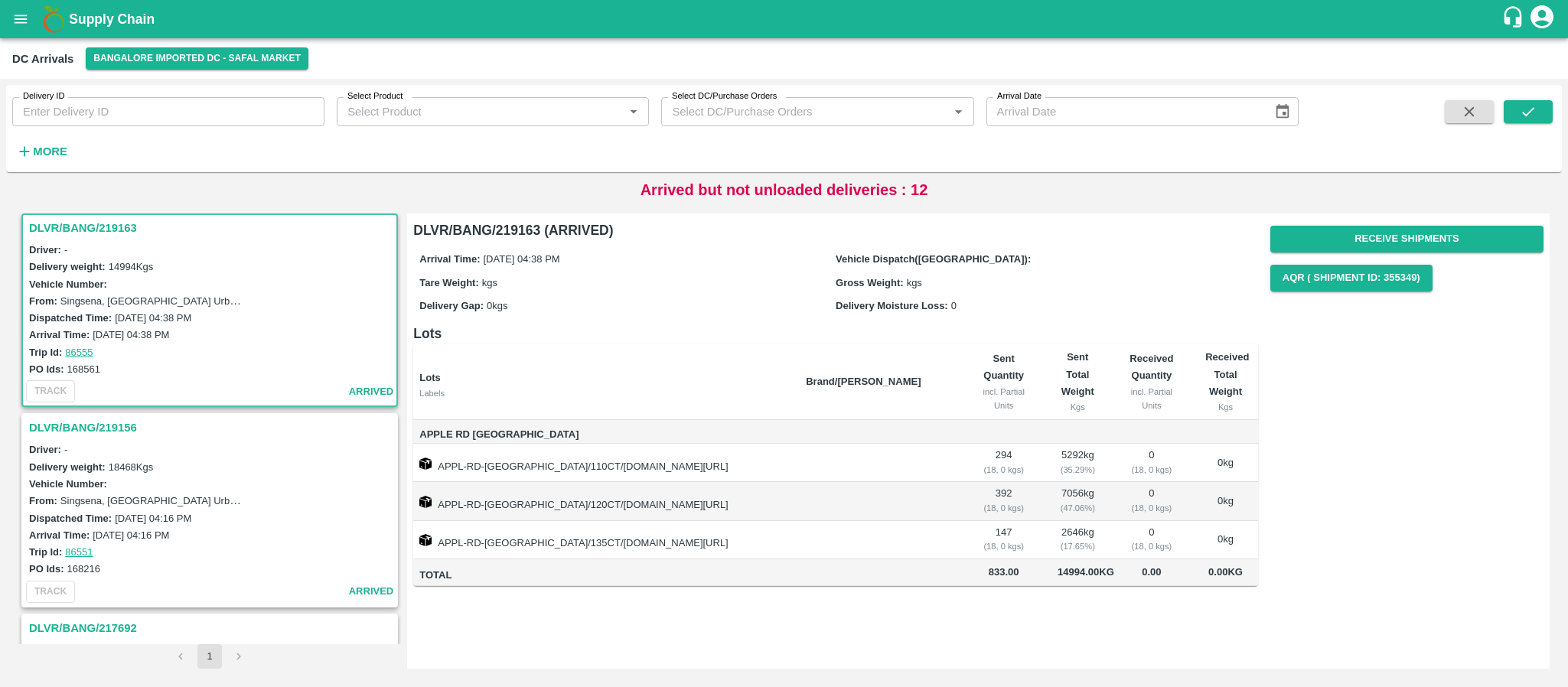
click at [84, 425] on h3 "DLVR/BANG/219156" at bounding box center [212, 427] width 366 height 20
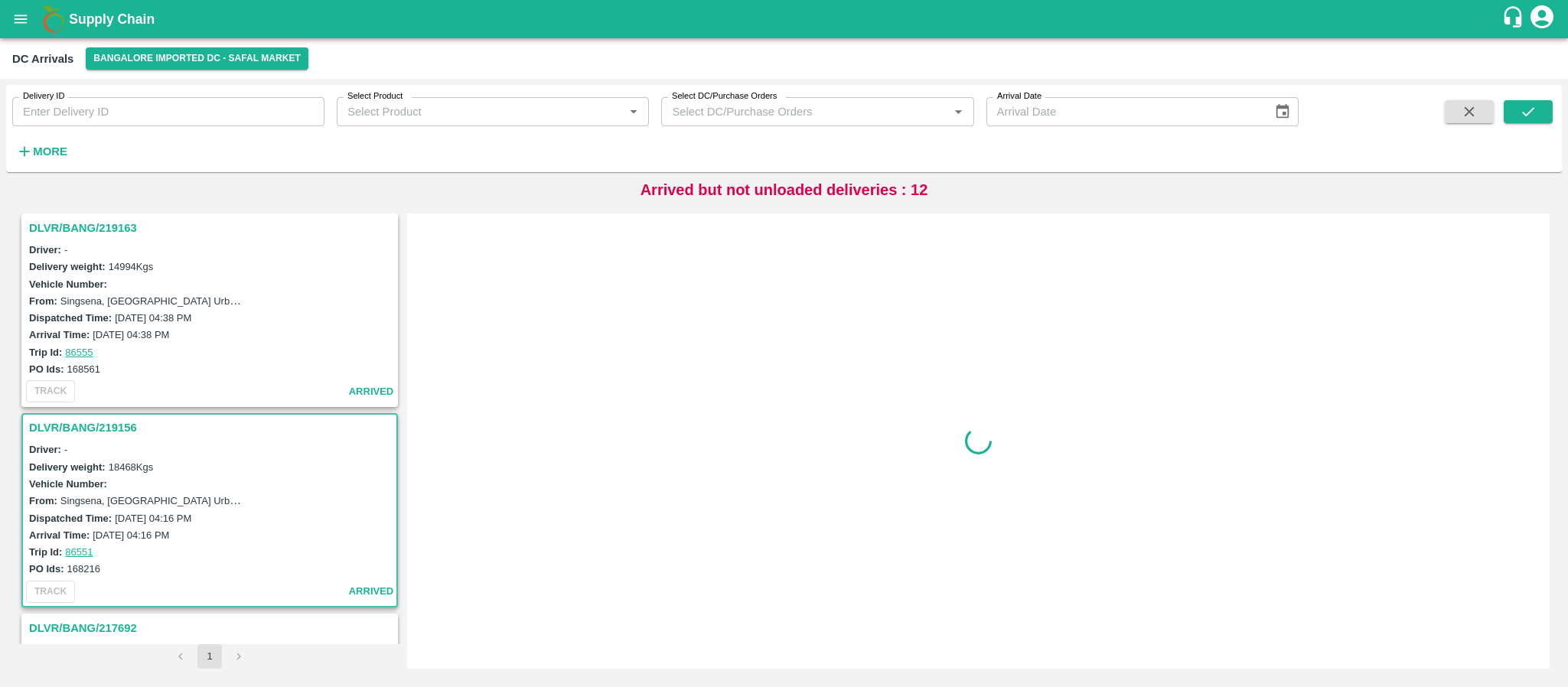
scroll to position [1189, 0]
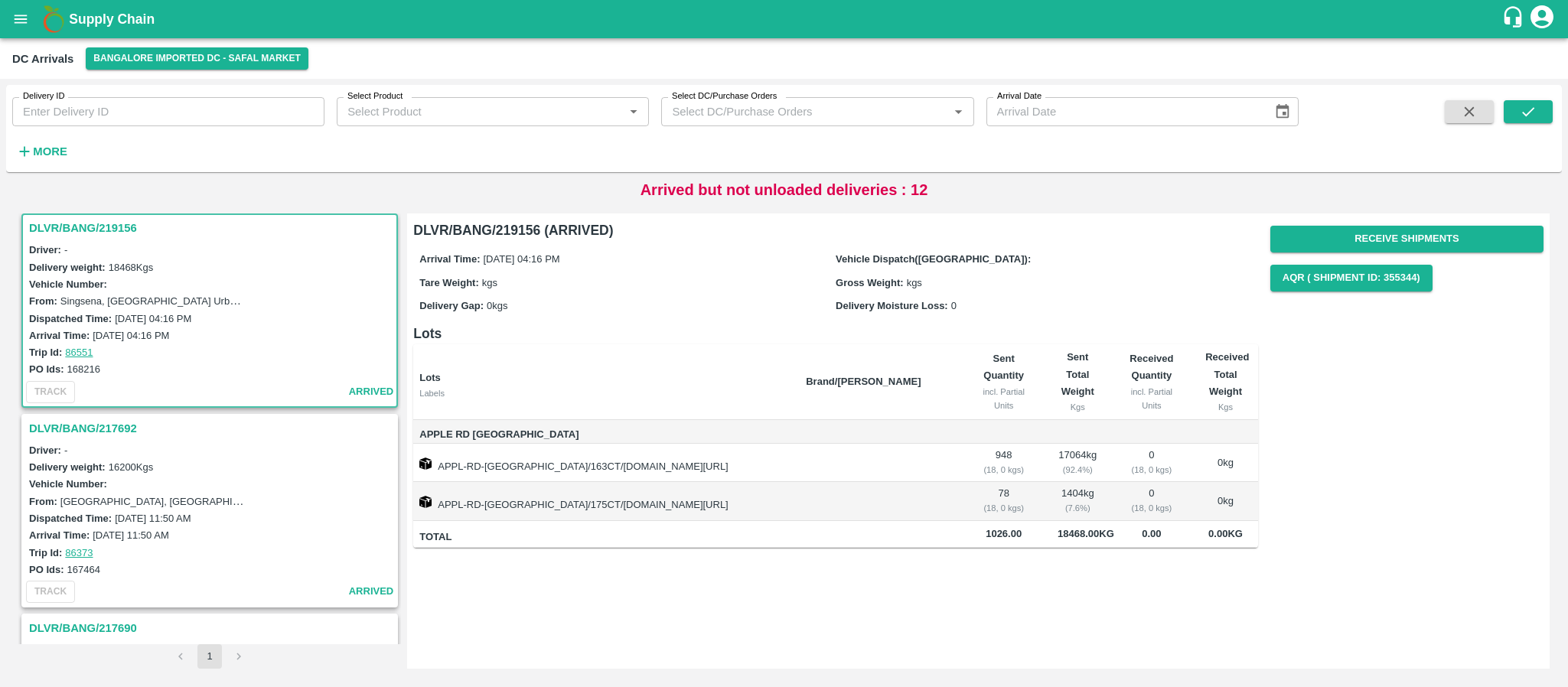
click at [83, 427] on h3 "DLVR/BANG/217692" at bounding box center [212, 428] width 366 height 20
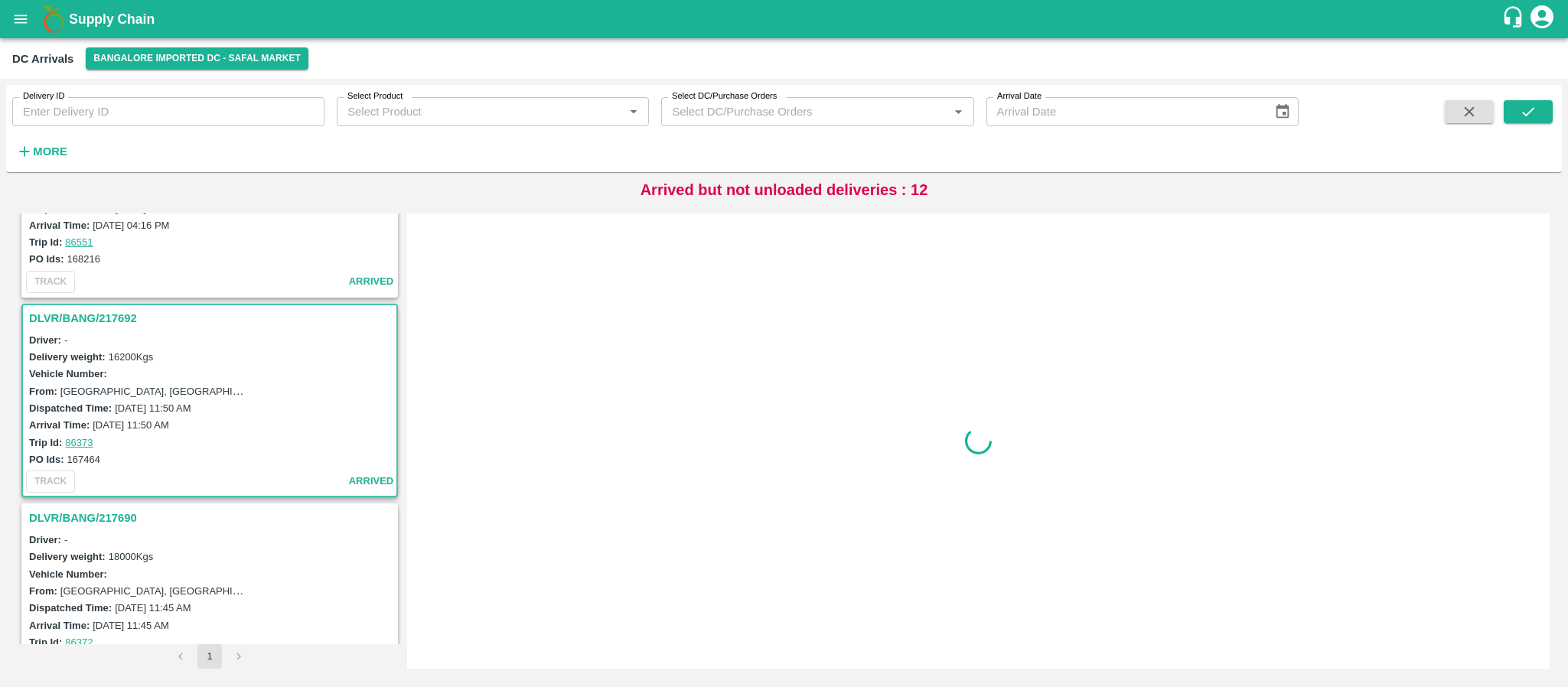
scroll to position [1389, 0]
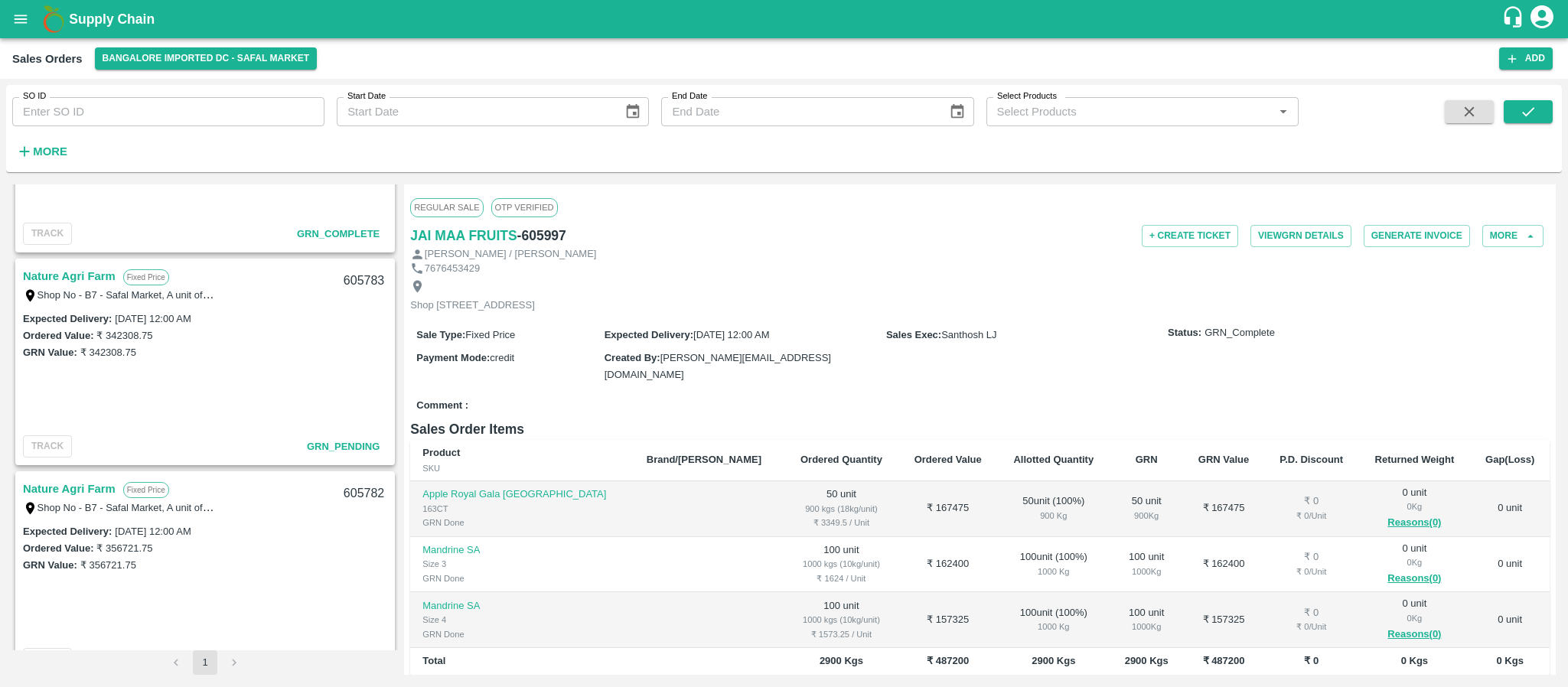
scroll to position [992, 0]
click at [83, 276] on link "Nature Agri Farm" at bounding box center [69, 277] width 93 height 20
